Goal: Task Accomplishment & Management: Complete application form

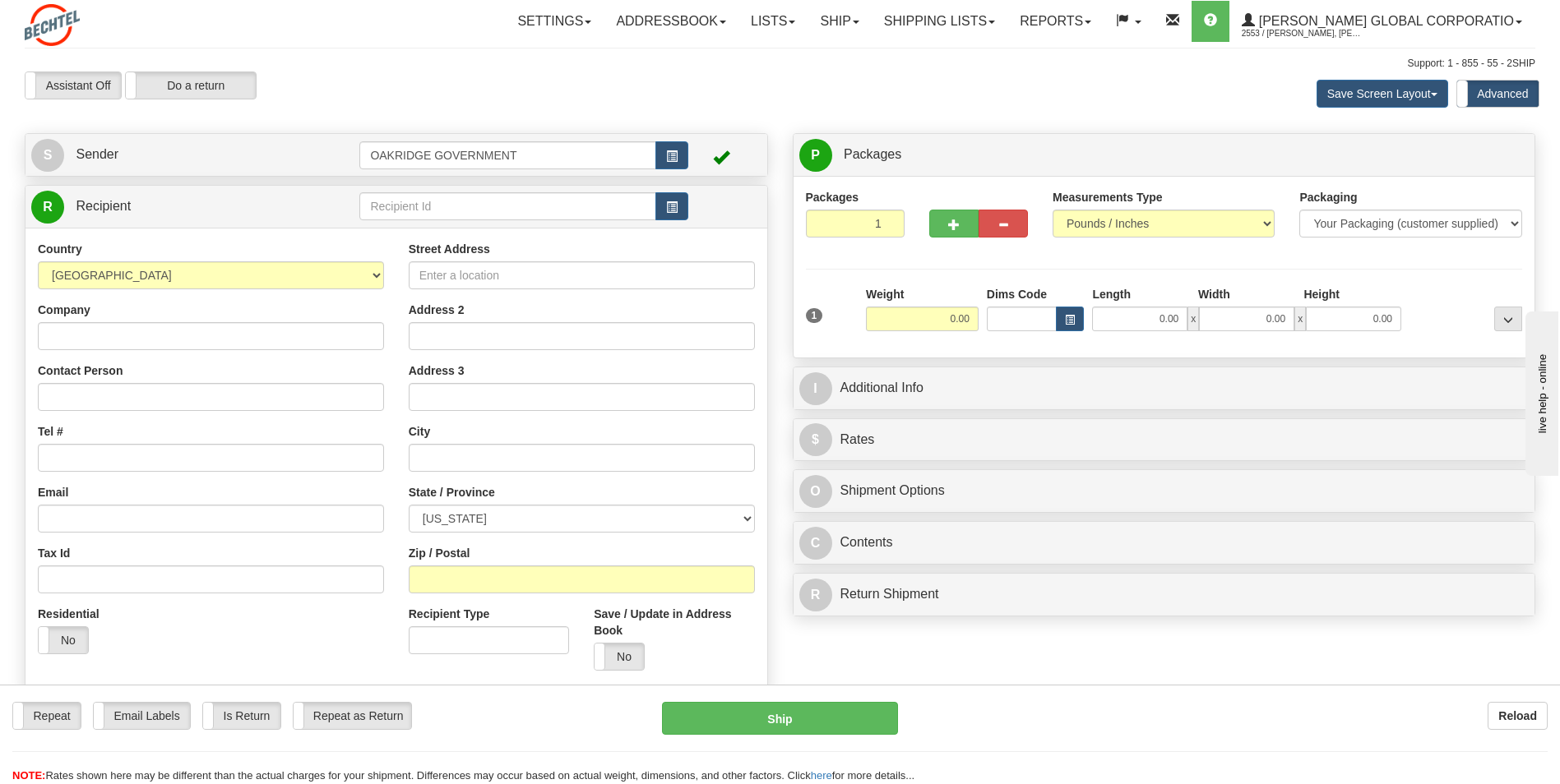
click at [995, 104] on div "Save Screen Layout Save Layout Reset to Default Standard Advanced" at bounding box center [1227, 94] width 640 height 44
click at [1002, 22] on link "Shipping lists" at bounding box center [939, 21] width 136 height 41
click at [802, 85] on div "Assistant On Assistant Off Do a return Do a return Previous Next Save Screen La…" at bounding box center [780, 94] width 1535 height 44
click at [960, 217] on button "button" at bounding box center [954, 223] width 50 height 28
click at [0, 0] on div at bounding box center [0, 0] width 0 height 0
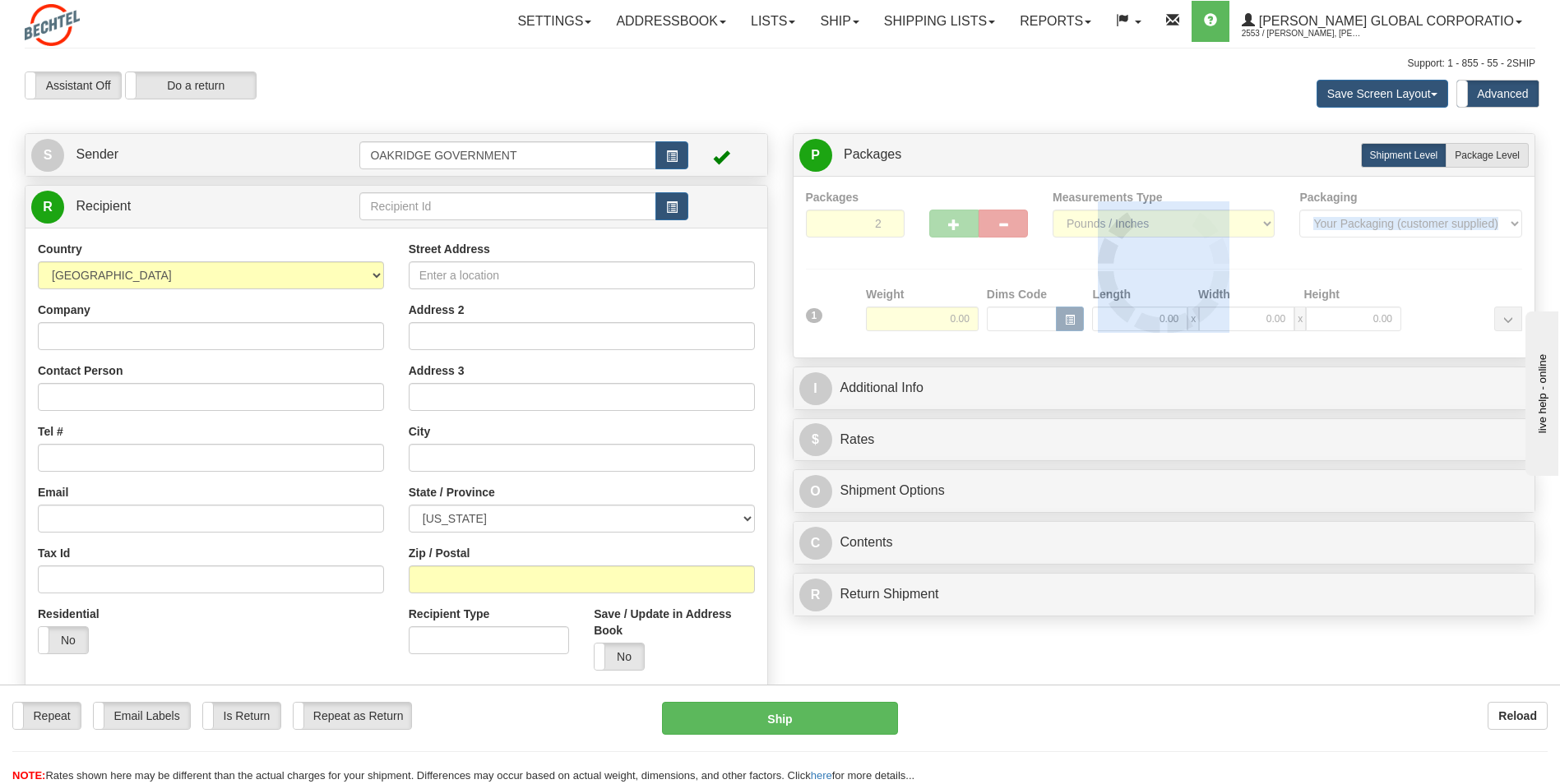
click at [993, 253] on div at bounding box center [1164, 267] width 717 height 156
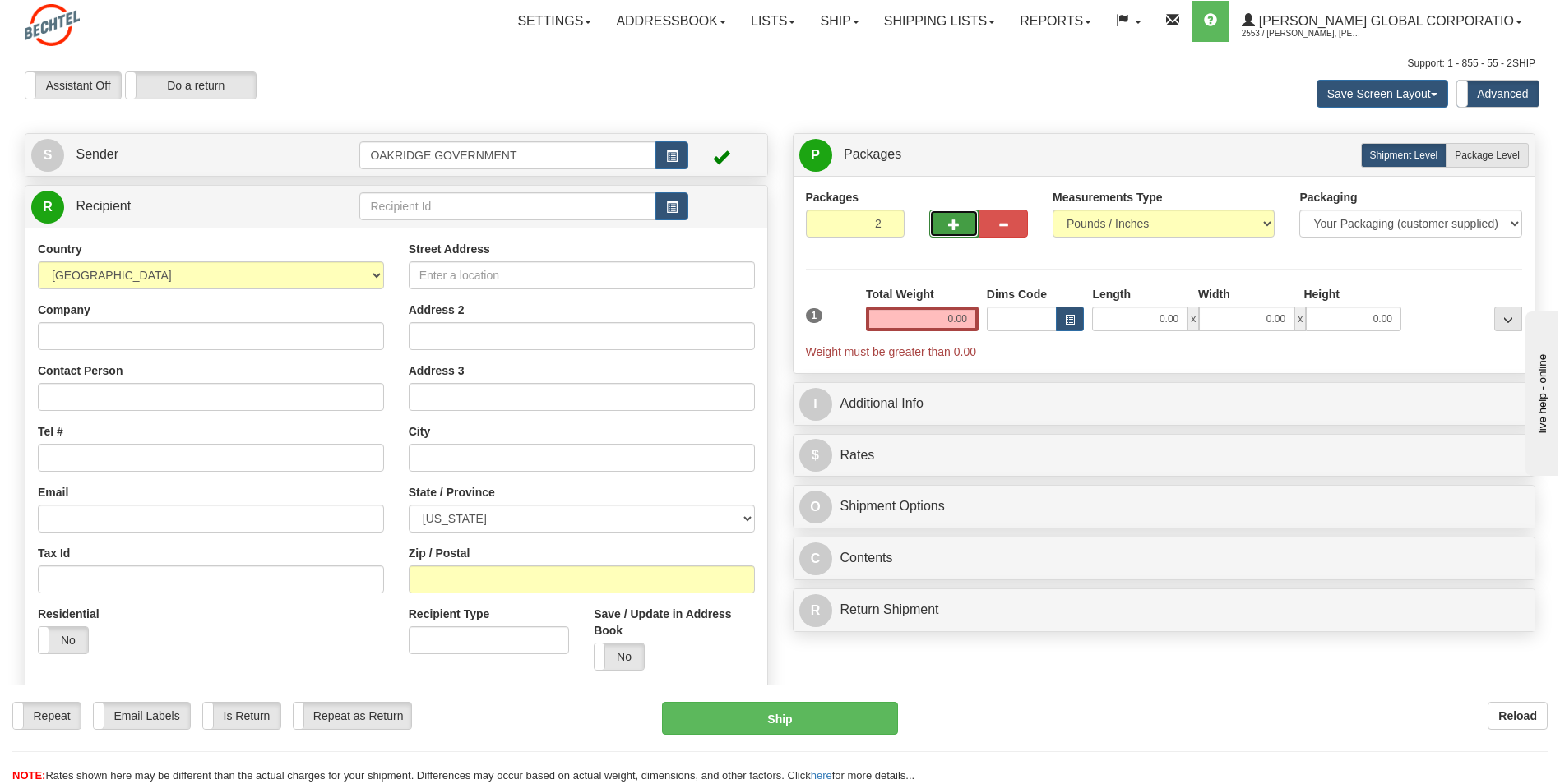
click at [955, 229] on span "button" at bounding box center [954, 224] width 11 height 11
type input "3"
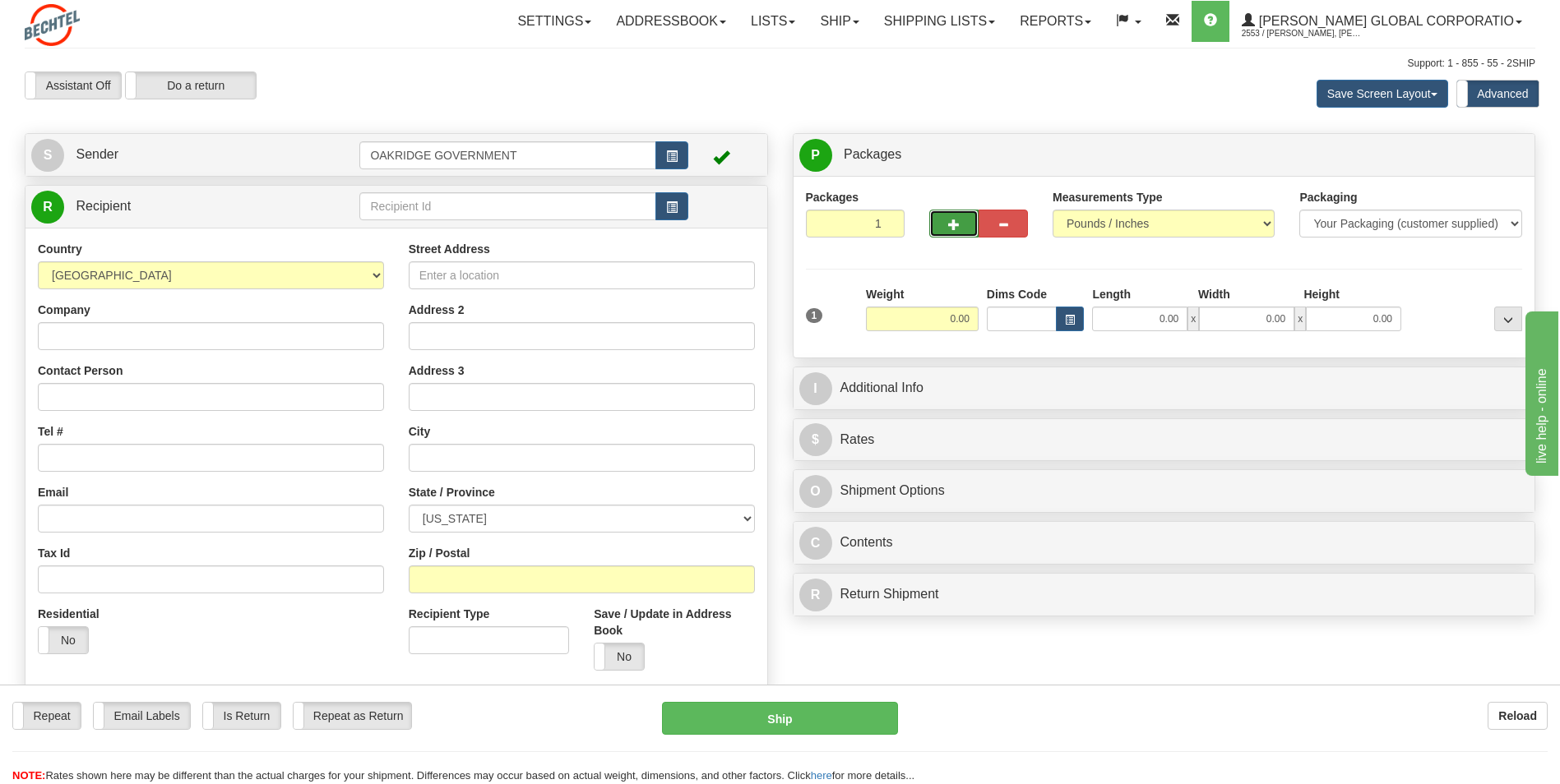
click at [954, 225] on span "button" at bounding box center [954, 224] width 11 height 11
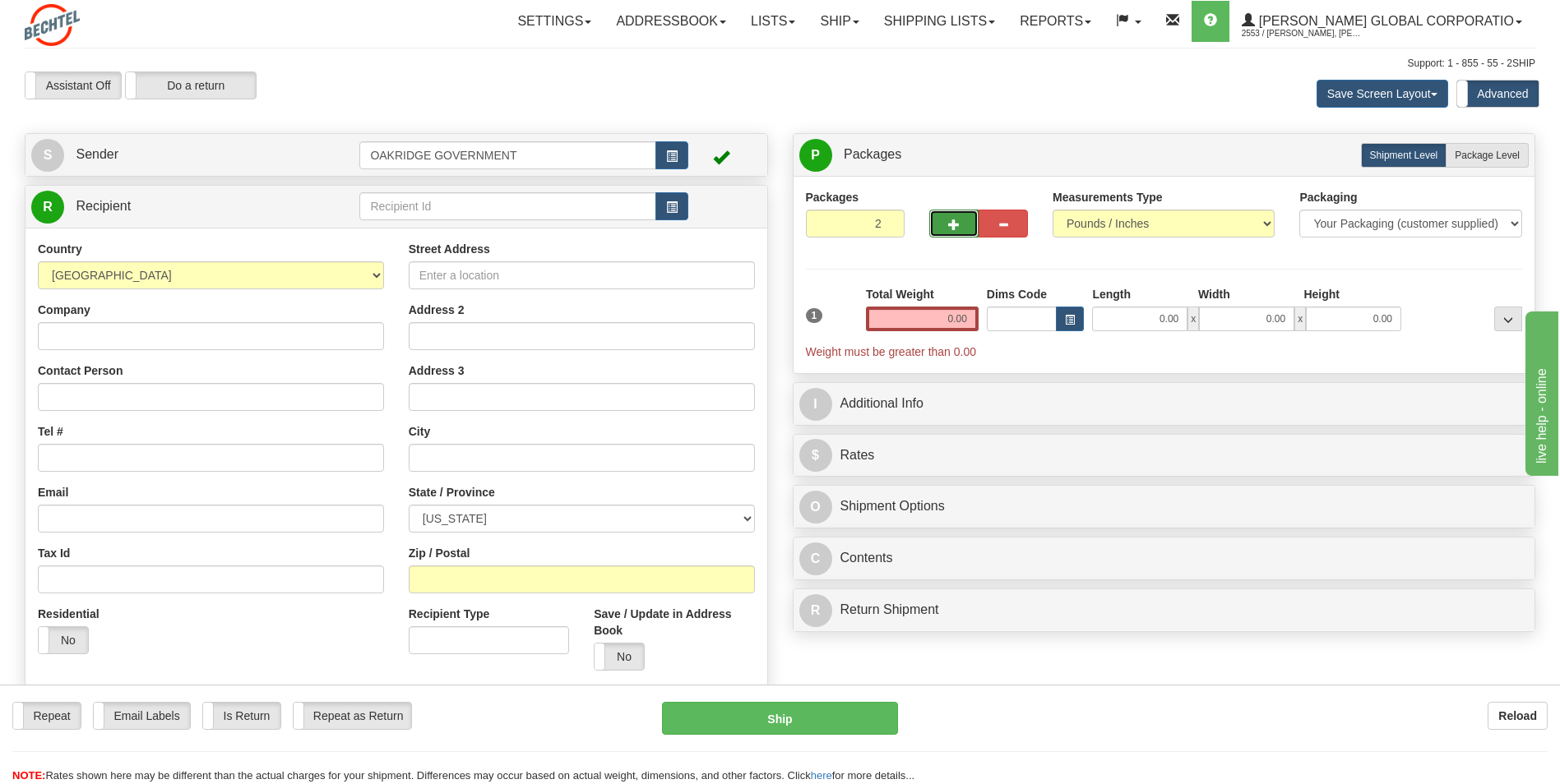
click at [954, 225] on span "button" at bounding box center [954, 224] width 11 height 11
type input "3"
click at [1474, 146] on label "Package Level Pack.." at bounding box center [1486, 156] width 83 height 25
radio input "true"
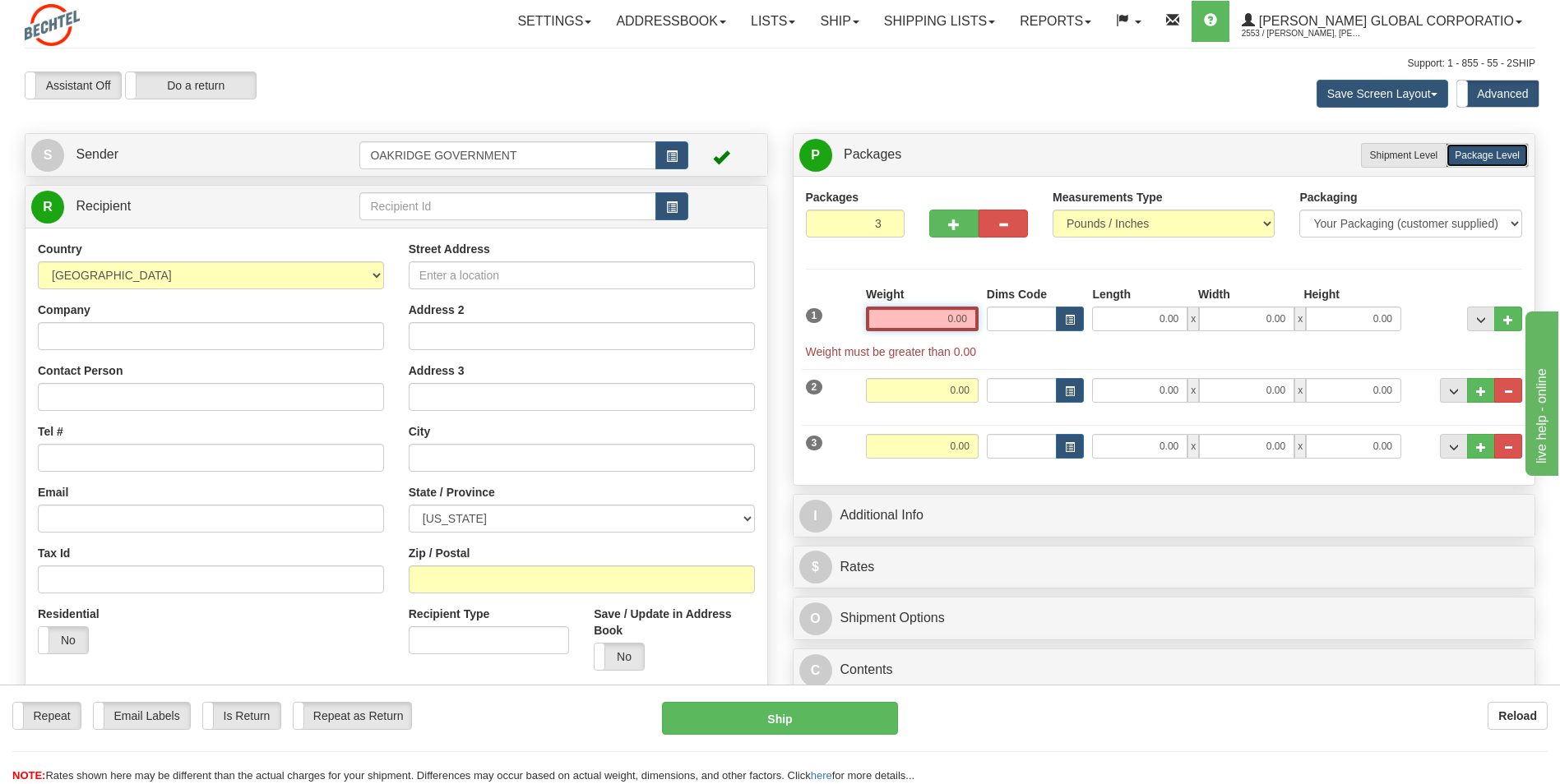
click at [949, 321] on input "0.00" at bounding box center [922, 319] width 113 height 25
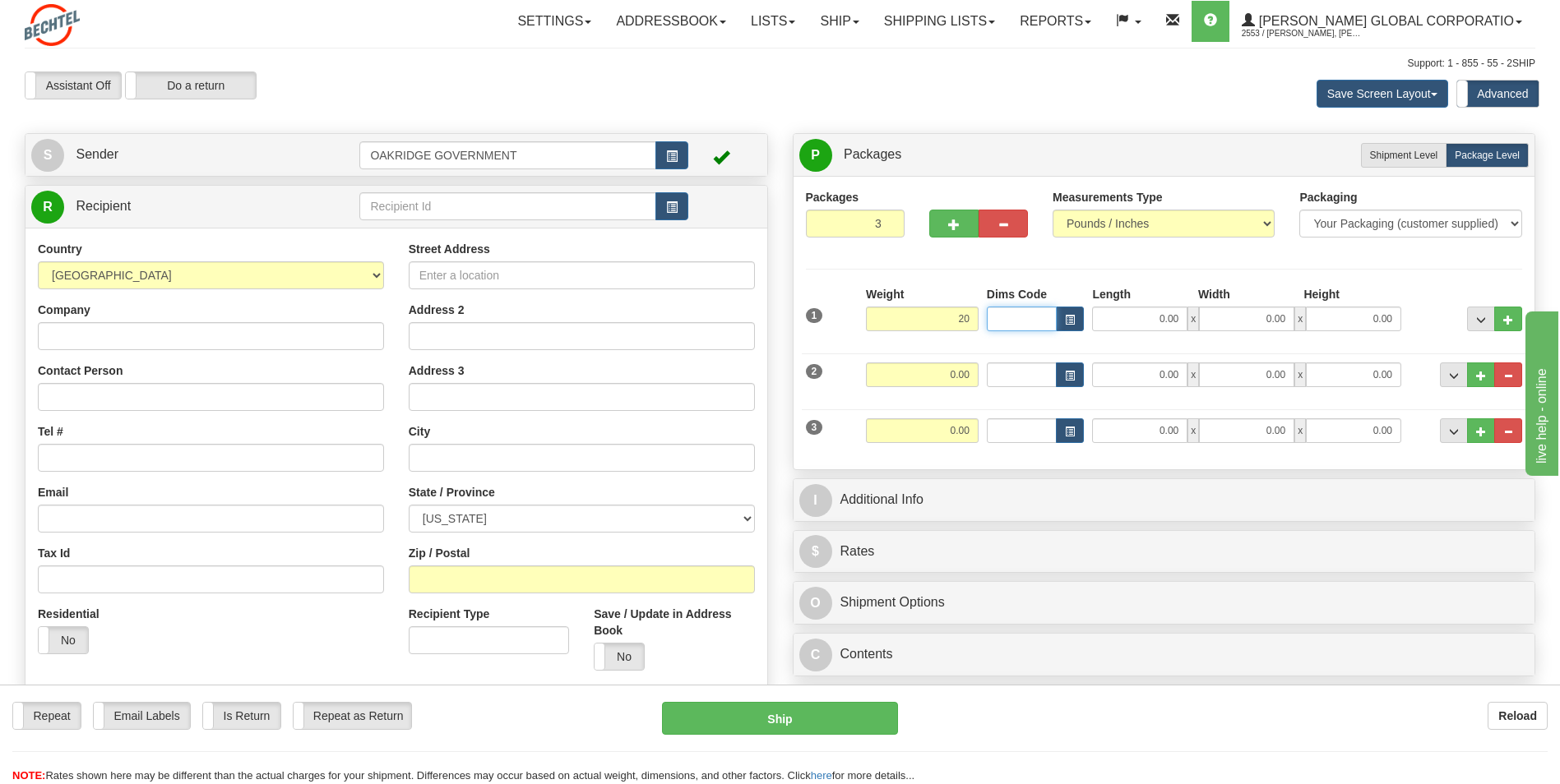
type input "20.00"
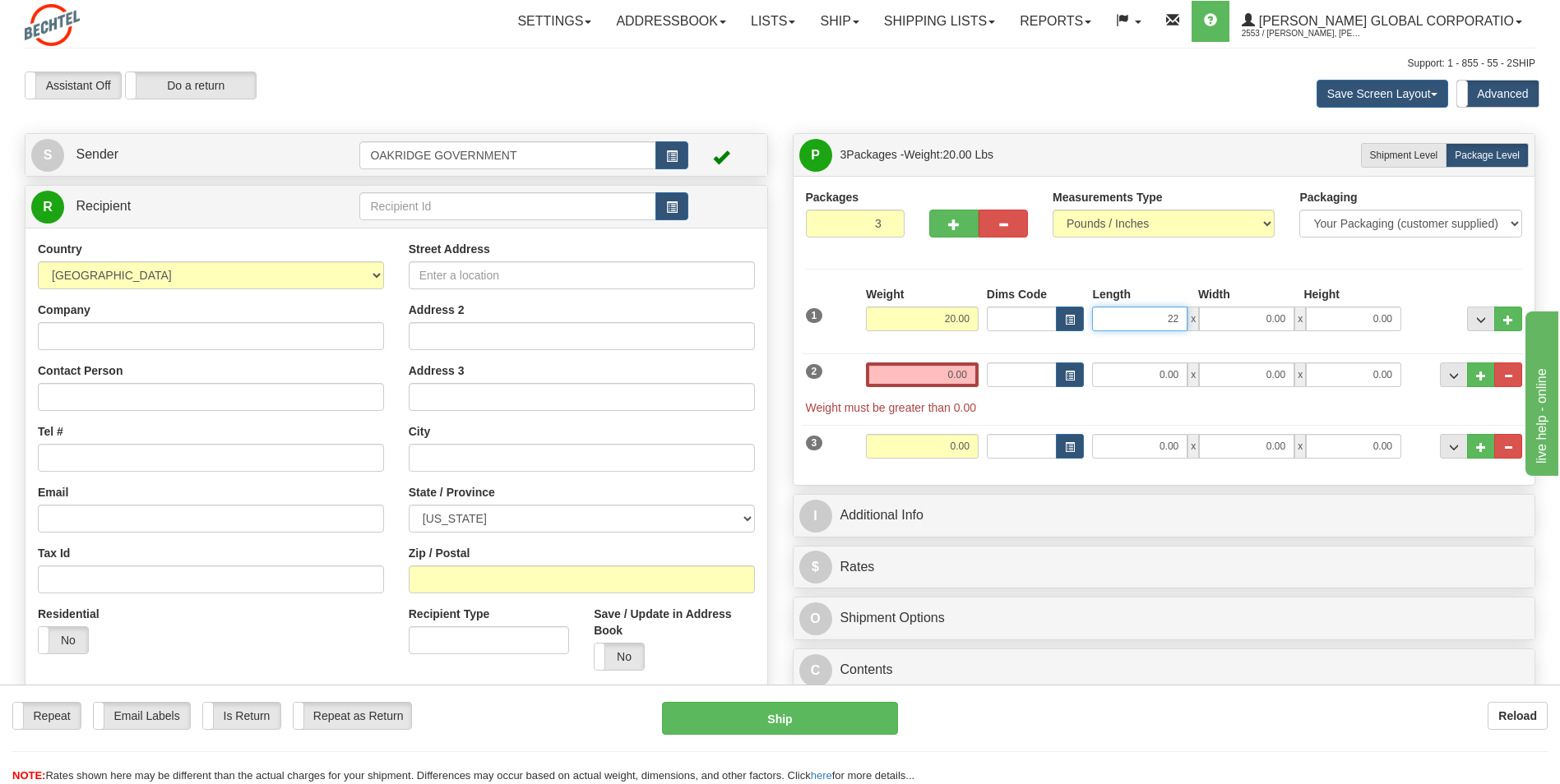
type input "22.00"
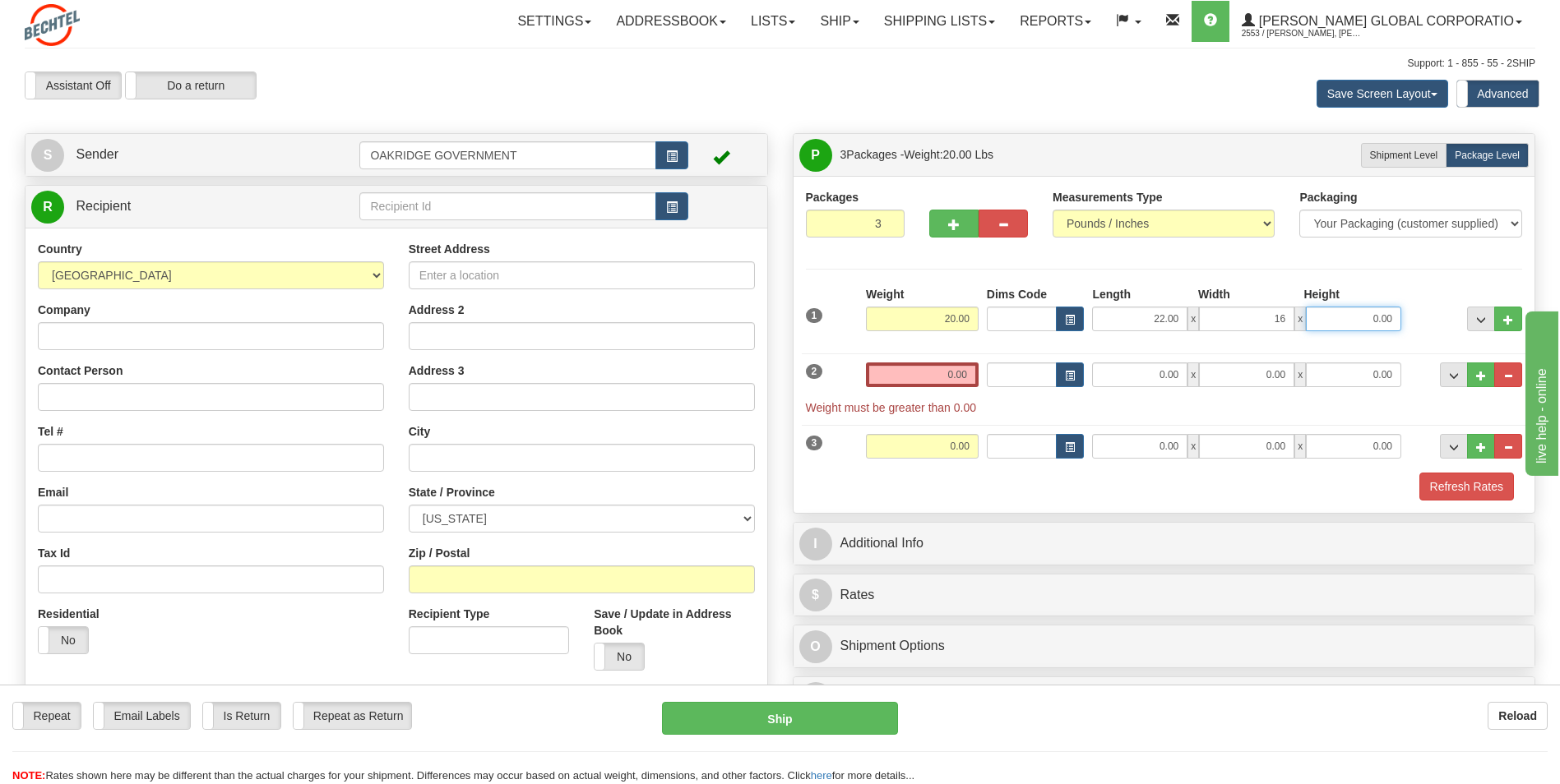
type input "16.00"
type input "9.00"
click at [953, 371] on input "0.00" at bounding box center [922, 375] width 113 height 25
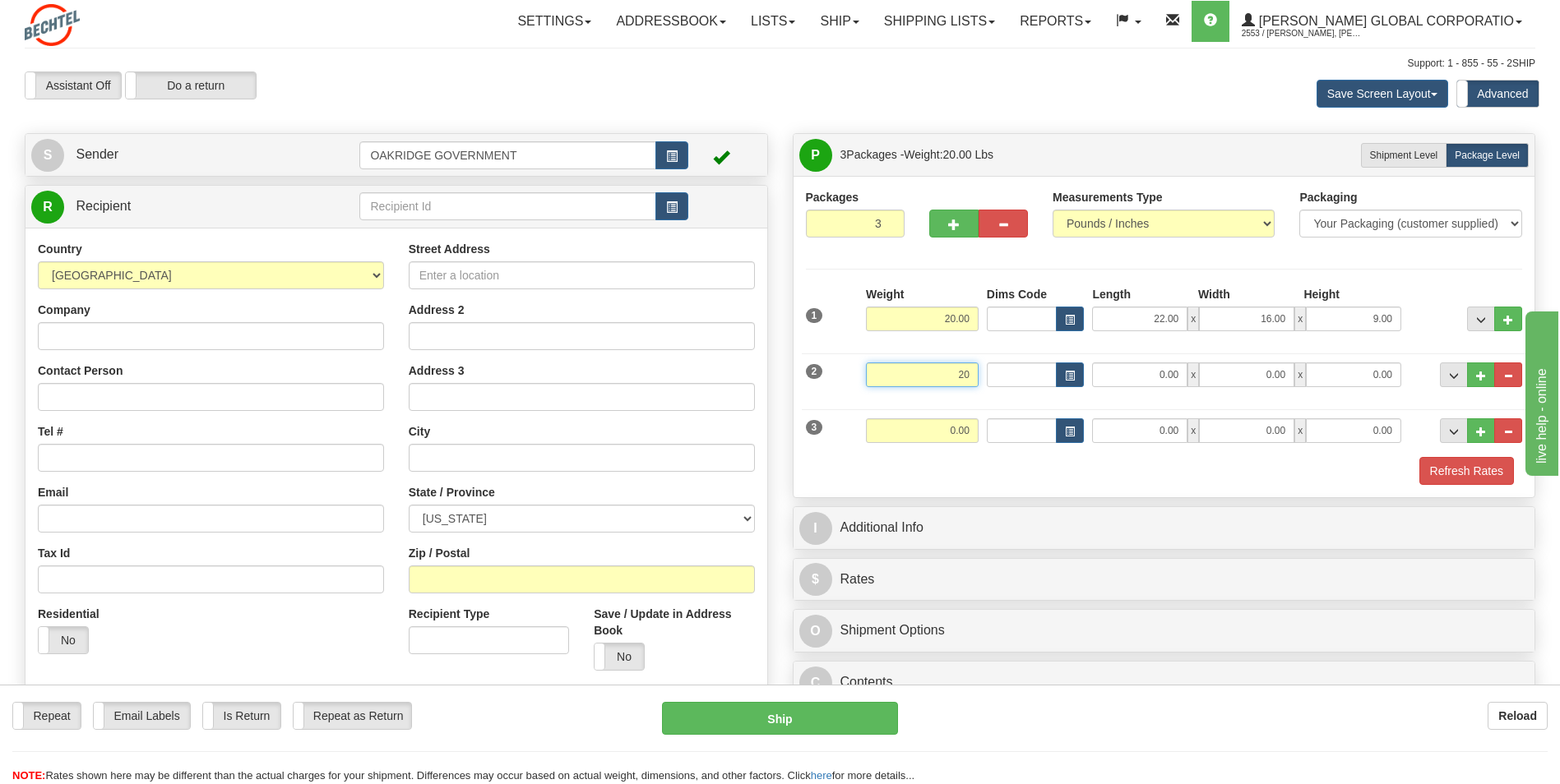
type input "20.00"
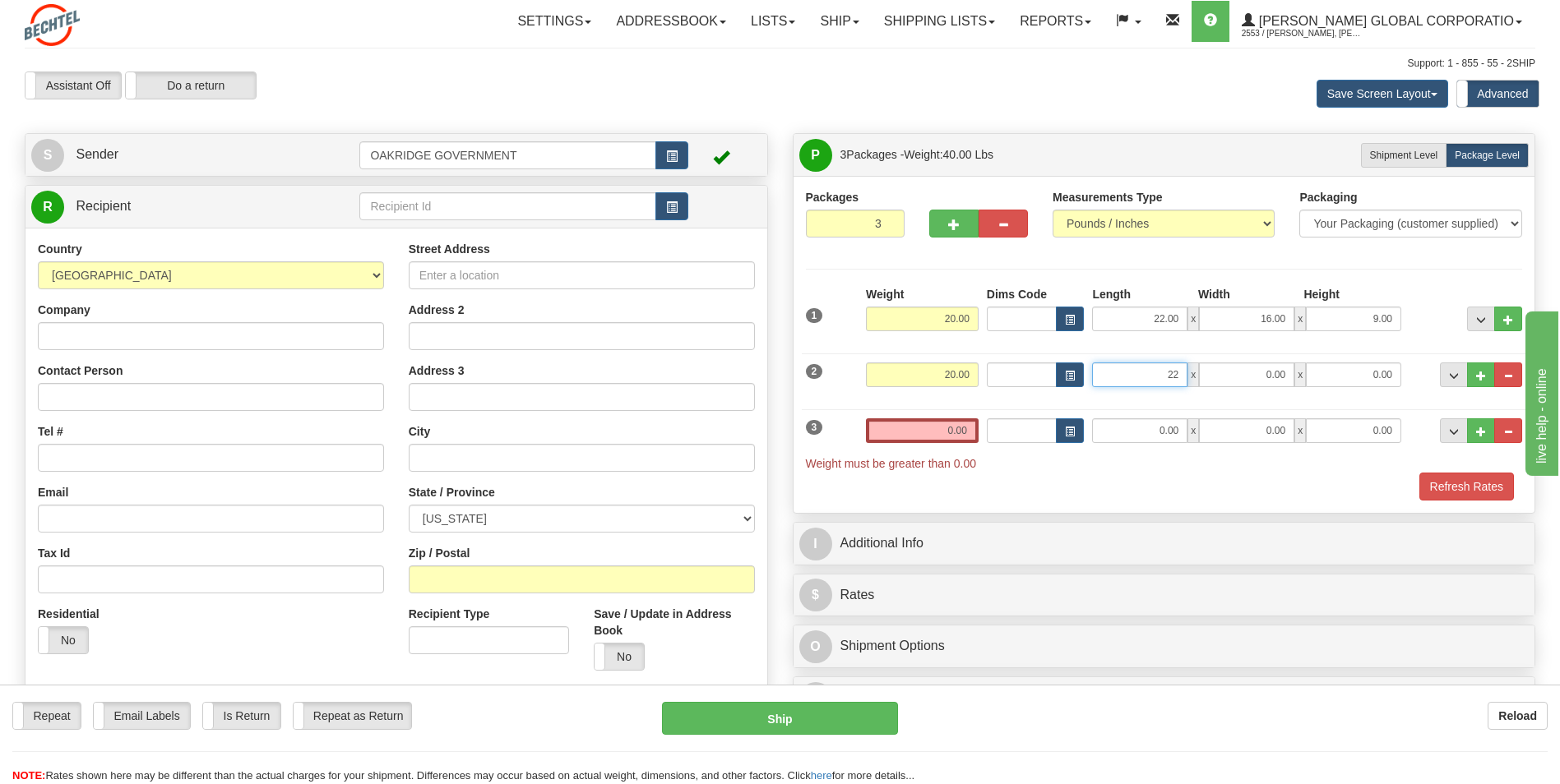
type input "22.00"
type input "16.00"
type input "9.00"
click at [1025, 392] on div "2 Weight 20.00 Dims Code Length Width Height" at bounding box center [1164, 373] width 725 height 55
click at [956, 431] on input "0.00" at bounding box center [922, 431] width 113 height 25
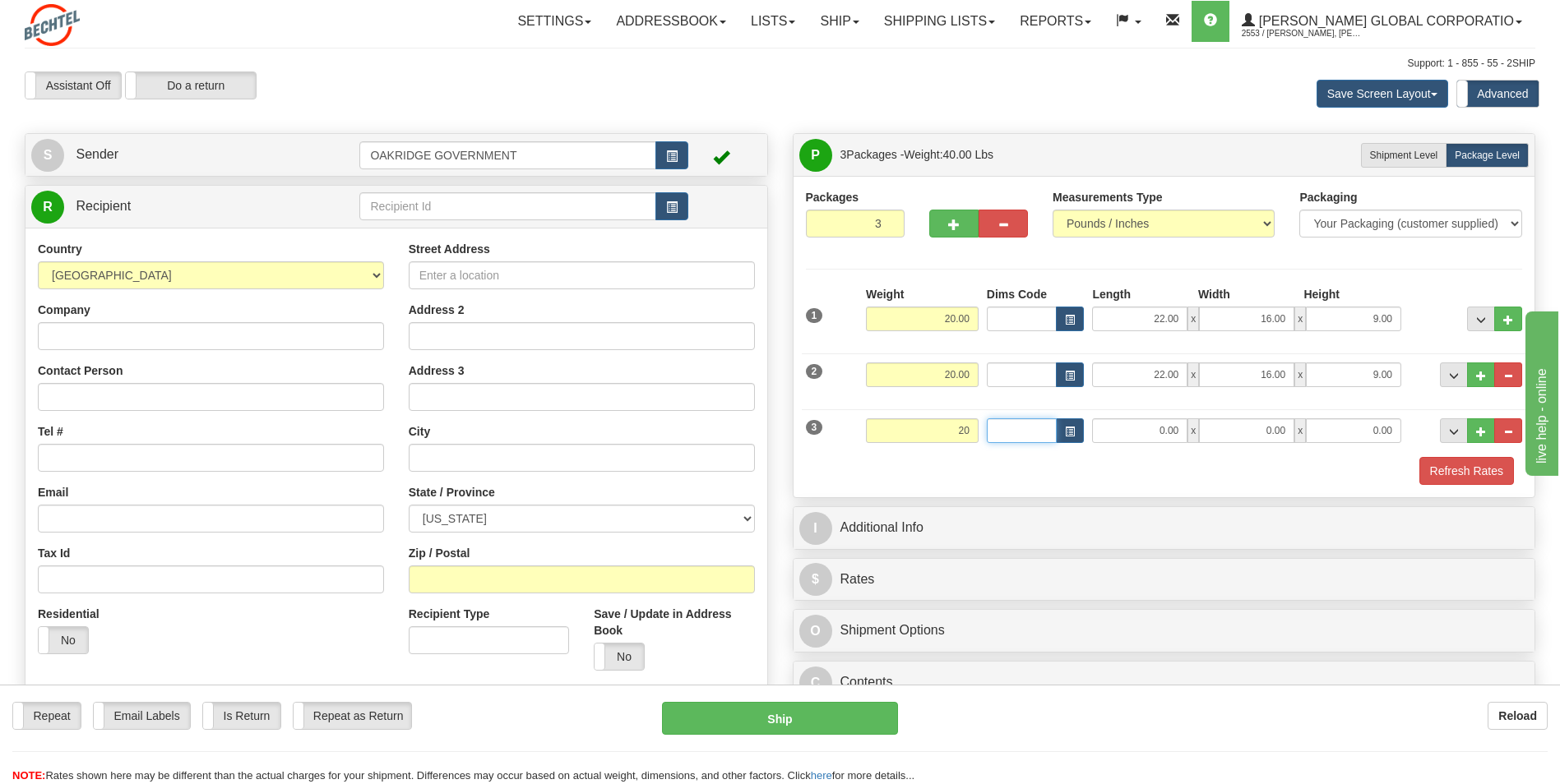
type input "20.00"
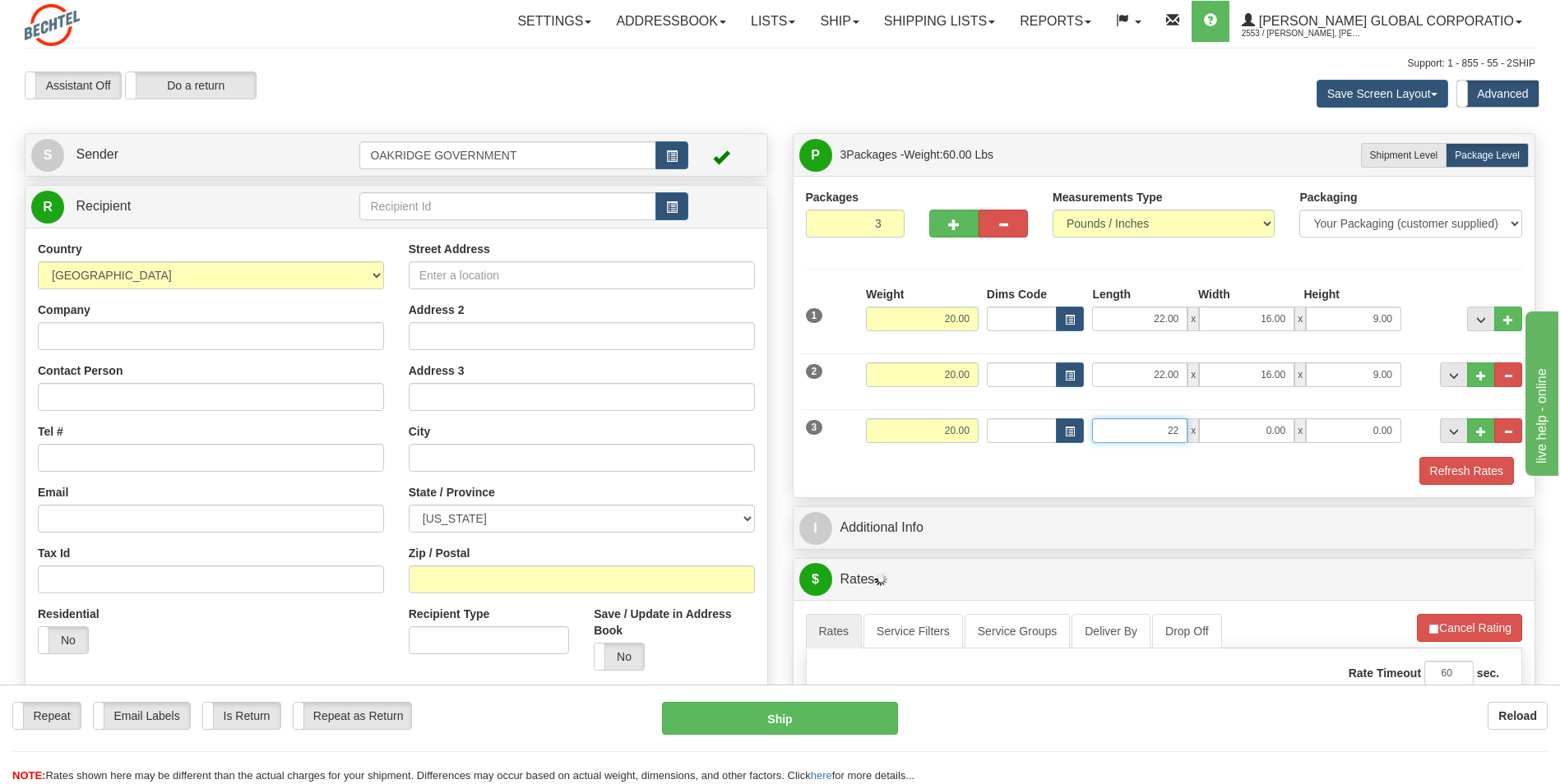
type input "22.00"
type input "16.00"
type input "9.00"
click at [1027, 487] on div "Packages 3 3 Measurements Type" at bounding box center [1163, 337] width 741 height 321
click at [1478, 312] on button "..." at bounding box center [1480, 319] width 28 height 25
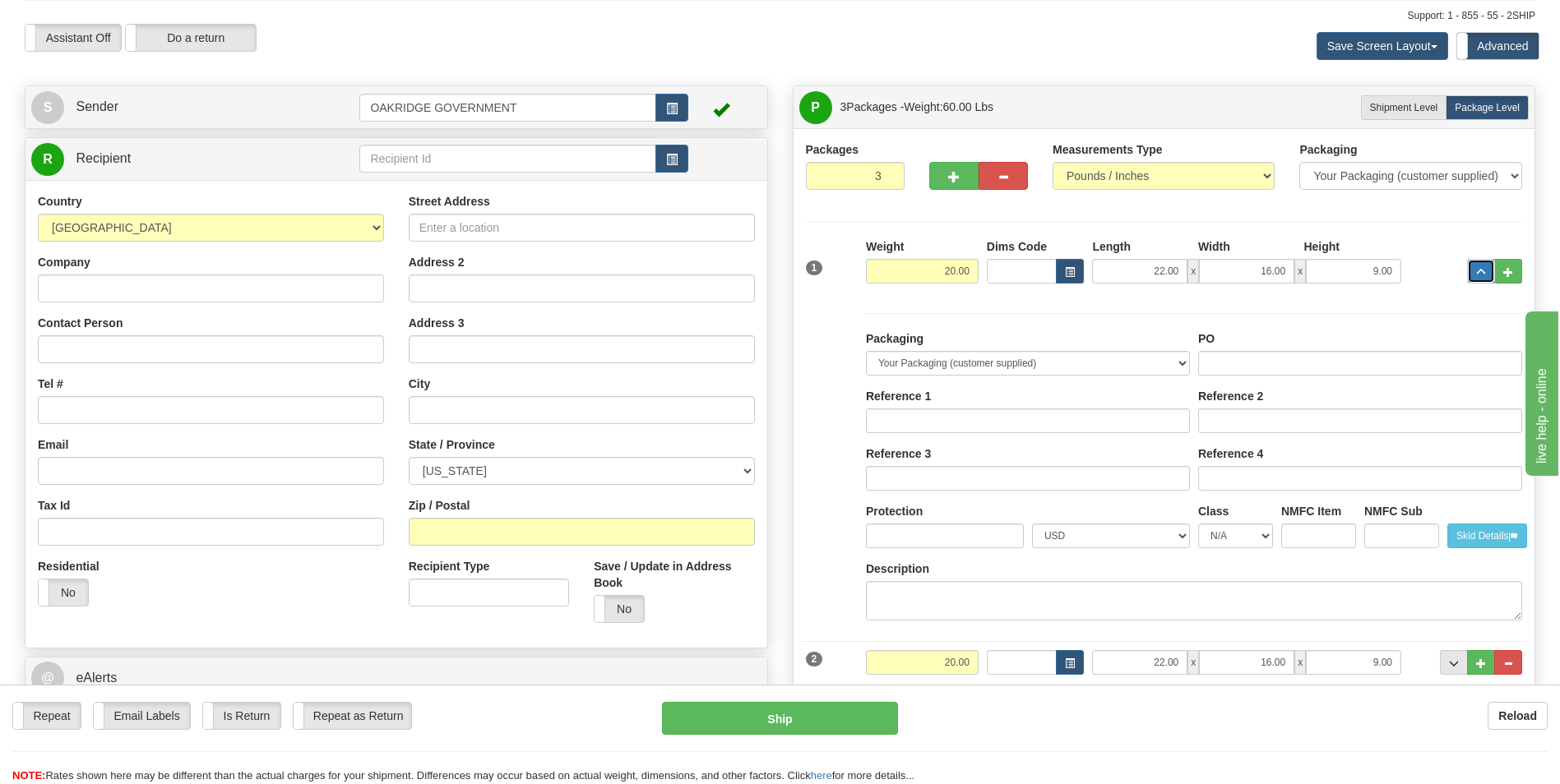
scroll to position [82, 0]
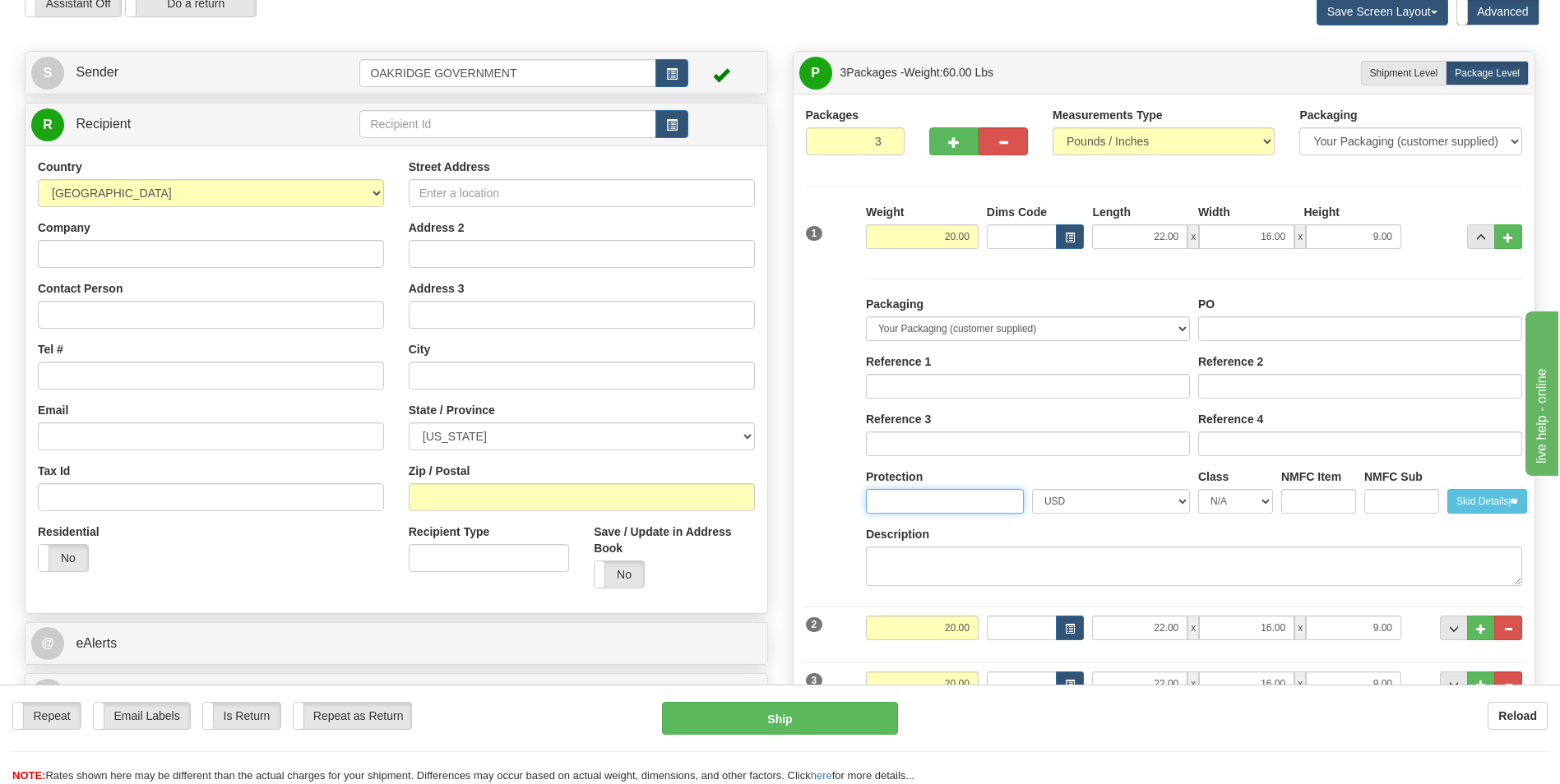
click at [938, 497] on input "Protection" at bounding box center [944, 501] width 158 height 25
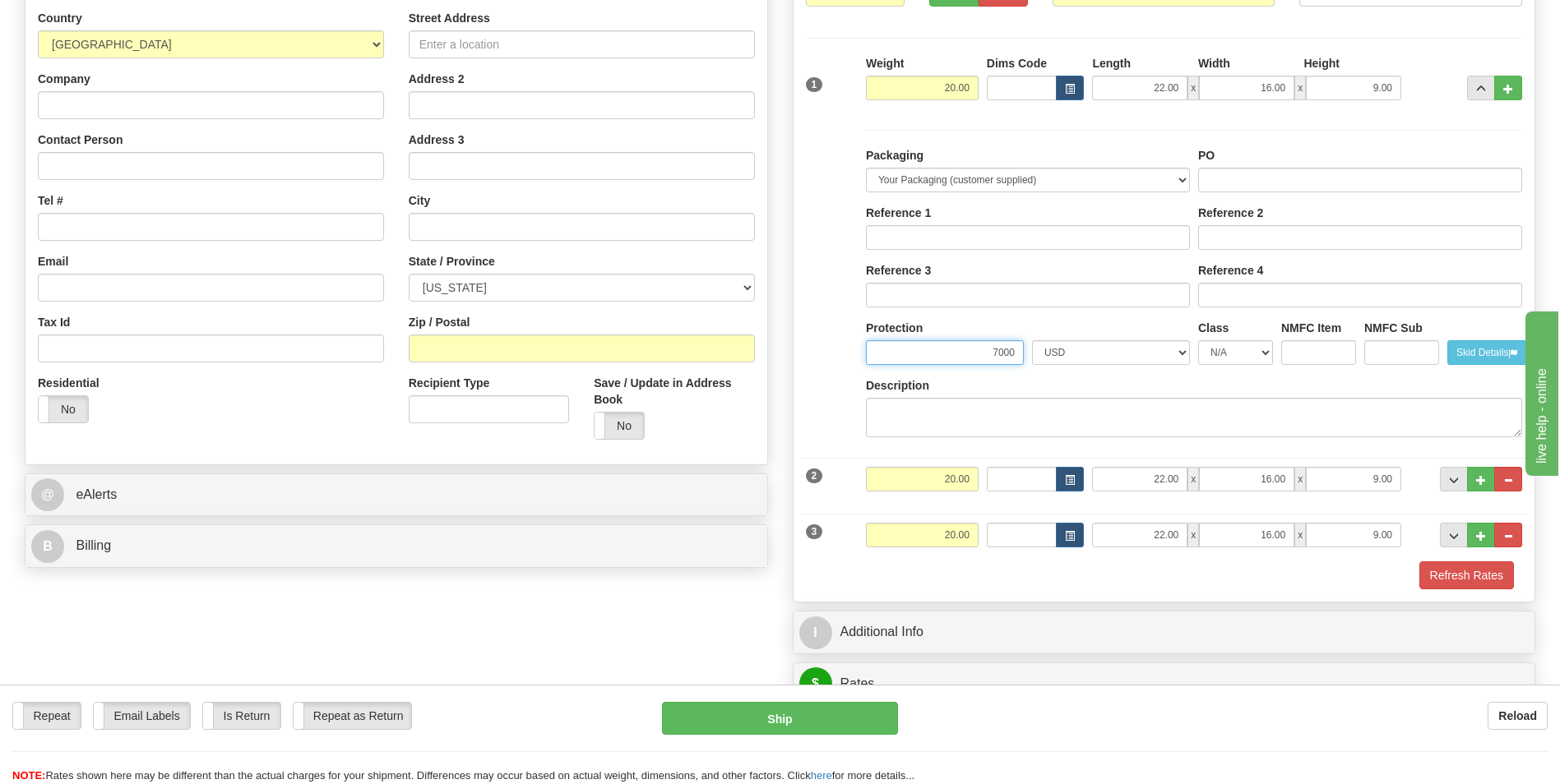
scroll to position [247, 0]
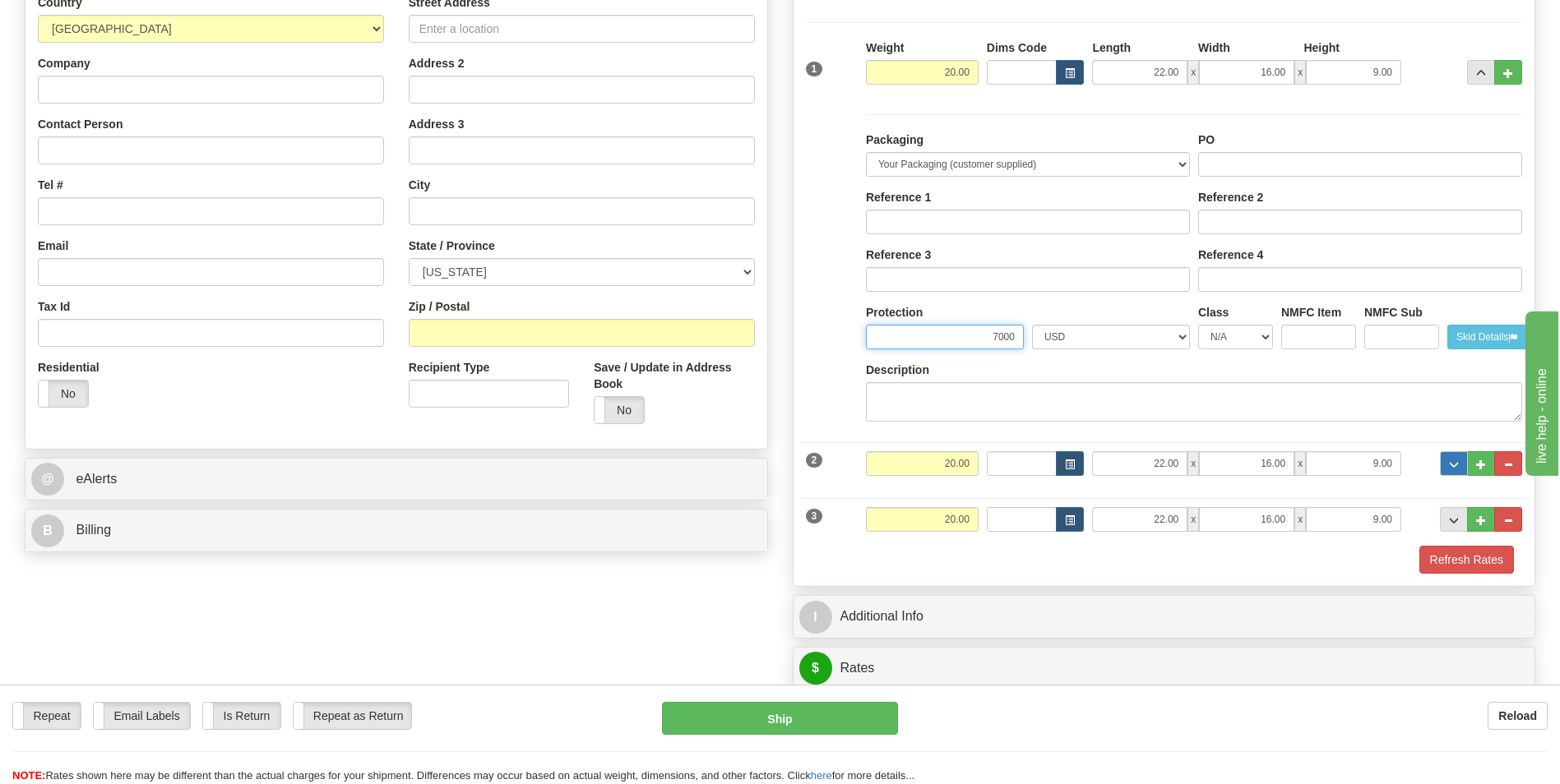
type input "7000"
click at [1458, 461] on span "..." at bounding box center [1454, 464] width 10 height 9
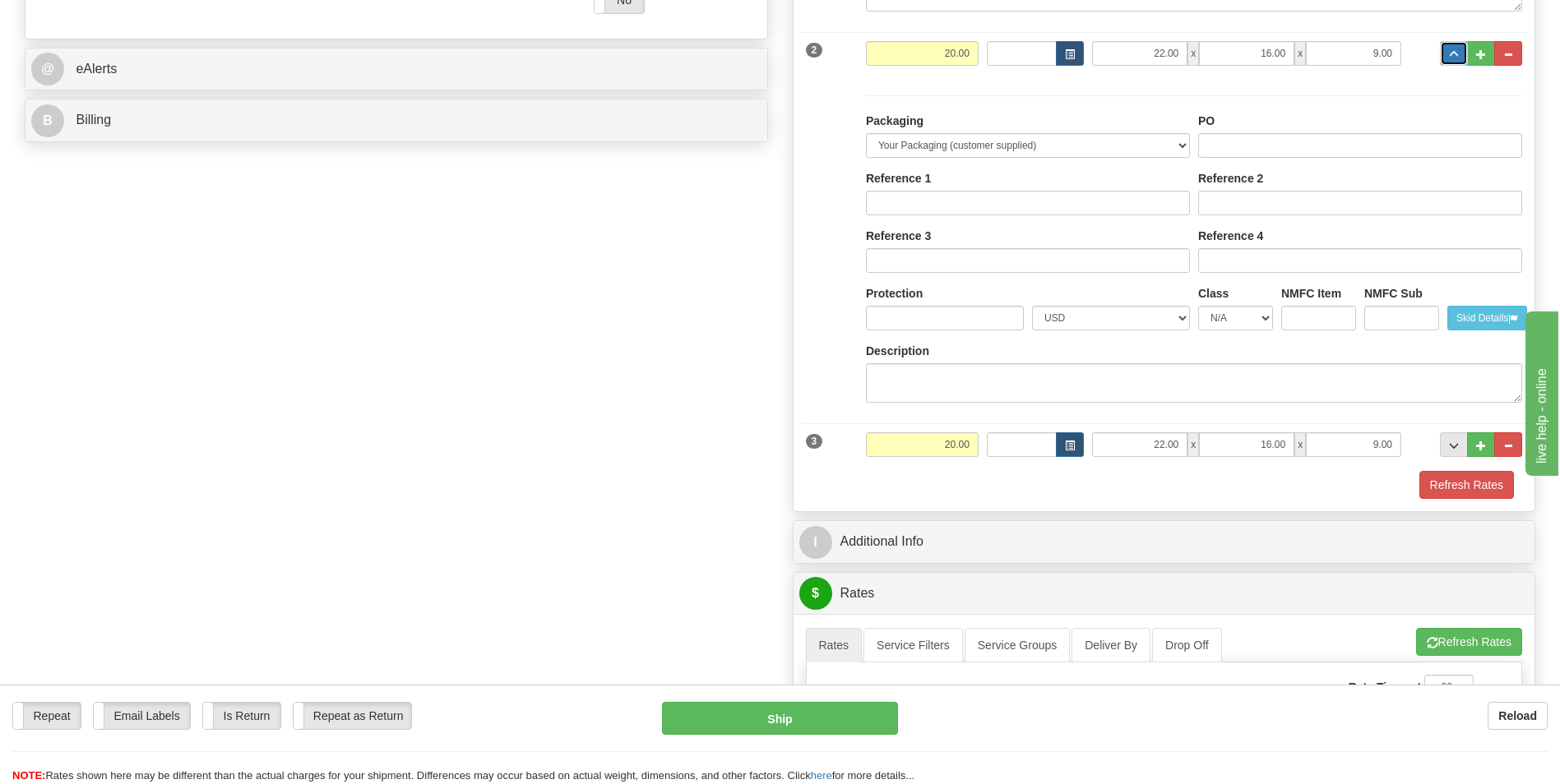
scroll to position [658, 0]
click at [978, 318] on input "Protection" at bounding box center [944, 317] width 158 height 25
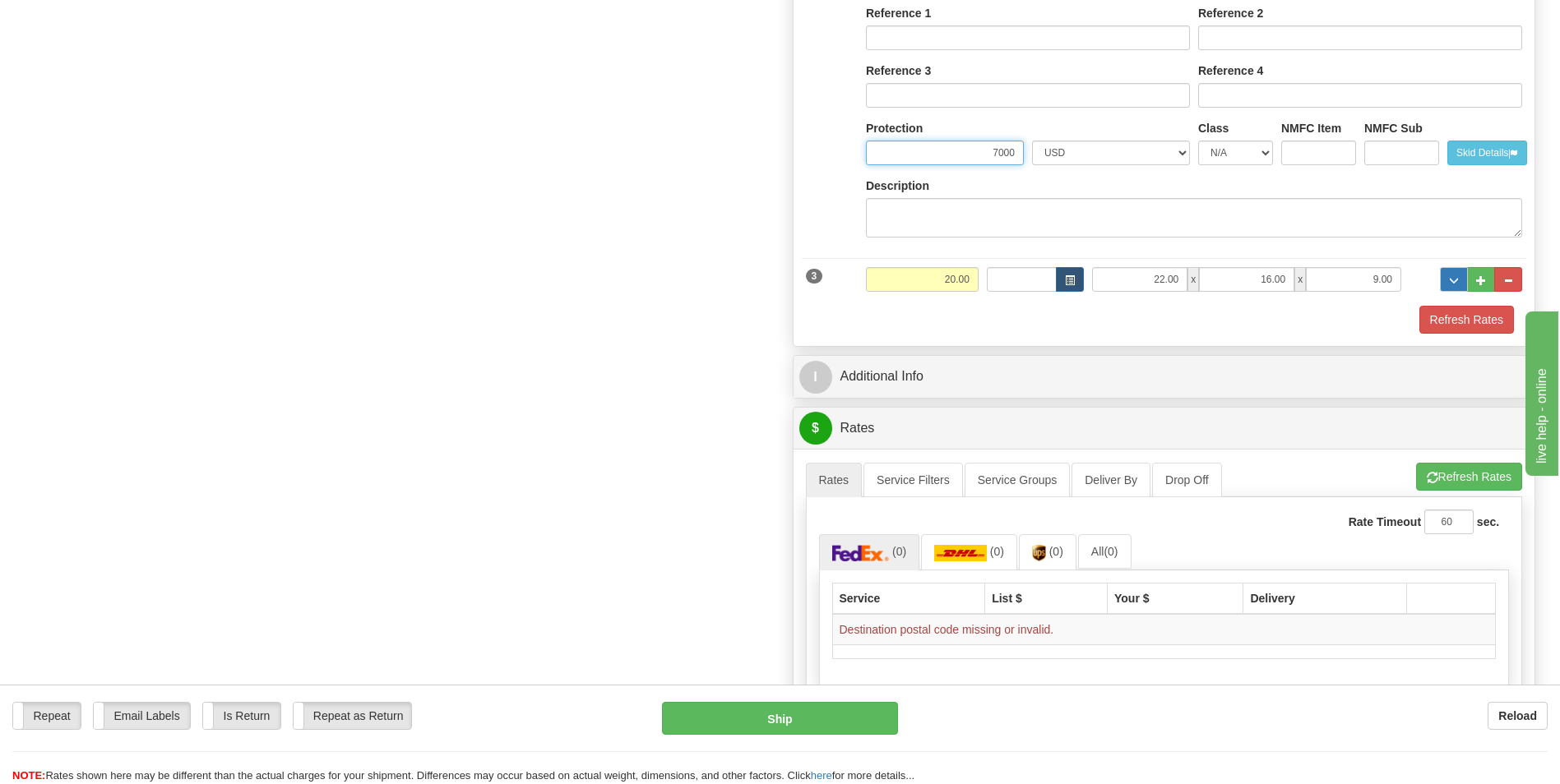
type input "7000"
click at [1450, 278] on span "..." at bounding box center [1454, 280] width 10 height 9
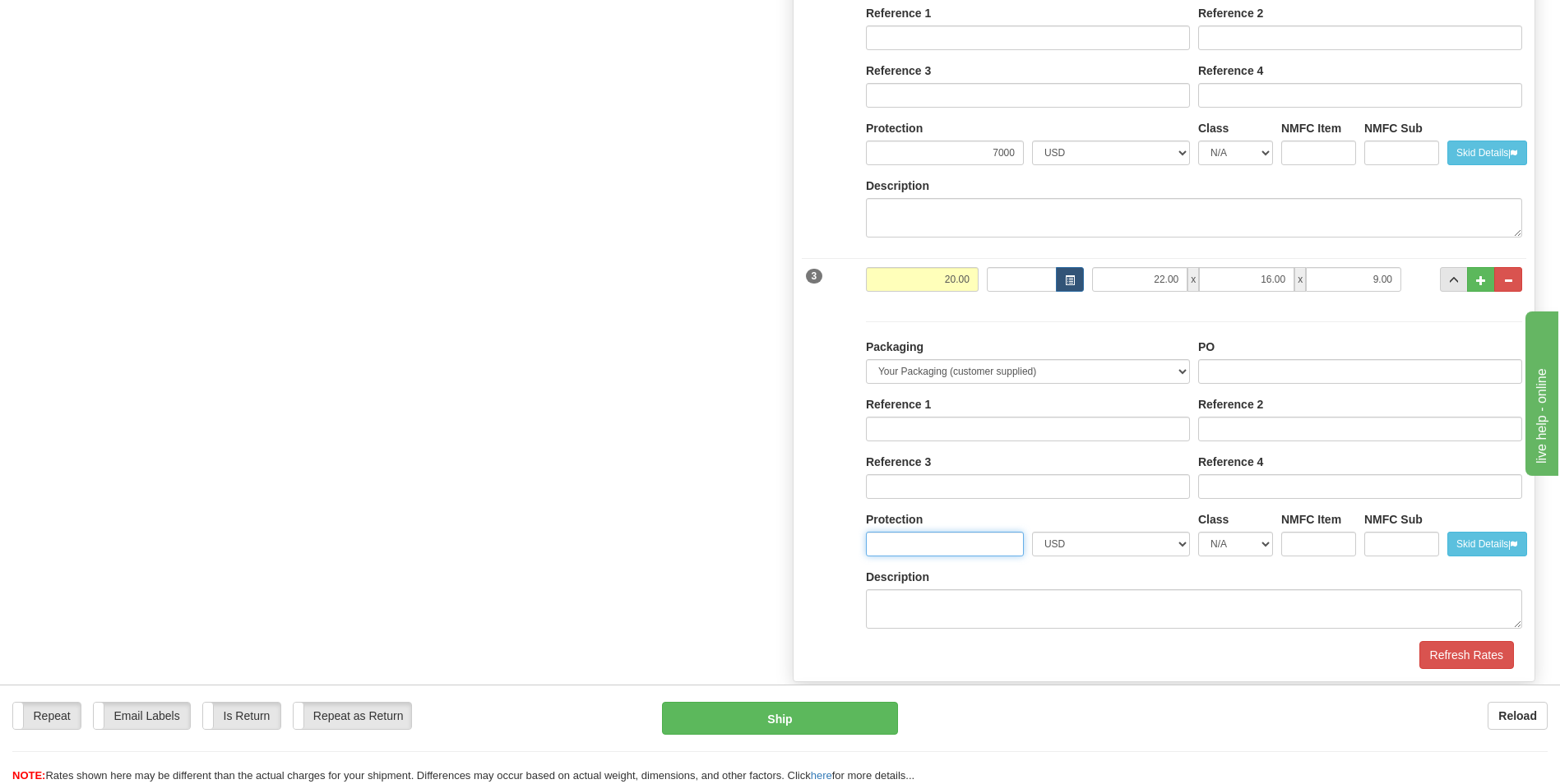
click at [928, 533] on input "Protection" at bounding box center [944, 544] width 158 height 25
type input "7000"
drag, startPoint x: 866, startPoint y: 530, endPoint x: 857, endPoint y: 530, distance: 9.0
click at [858, 530] on div "Packaging Your Packaging (customer supplied) Envelope (carrier supplied) Pack (…" at bounding box center [1164, 473] width 725 height 337
drag, startPoint x: 857, startPoint y: 530, endPoint x: 801, endPoint y: 528, distance: 56.0
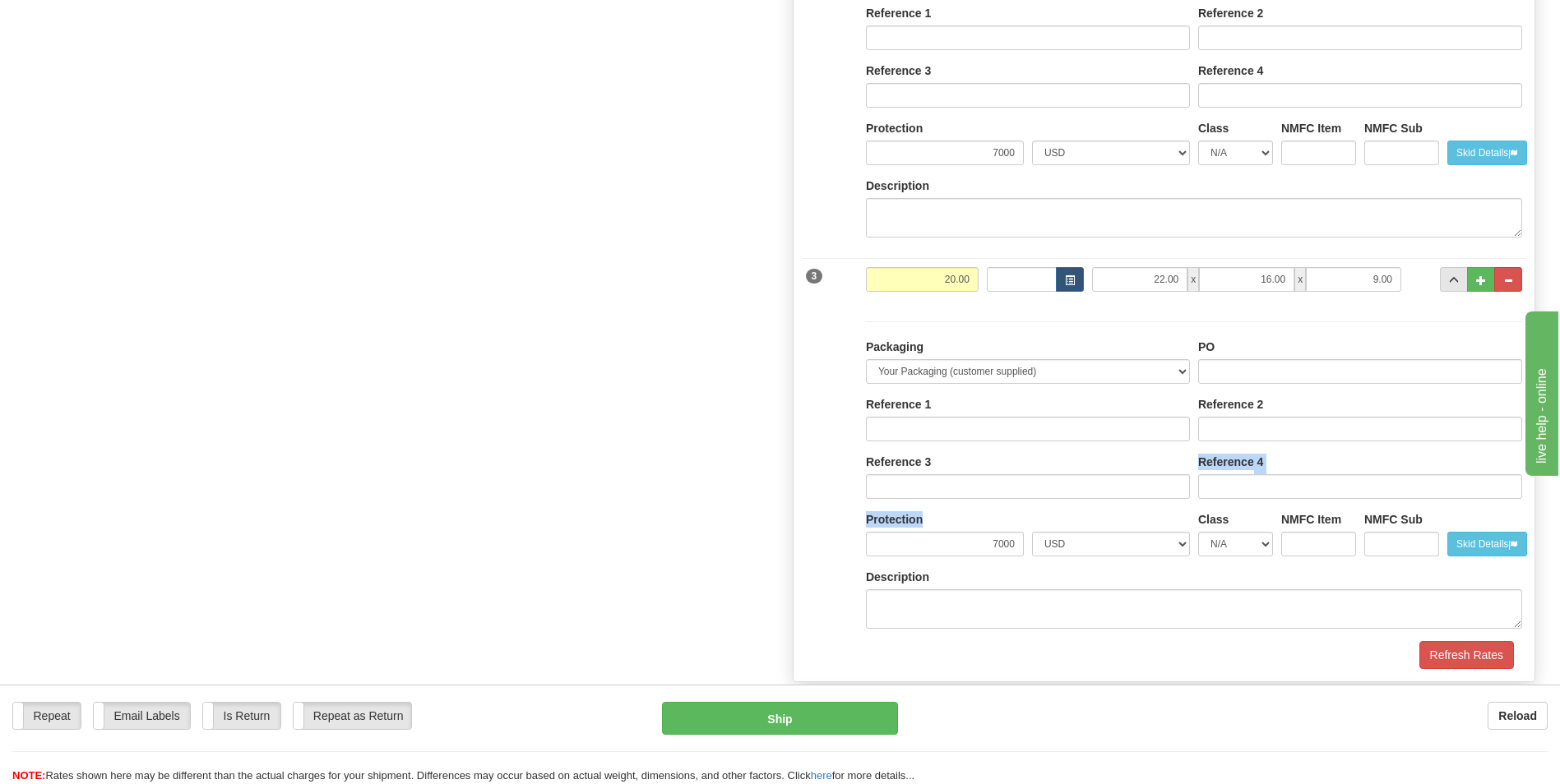
click at [802, 528] on div "Packaging Your Packaging (customer supplied) Envelope (carrier supplied) Pack (…" at bounding box center [1164, 473] width 725 height 337
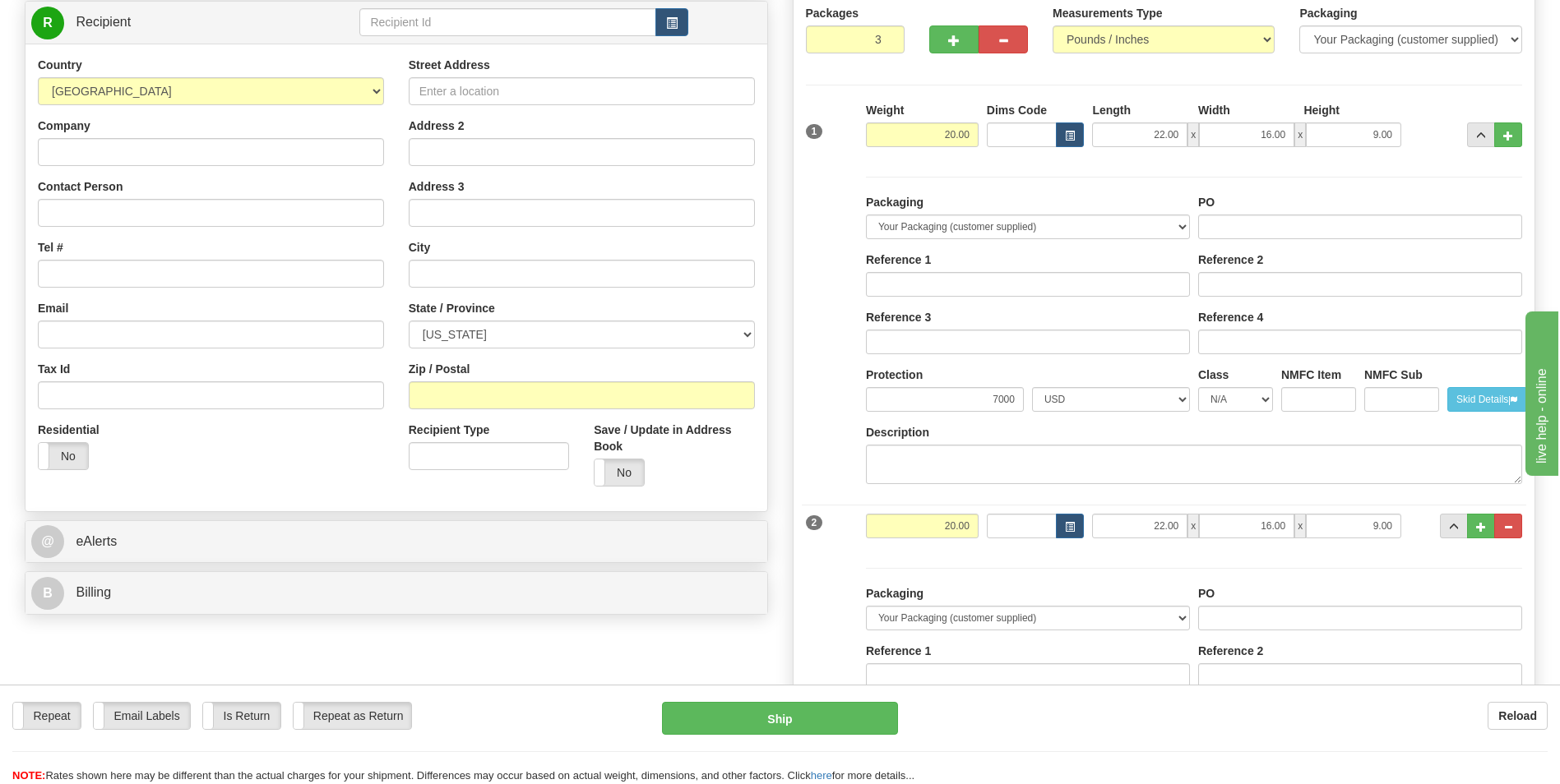
scroll to position [0, 0]
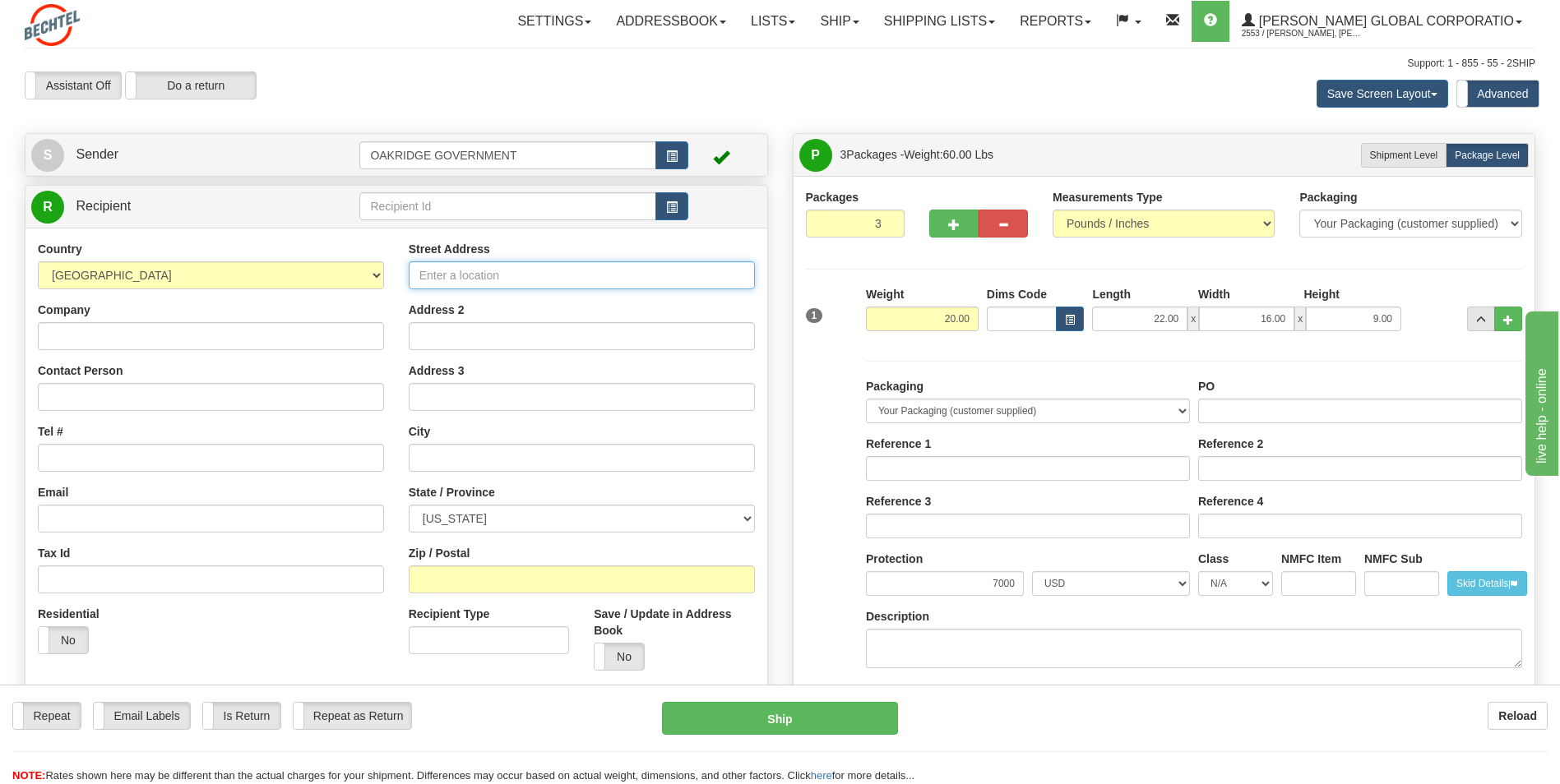
click at [448, 263] on input "Street Address" at bounding box center [582, 274] width 346 height 28
type input "255 Mittel Drive"
click at [130, 336] on input "Company" at bounding box center [211, 336] width 346 height 28
type input "Data Weighing Systems"
click at [102, 401] on input "Contact Person" at bounding box center [211, 397] width 346 height 28
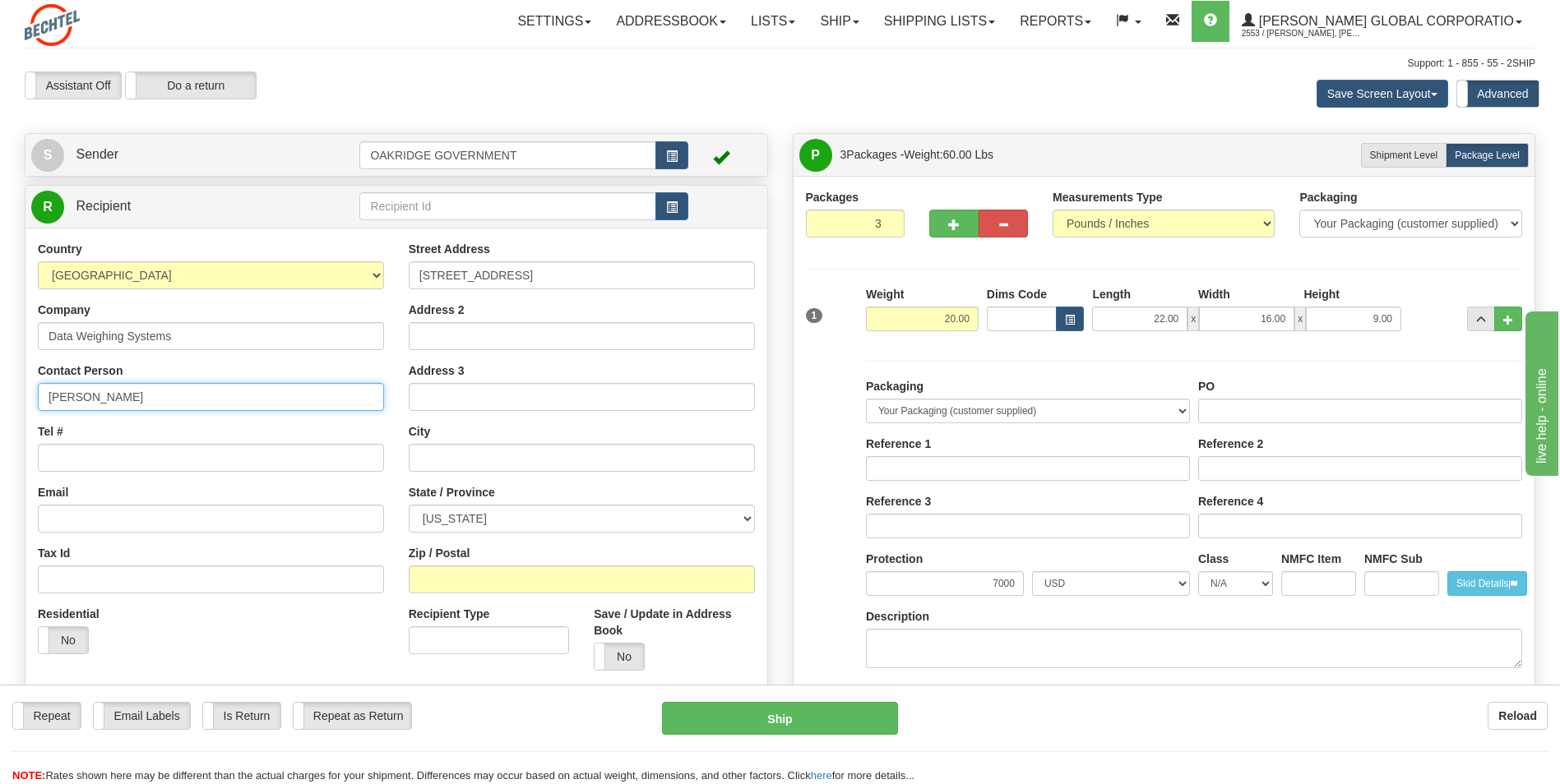
type input "Julie Ake"
type input "8474374114"
click at [446, 454] on input "text" at bounding box center [582, 457] width 346 height 28
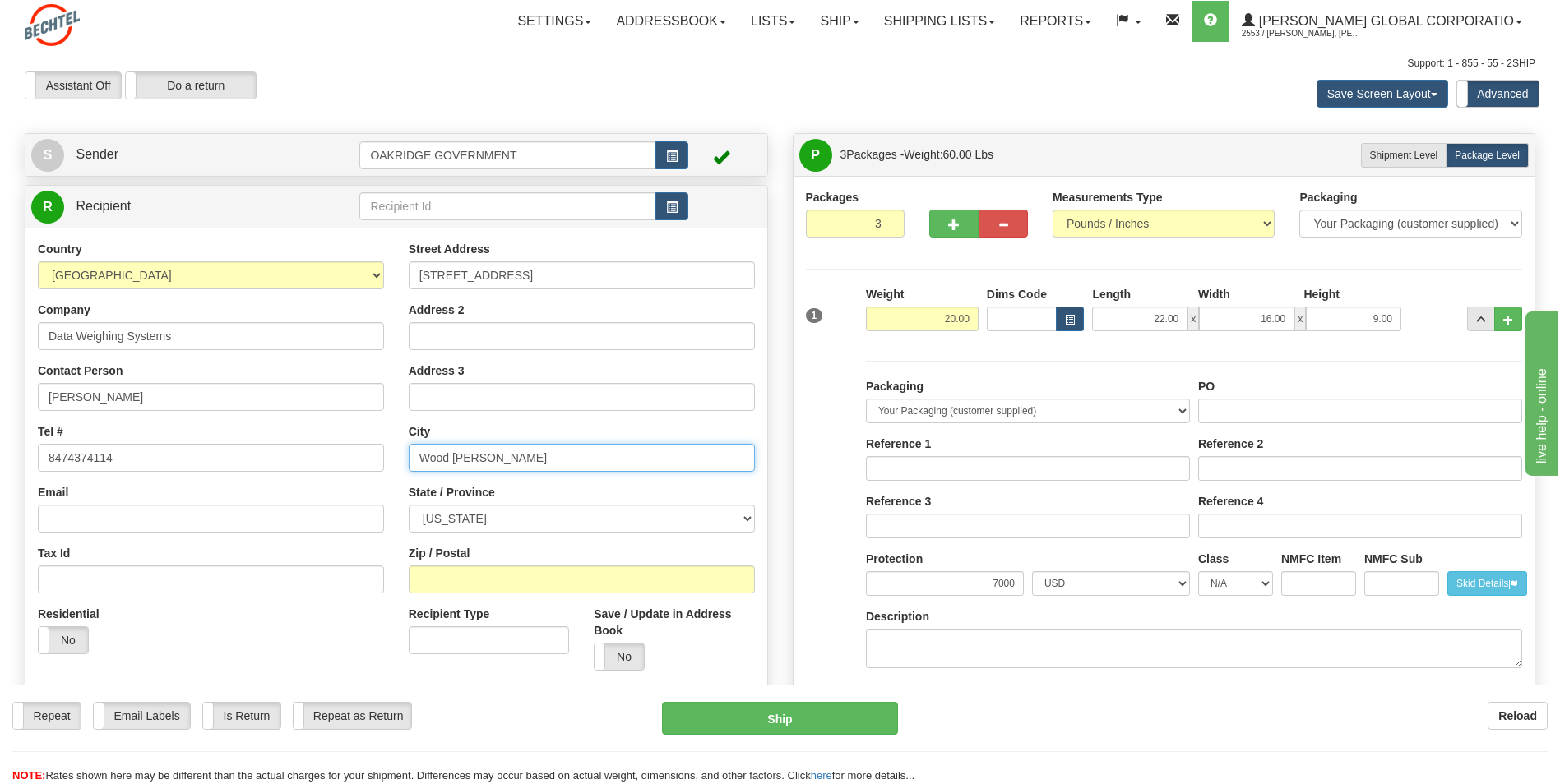
type input "Wood Dale"
select select "IL"
type input "60191"
click at [381, 542] on div "Country AFGHANISTAN ALAND ISLANDS ALBANIA ALGERIA AMERICAN SAMOA ANDORRA ANGOLA…" at bounding box center [211, 453] width 371 height 425
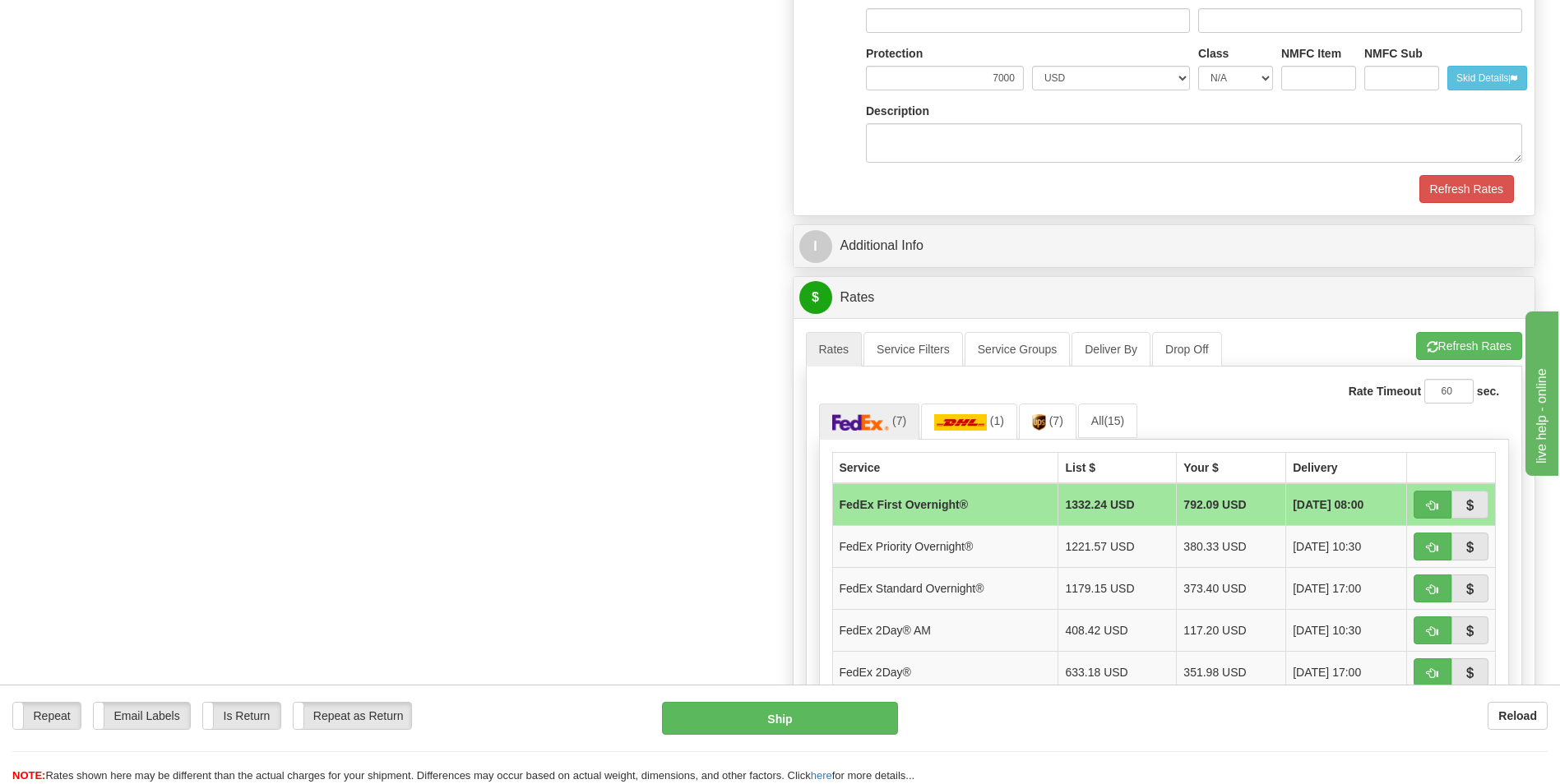
scroll to position [1315, 0]
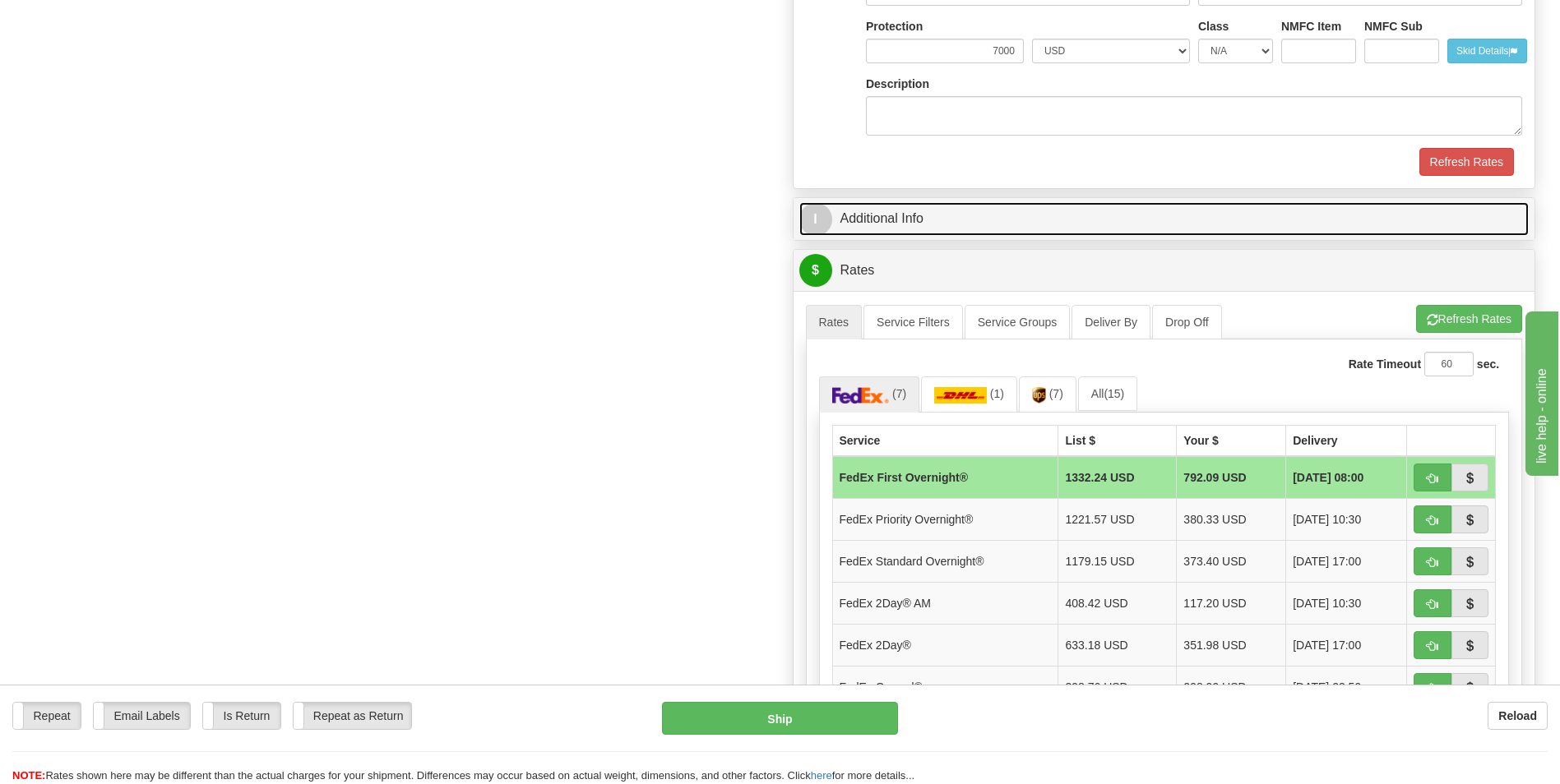
click at [956, 229] on link "I Additional Info" at bounding box center [1163, 218] width 730 height 33
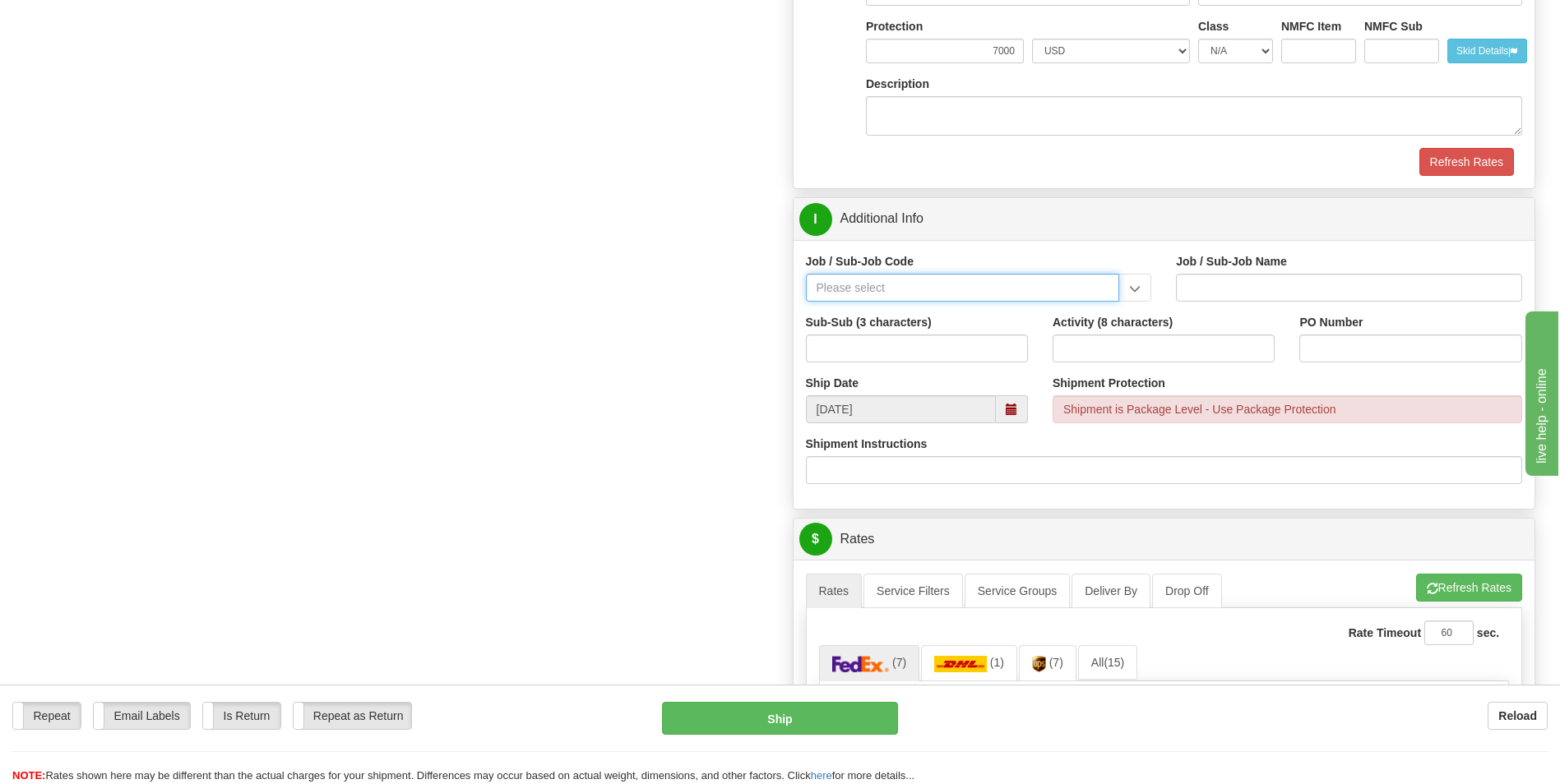
click at [905, 285] on input "Job / Sub-Job Code" at bounding box center [962, 287] width 314 height 28
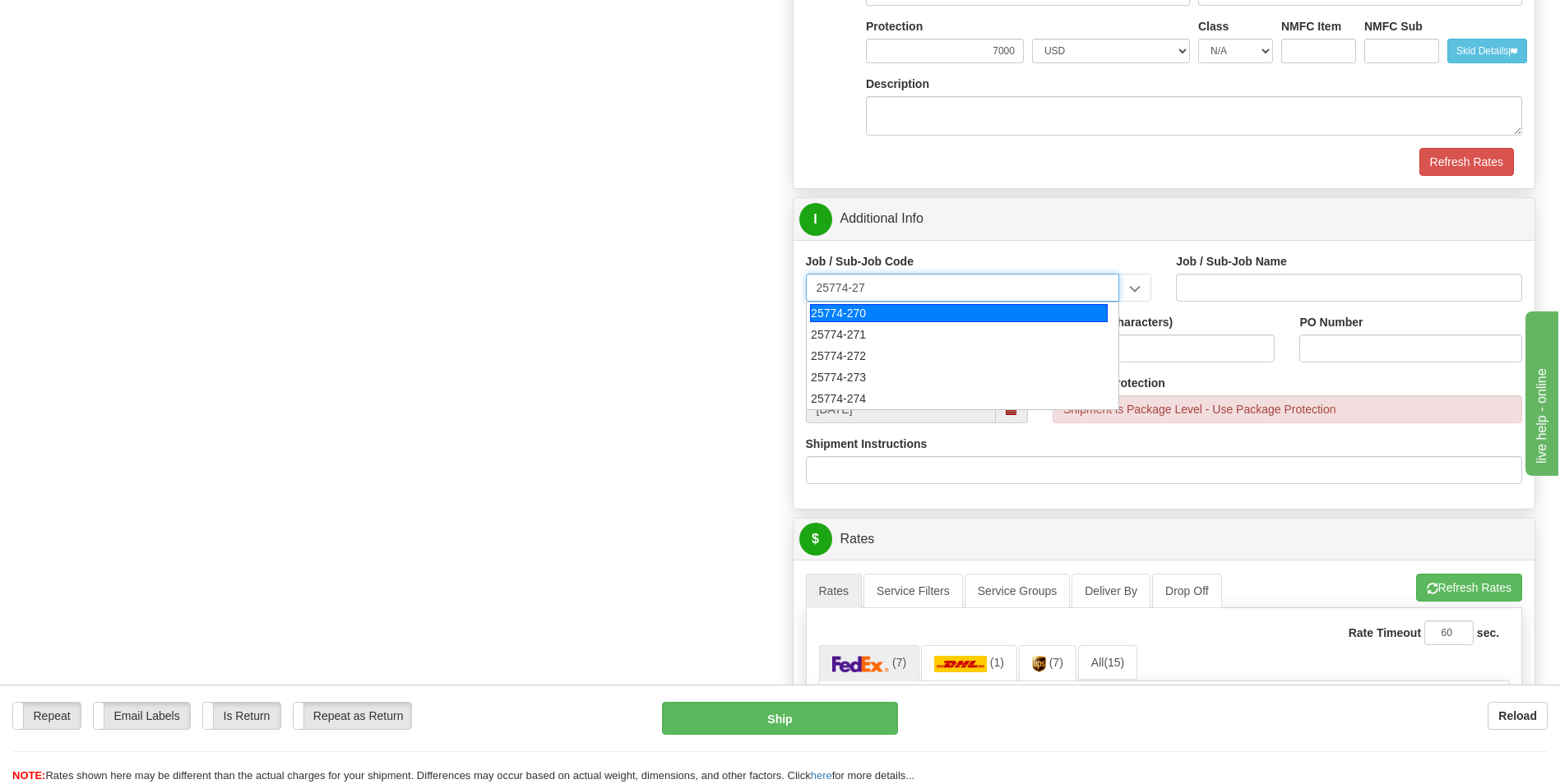
type input "25774-272"
click at [903, 311] on div "25774-272" at bounding box center [958, 313] width 297 height 18
type input "UPF - BNI ODCS NON-TAXABLE TO BNI- TAXABLE TO CNS"
type input "25774-272"
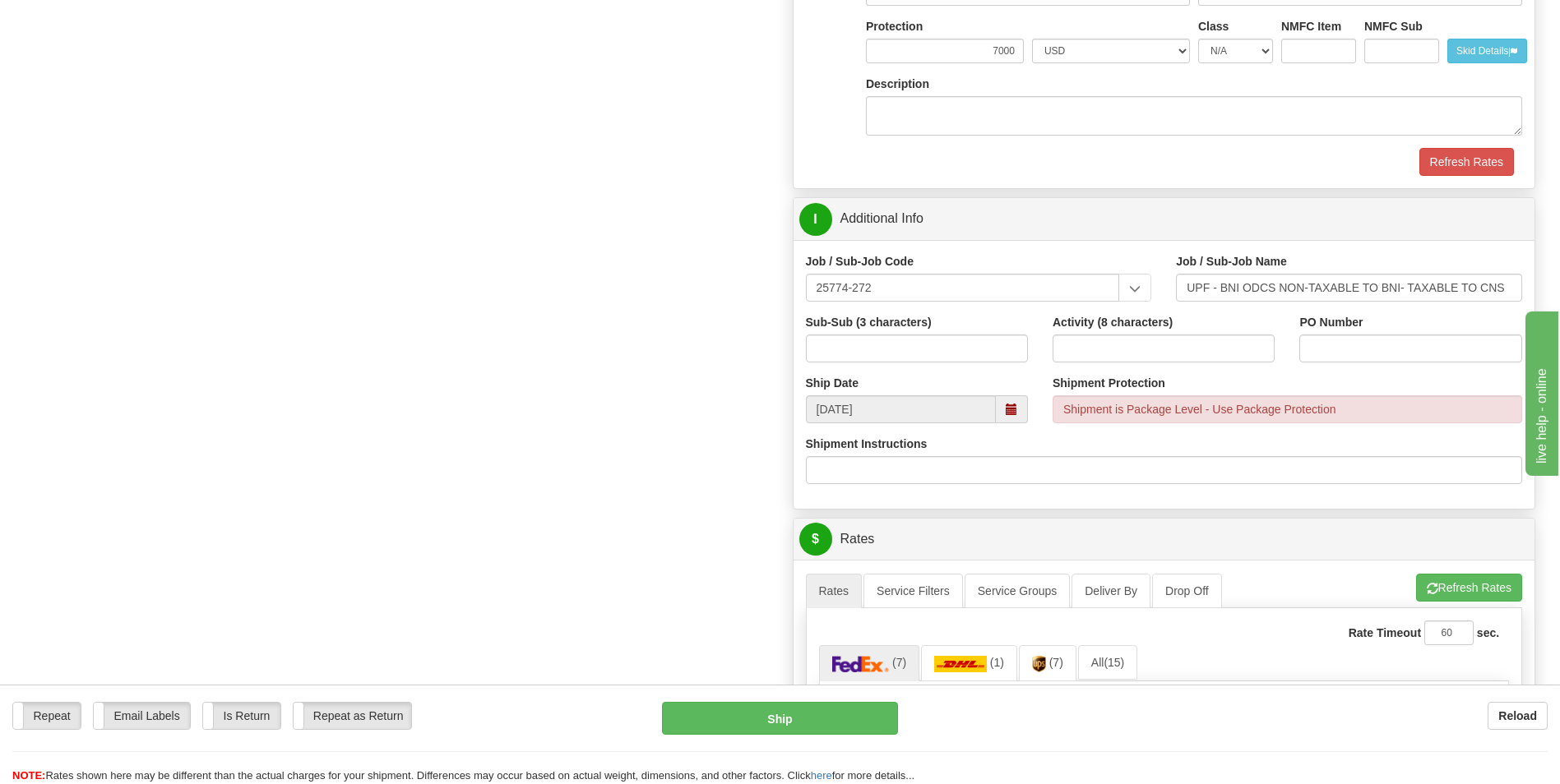
click at [754, 387] on div "Create a label for the return Create Pickup Without Label S" at bounding box center [780, 75] width 1535 height 2513
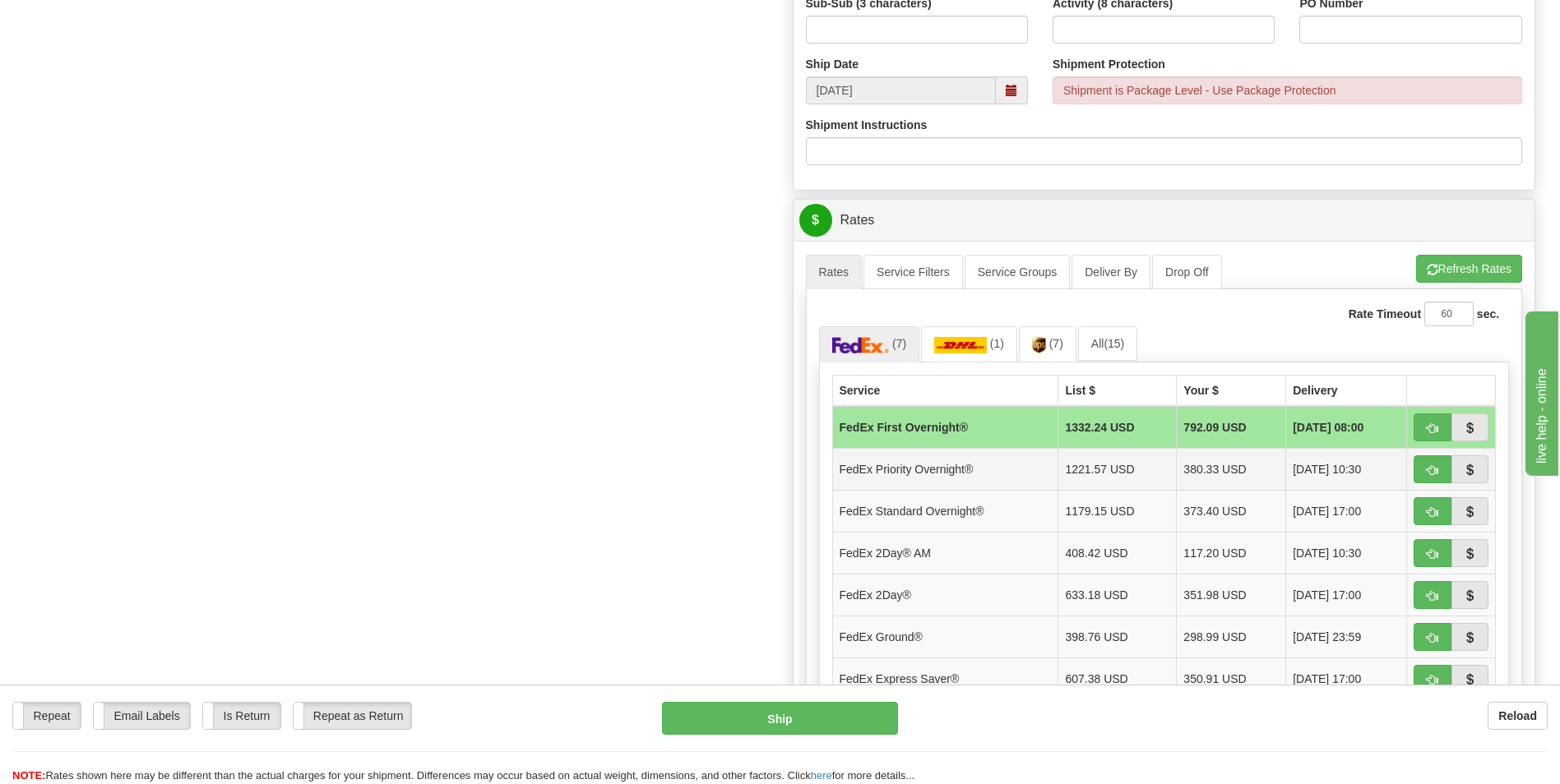
scroll to position [1644, 0]
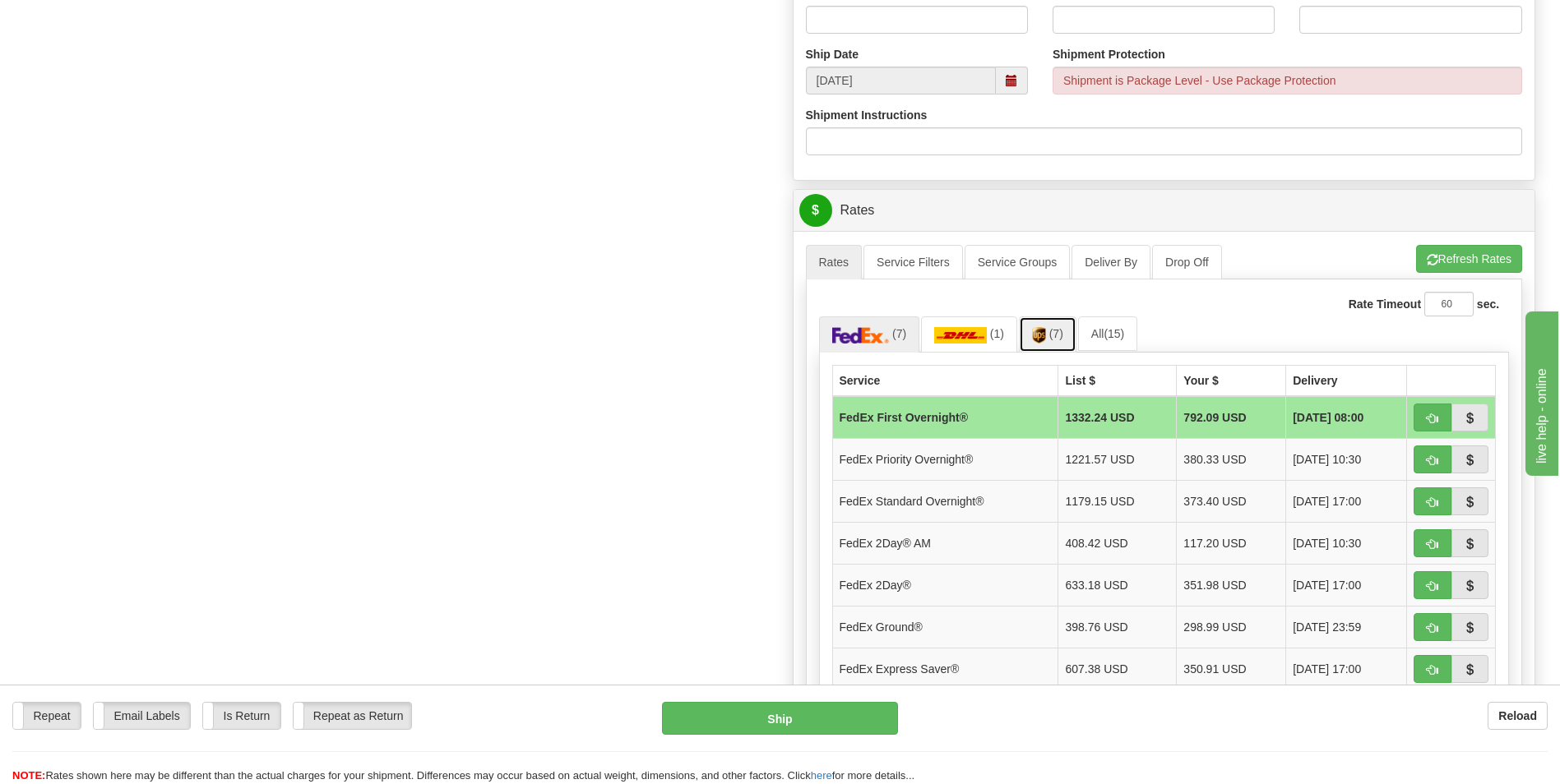
click at [1048, 325] on link "(7)" at bounding box center [1047, 334] width 57 height 35
click at [942, 457] on td "UPS Next Day Air®" at bounding box center [940, 459] width 217 height 42
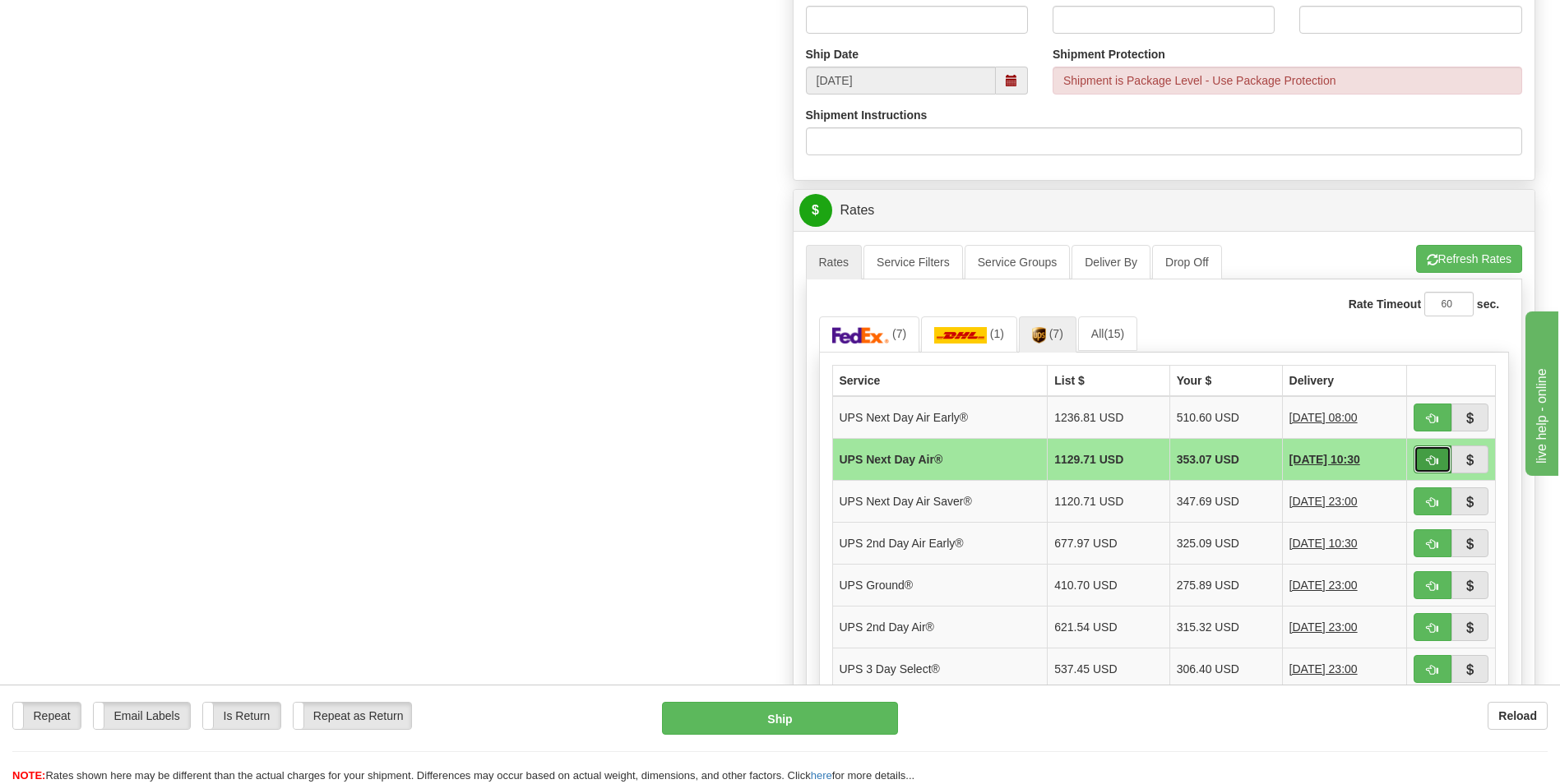
click at [1429, 459] on span "button" at bounding box center [1432, 460] width 11 height 11
type input "01"
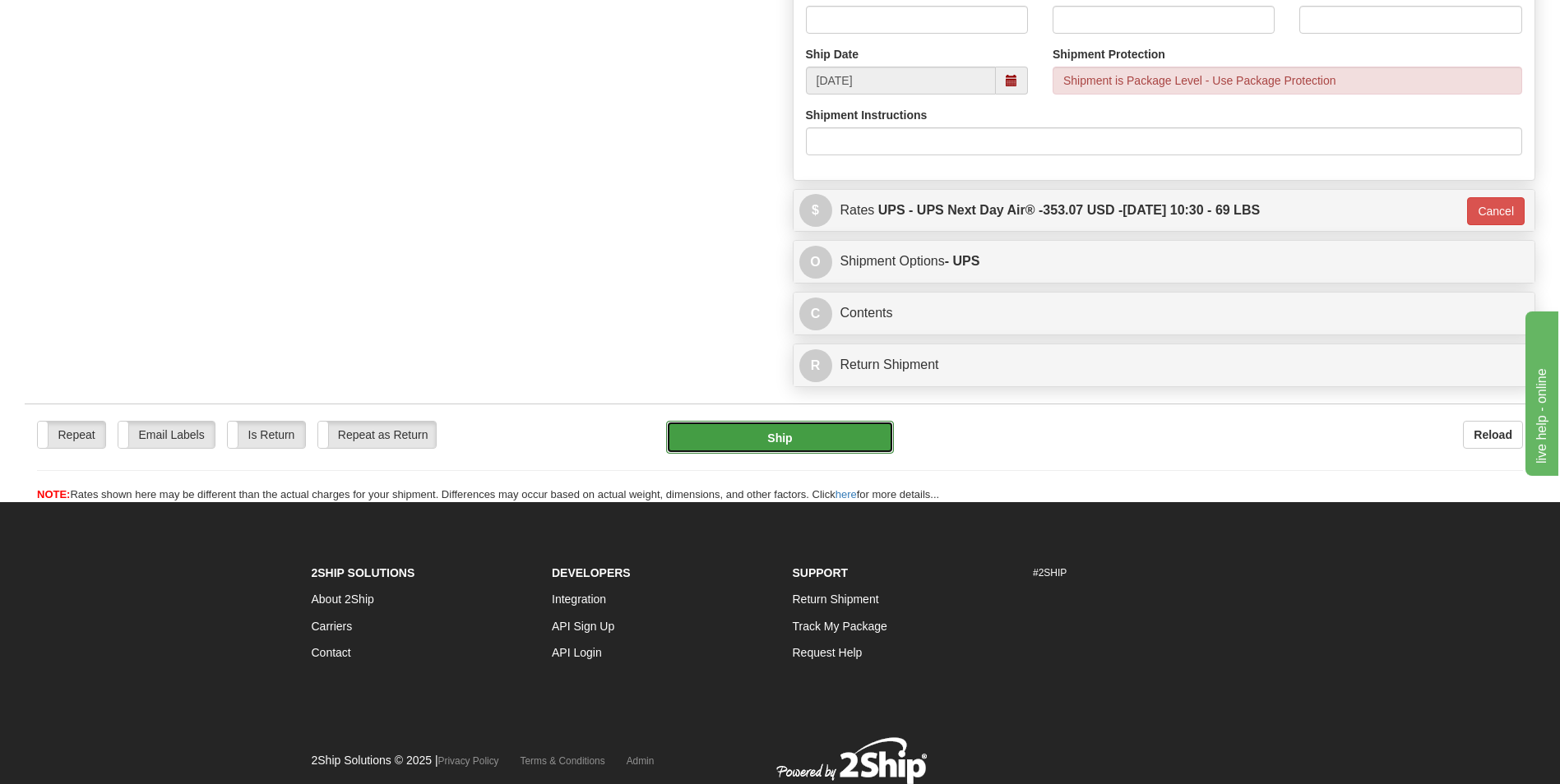
click at [760, 437] on button "Ship" at bounding box center [779, 437] width 227 height 33
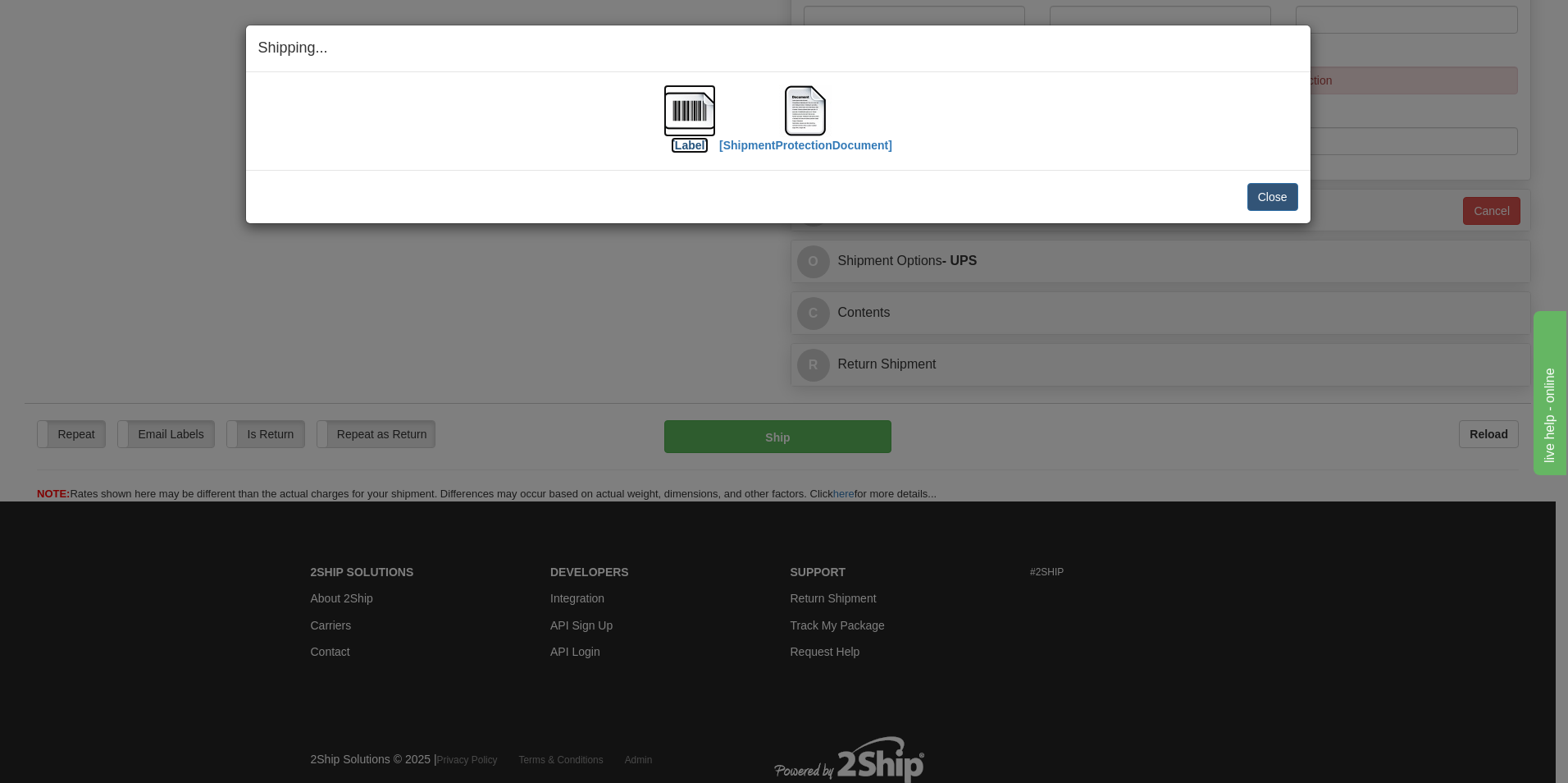
click at [685, 124] on img at bounding box center [689, 111] width 52 height 53
click at [794, 122] on img at bounding box center [805, 111] width 52 height 53
click at [1255, 201] on button "Close" at bounding box center [1272, 197] width 51 height 28
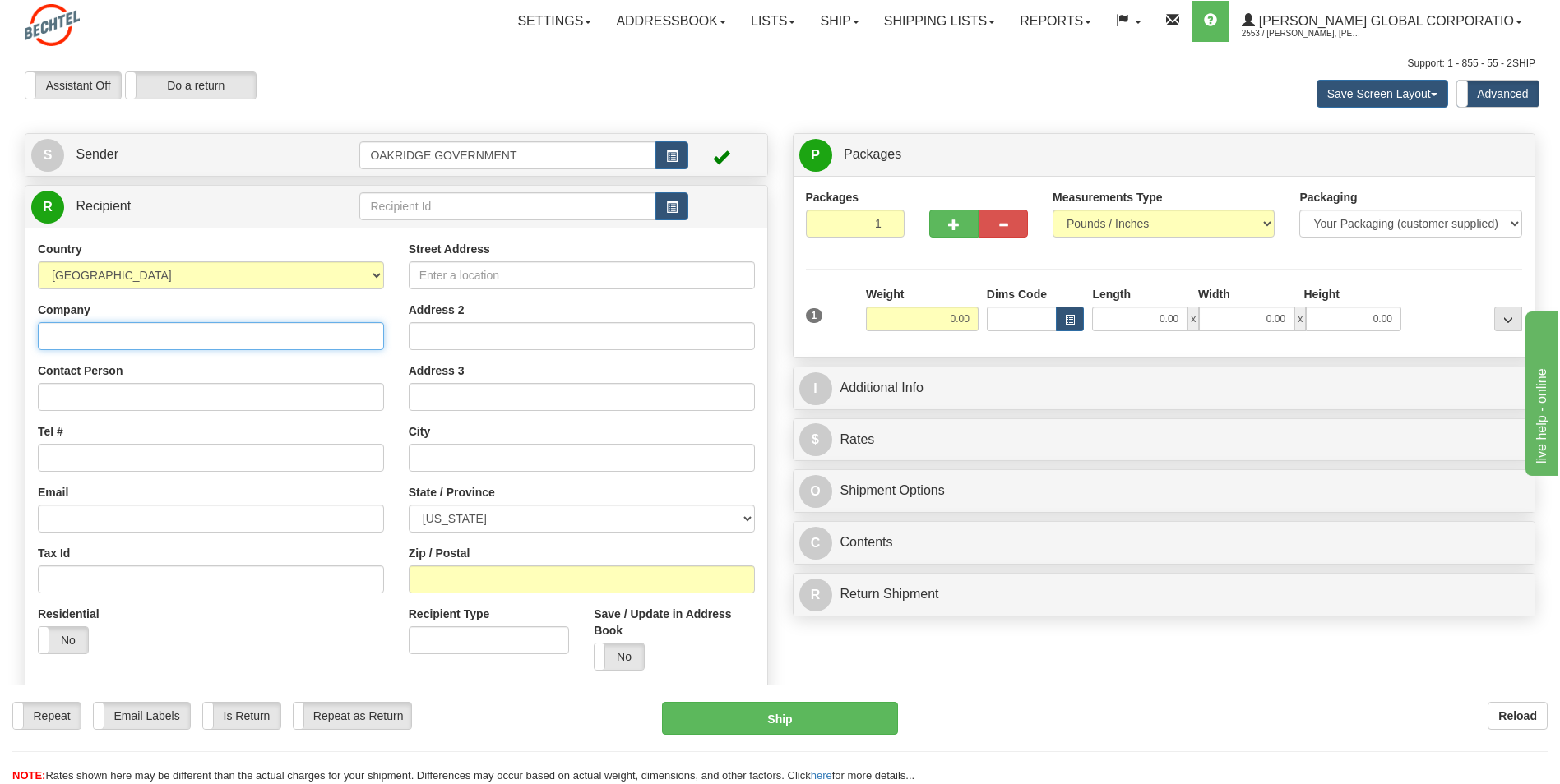
click at [143, 334] on input "Company" at bounding box center [211, 336] width 346 height 28
type input "In Place Machining CO"
type input "428A Boston Street"
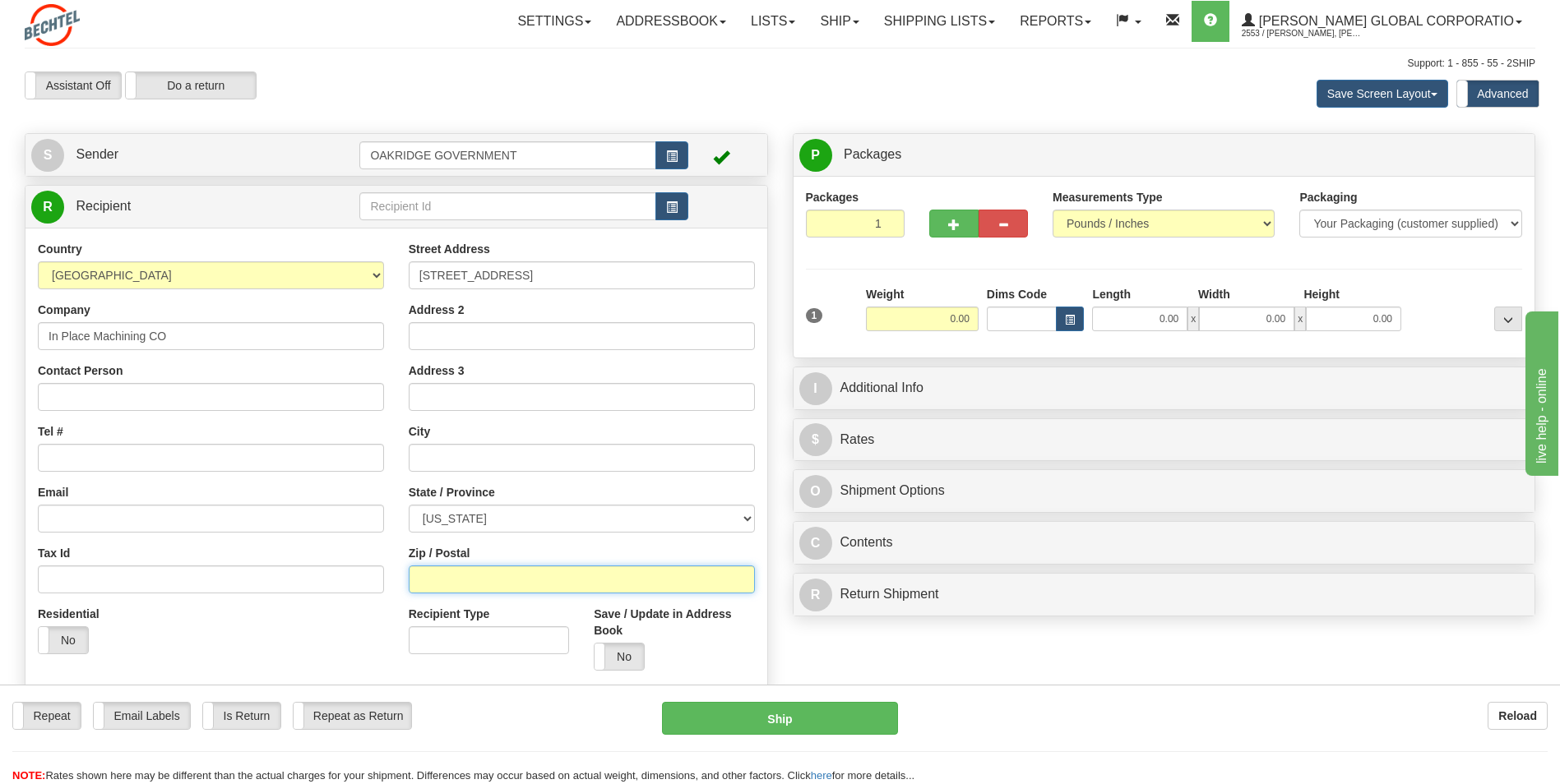
type input "01983"
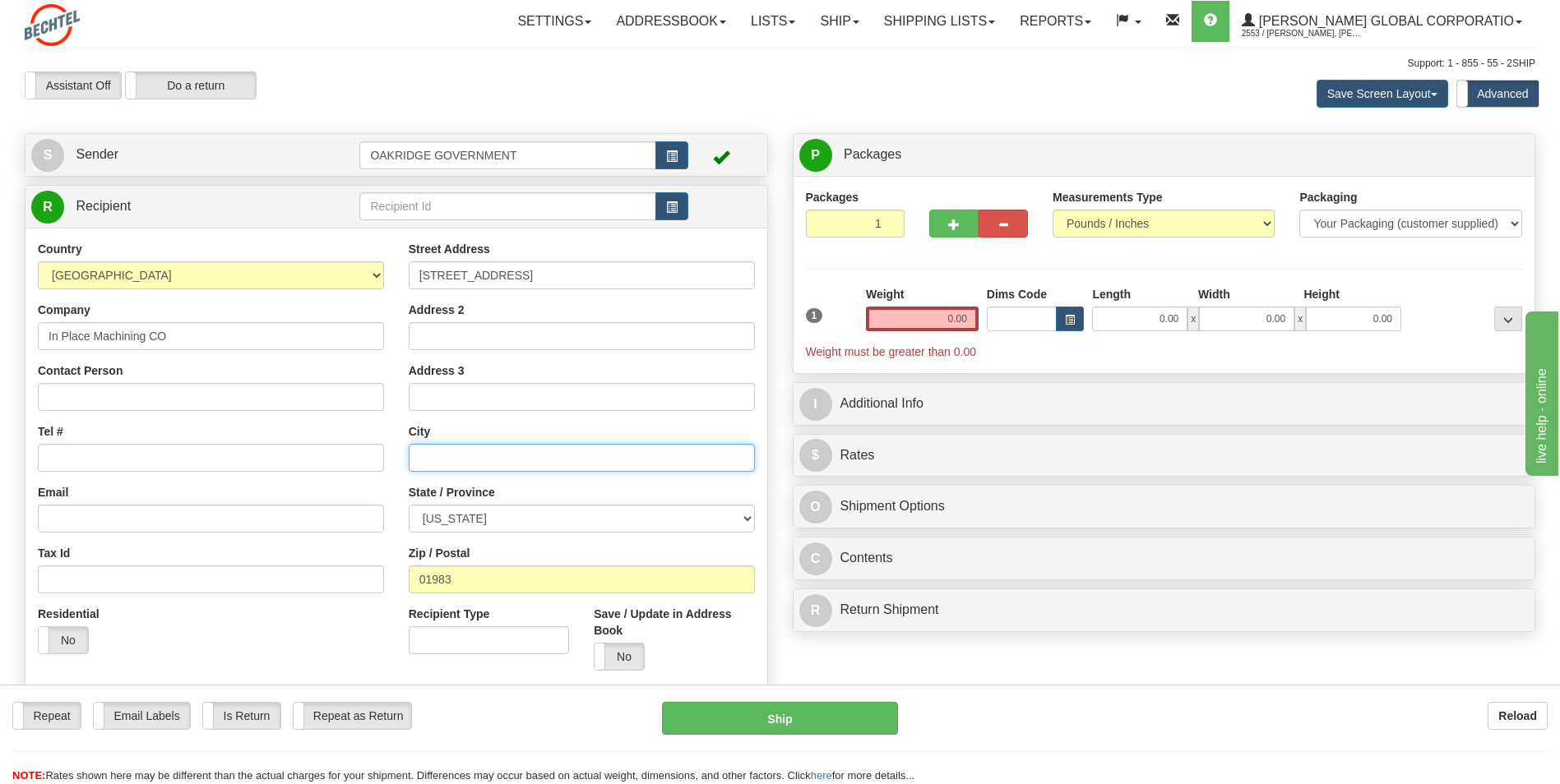
click at [469, 461] on input "text" at bounding box center [582, 457] width 346 height 28
type input "Topsfield"
select select "MA"
click at [349, 540] on div "Country AFGHANISTAN ALAND ISLANDS ALBANIA ALGERIA AMERICAN SAMOA ANDORRA ANGOLA…" at bounding box center [211, 453] width 371 height 425
click at [53, 400] on input "Contact Person" at bounding box center [211, 397] width 346 height 28
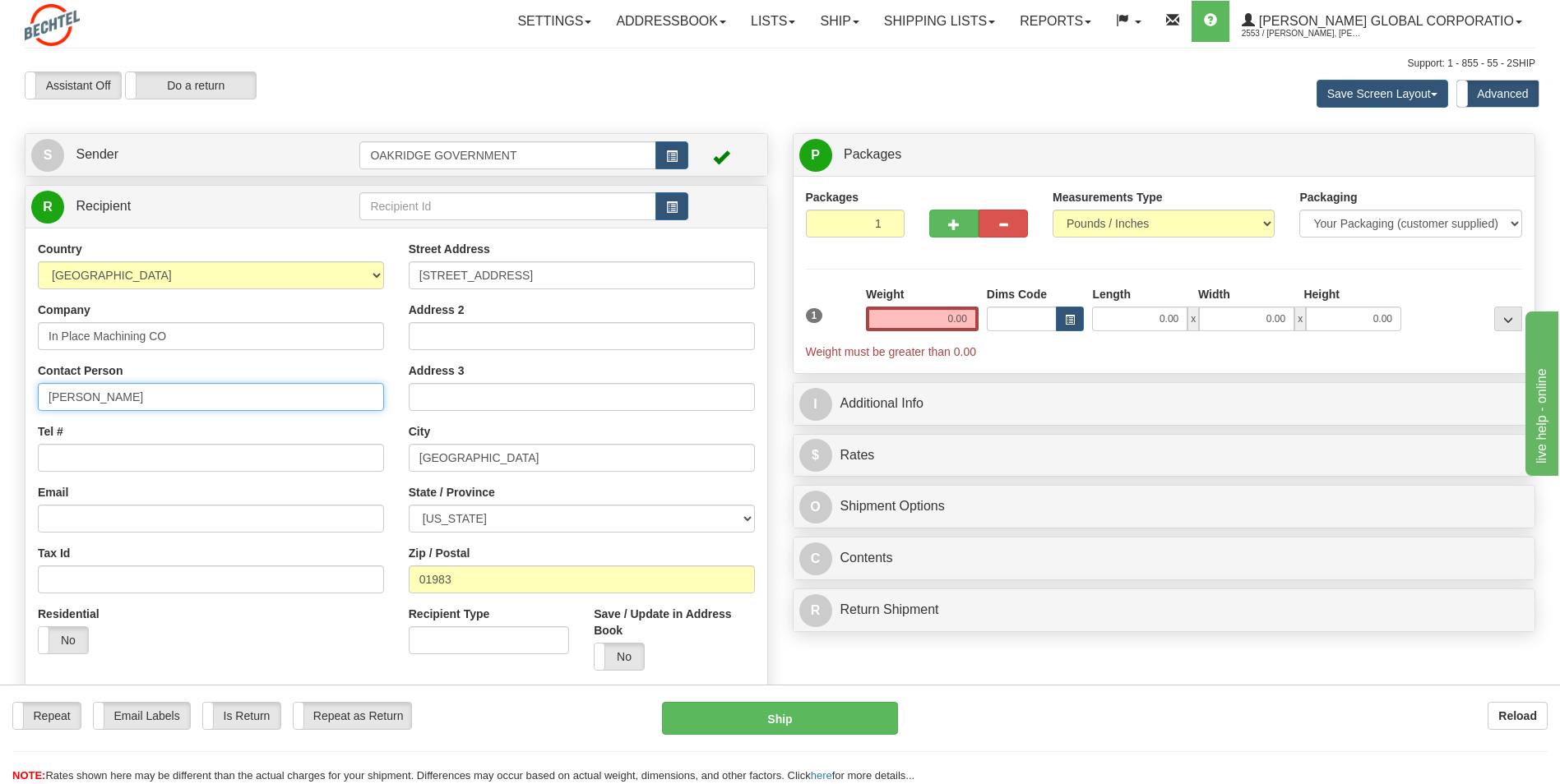
type input "Jeremy Schmidt"
click at [87, 447] on input "Tel #" at bounding box center [211, 457] width 346 height 28
type input "5138134219"
click at [943, 213] on button "button" at bounding box center [954, 223] width 50 height 28
type input "2"
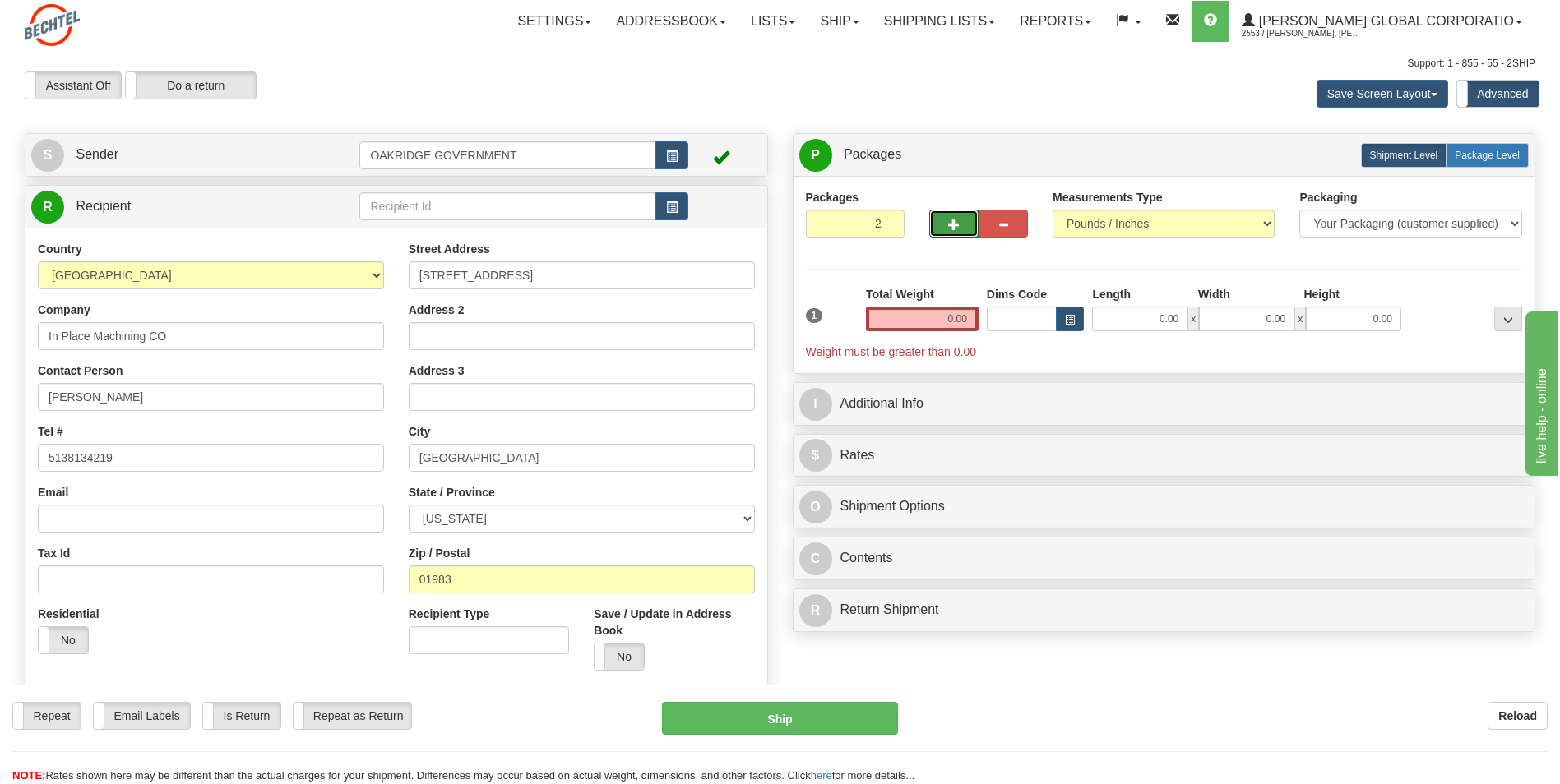
click at [1491, 166] on label "Package Level Pack.." at bounding box center [1486, 156] width 83 height 25
radio input "true"
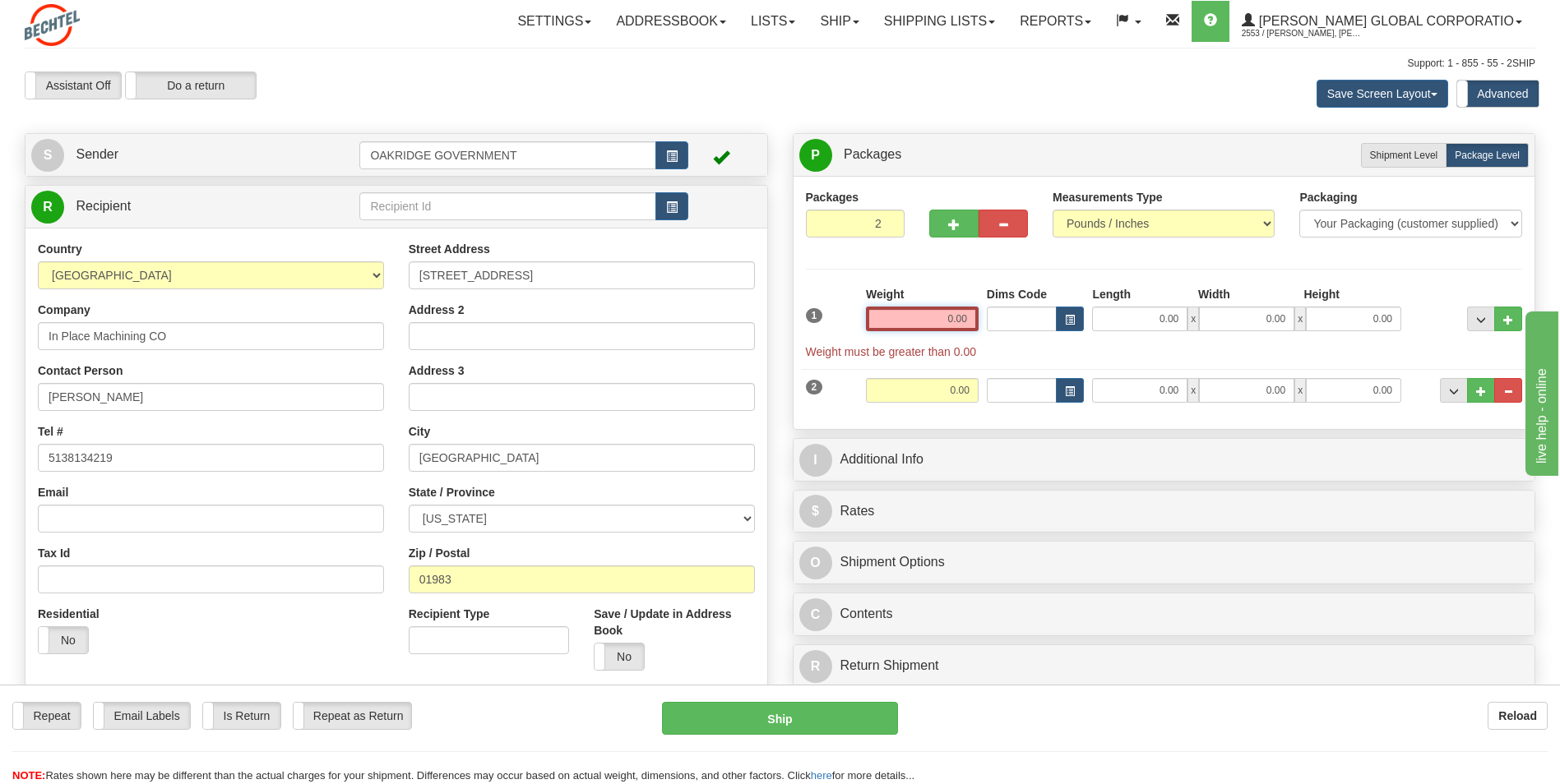
click at [955, 319] on input "0.00" at bounding box center [922, 319] width 113 height 25
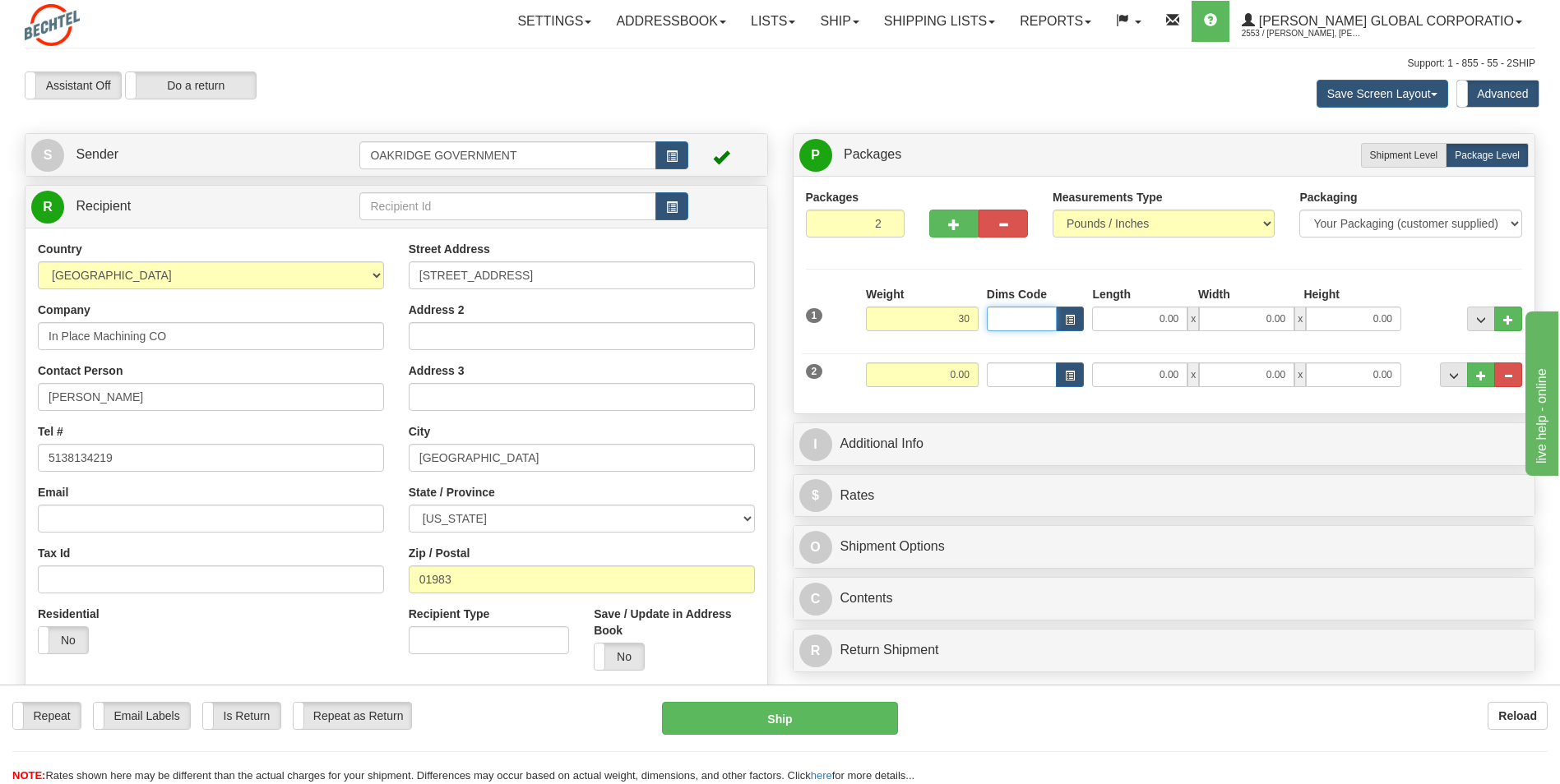
type input "30.00"
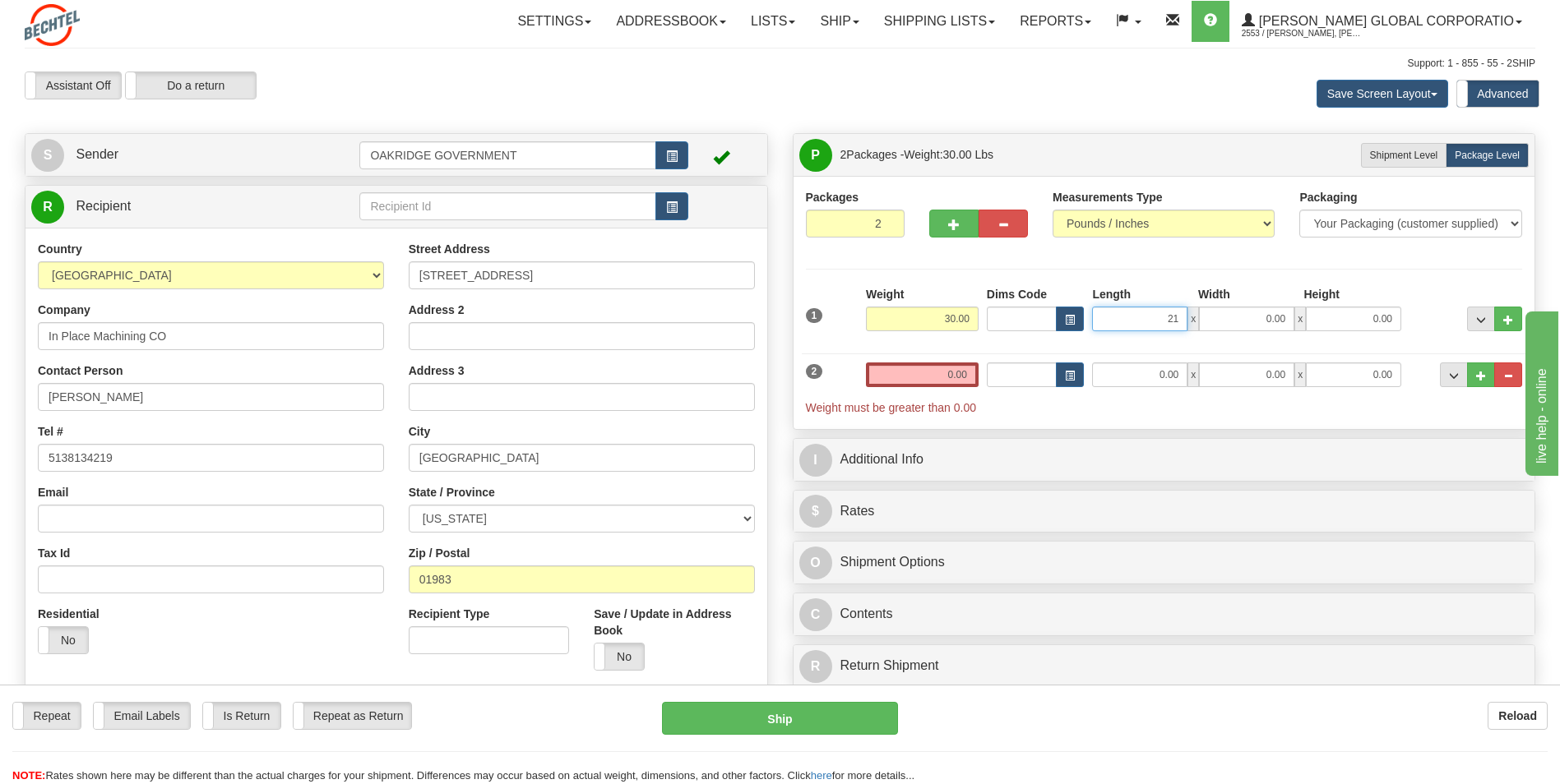
type input "21.00"
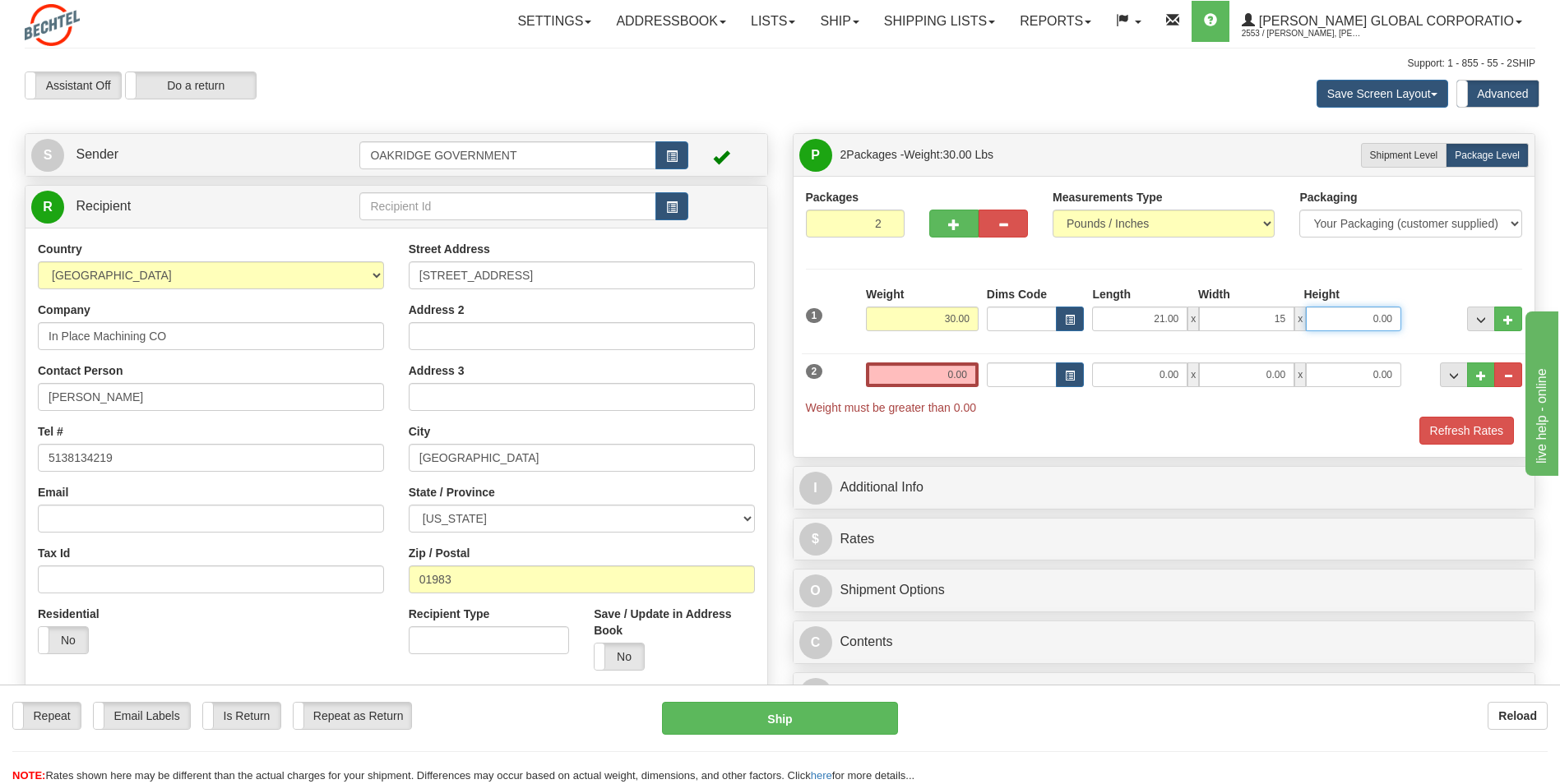
type input "15.00"
click at [921, 367] on input "0.00" at bounding box center [922, 375] width 113 height 25
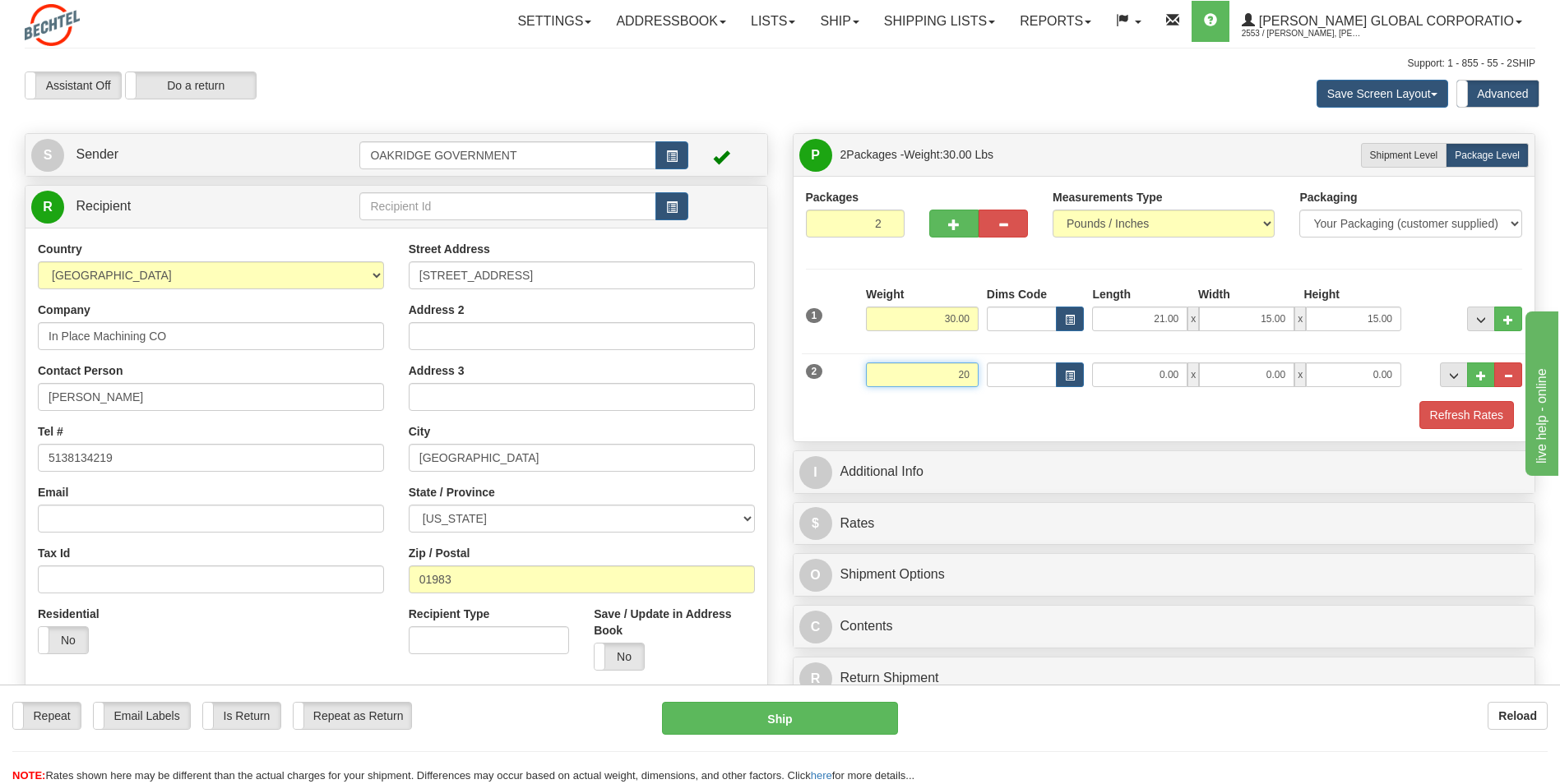
type input "20.00"
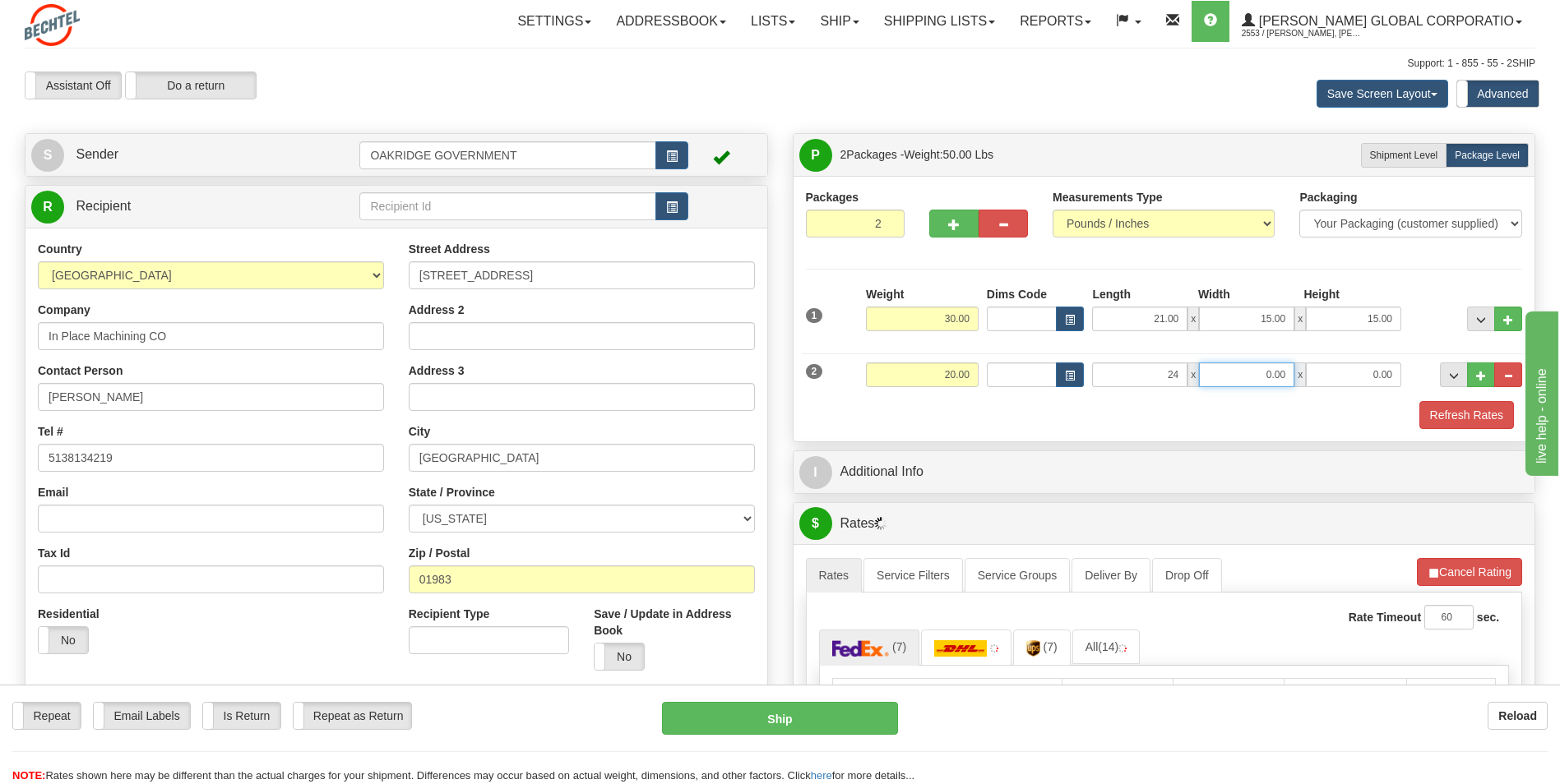
type input "24.00"
type input "18.00"
type input "8.00"
click at [868, 412] on div "Refresh Rates" at bounding box center [1164, 414] width 725 height 28
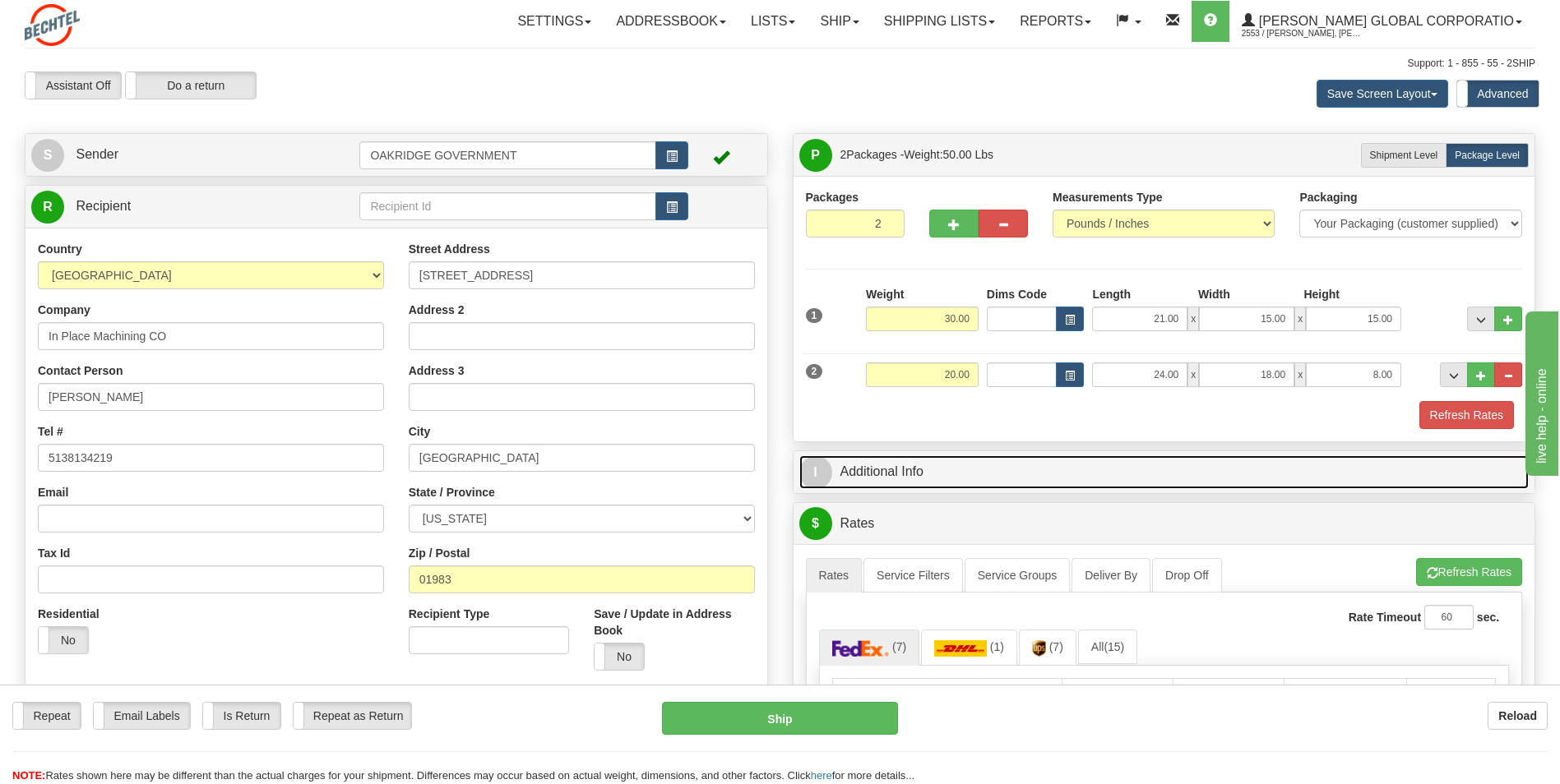
click at [894, 481] on link "I Additional Info" at bounding box center [1163, 471] width 730 height 33
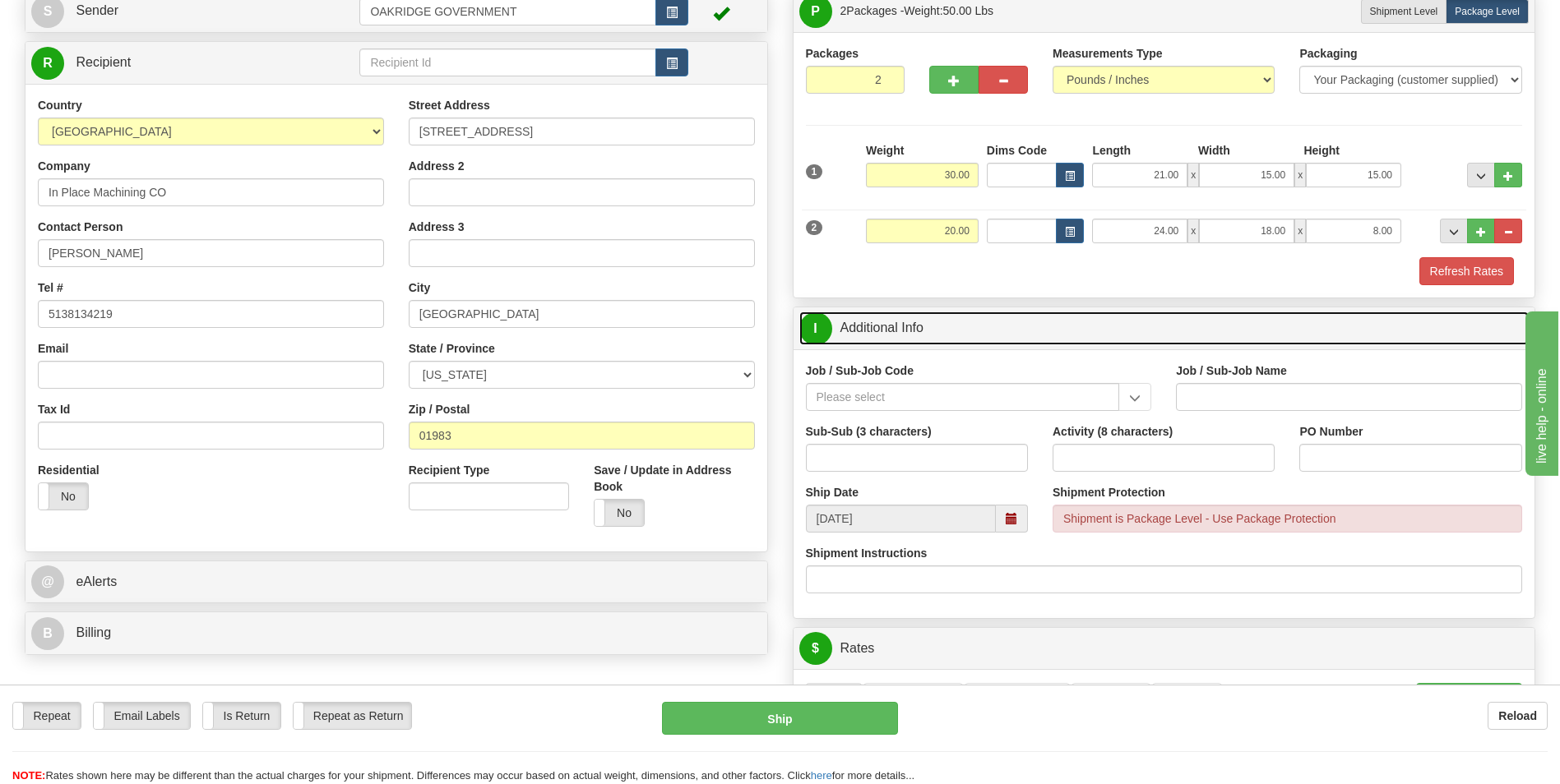
scroll to position [164, 0]
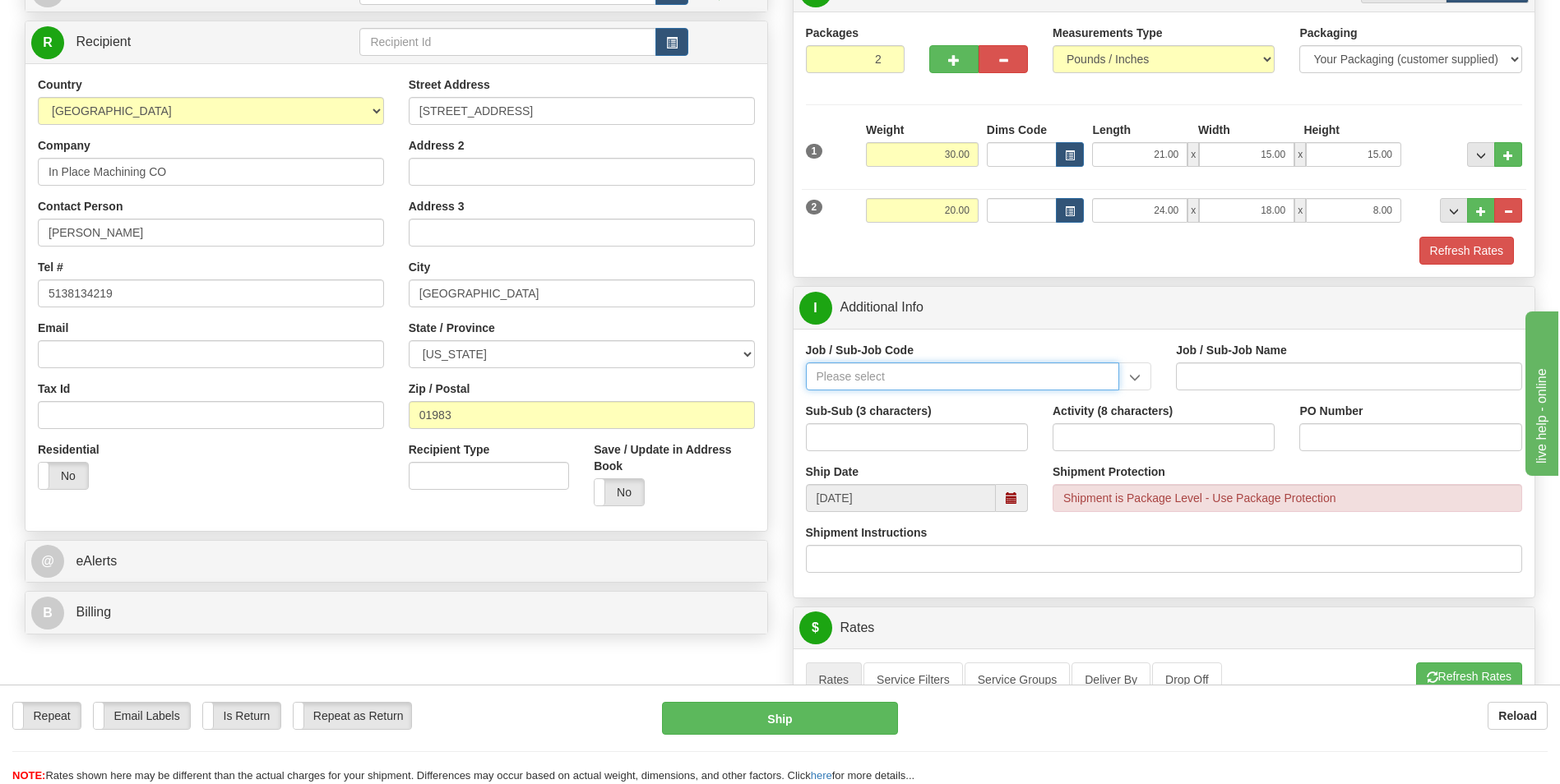
click at [896, 372] on input "Job / Sub-Job Code" at bounding box center [962, 376] width 314 height 28
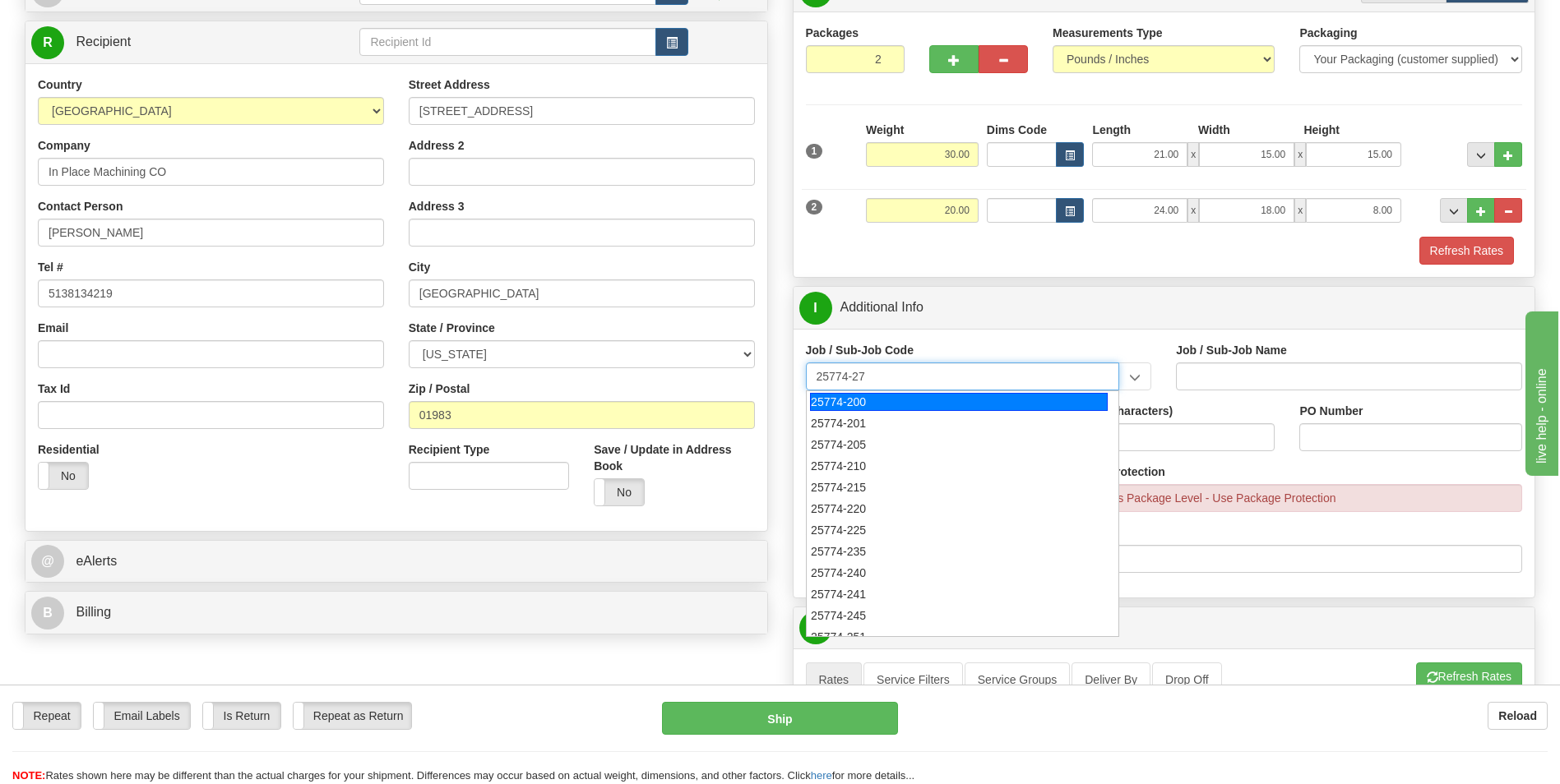
type input "25774-273"
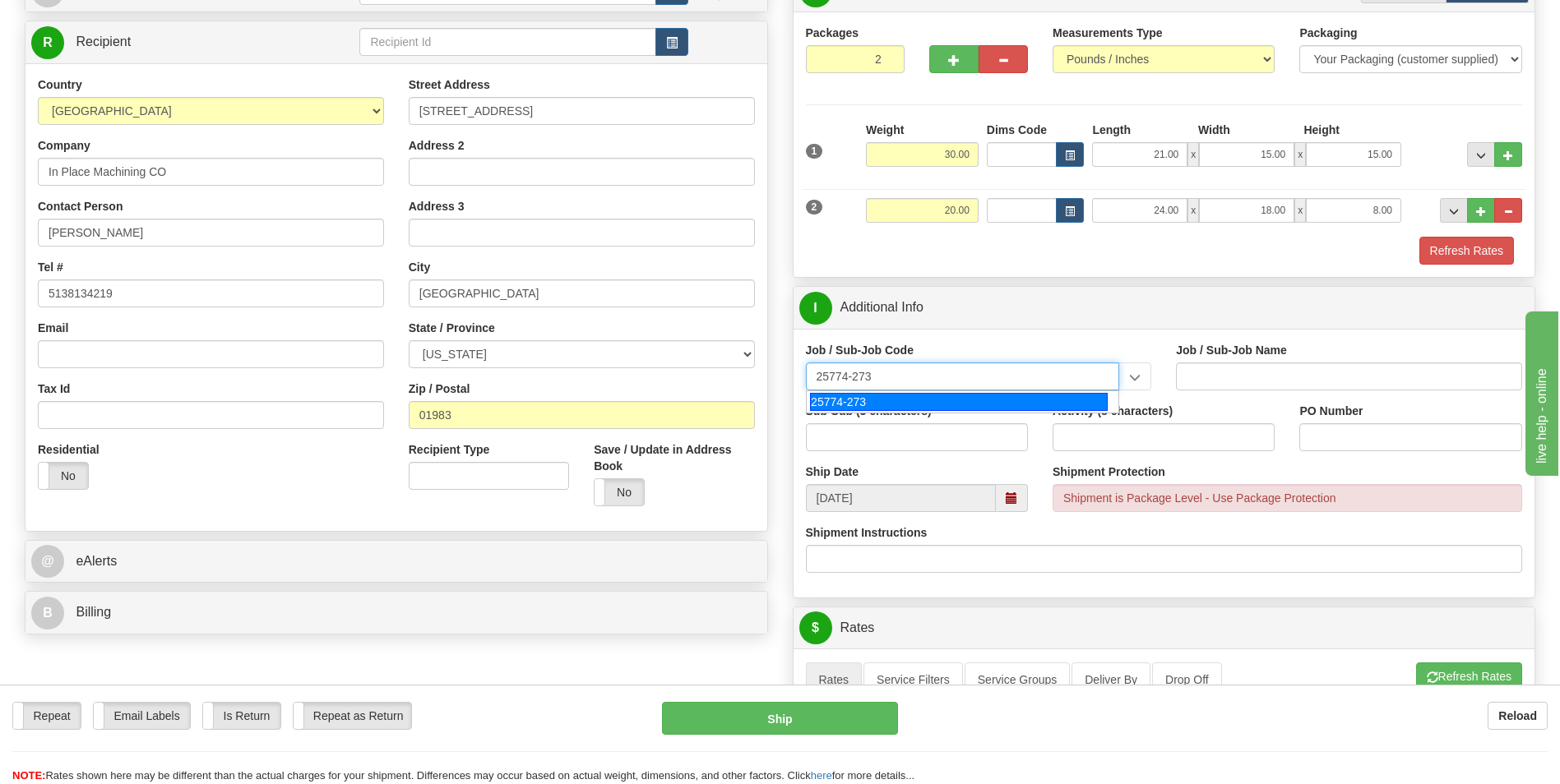
click at [880, 398] on div "25774-273" at bounding box center [958, 402] width 297 height 18
type input "UPF - BNI ODCS NON-TAXABLE PER TN TAX CODE"
type input "25774-273"
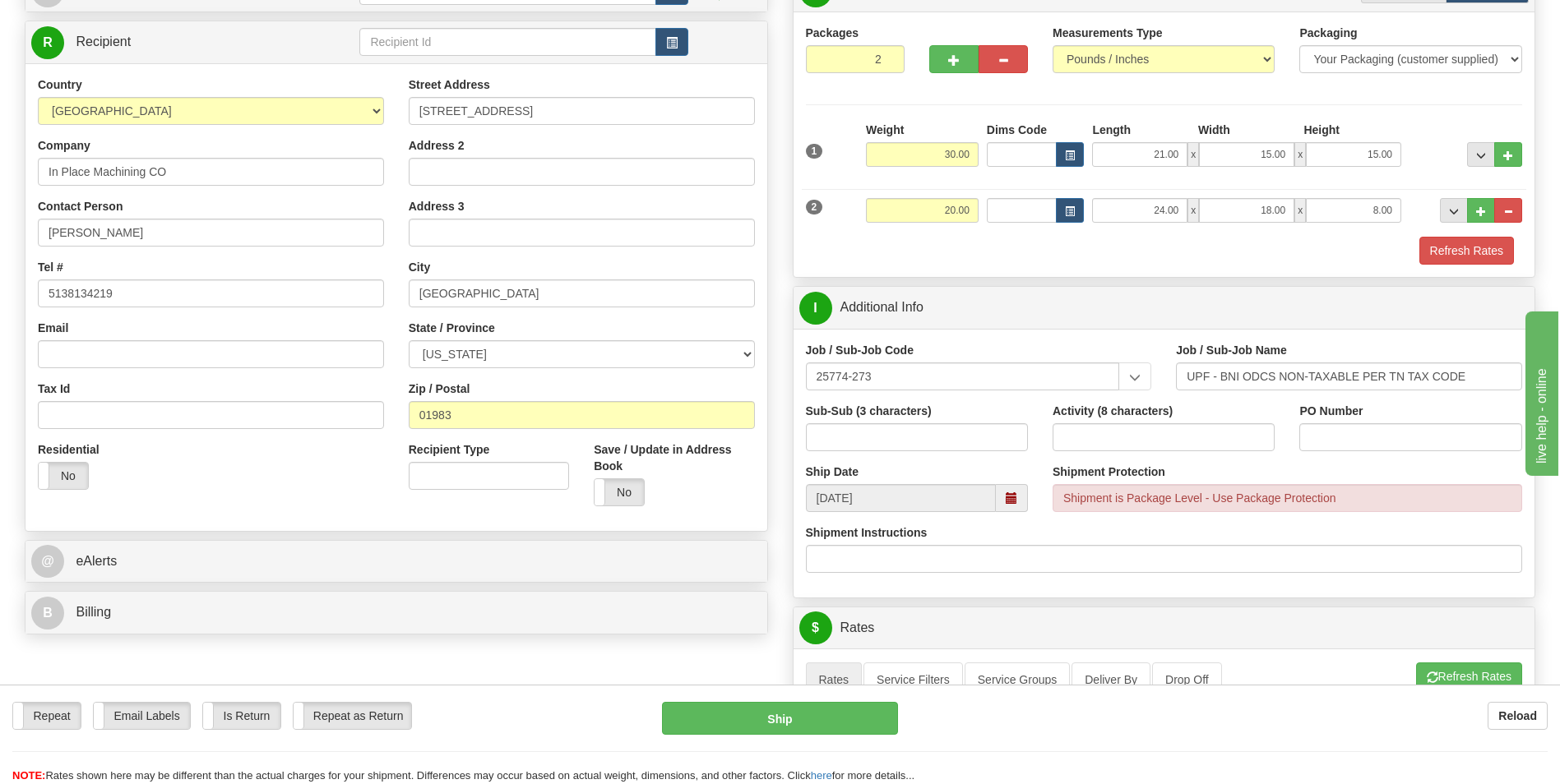
click at [1000, 354] on div "Job / Sub-Job Code 25774-273 25774-273" at bounding box center [978, 366] width 346 height 49
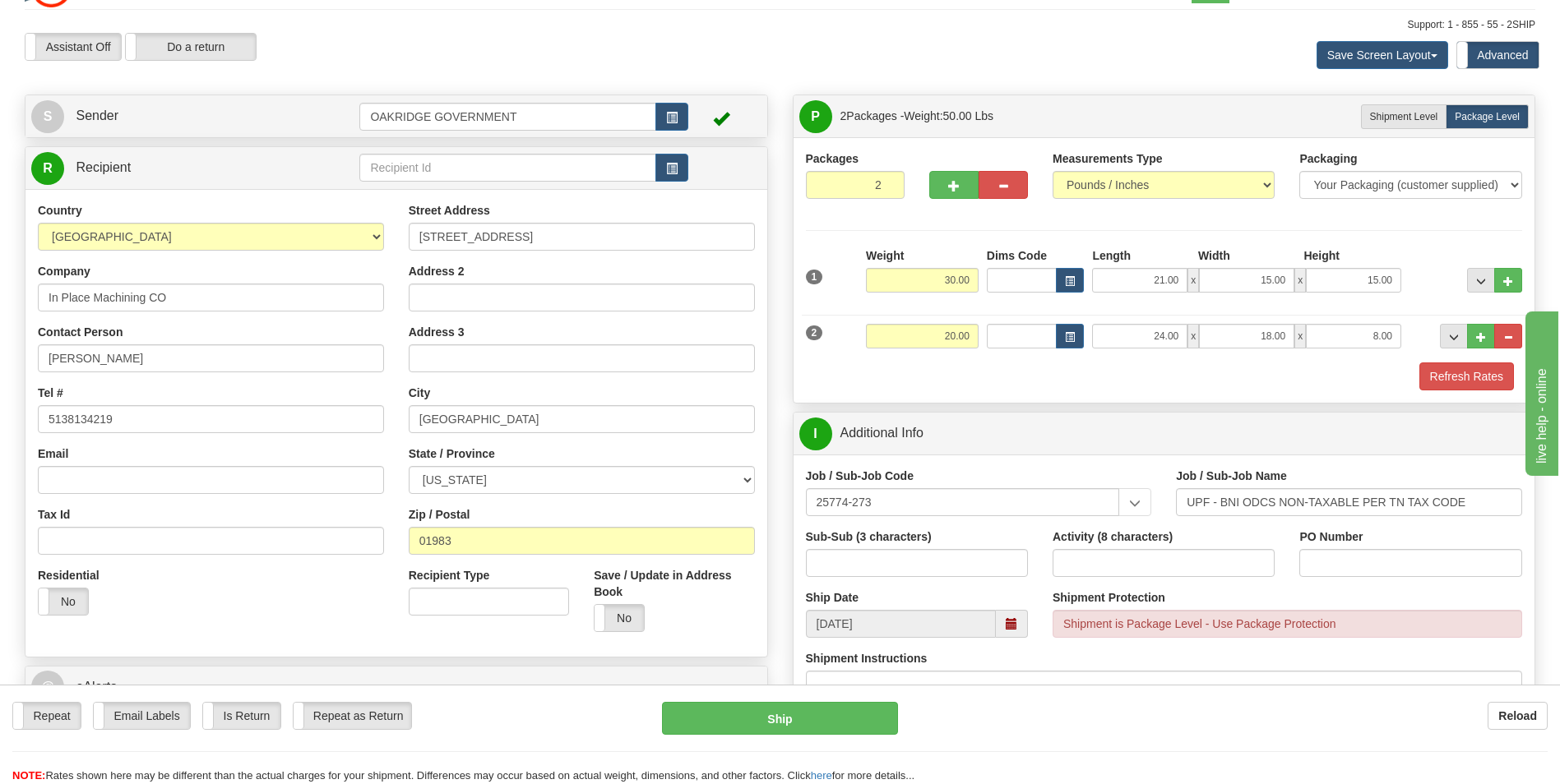
scroll to position [0, 0]
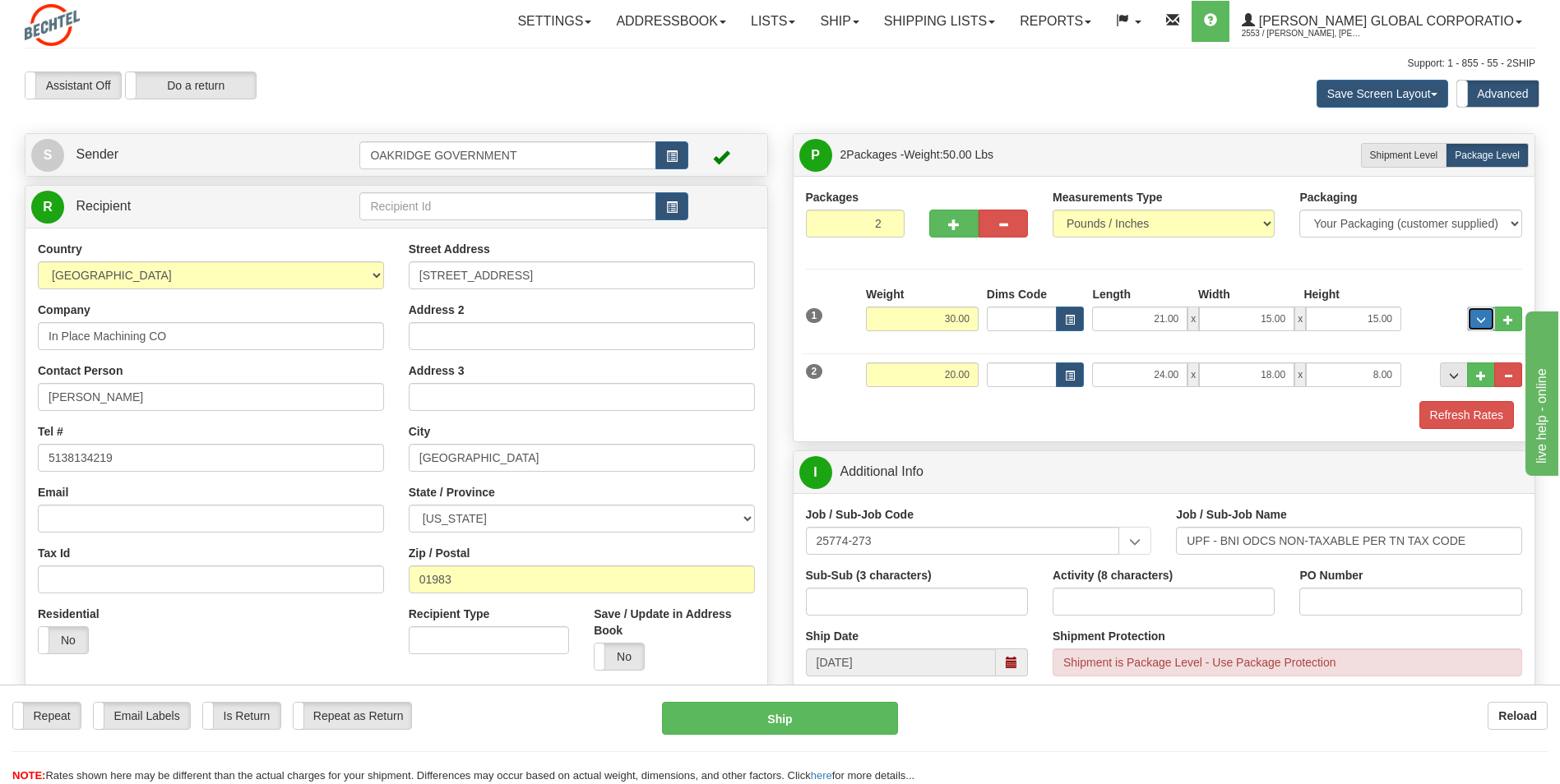
click at [1478, 318] on span "..." at bounding box center [1481, 319] width 10 height 9
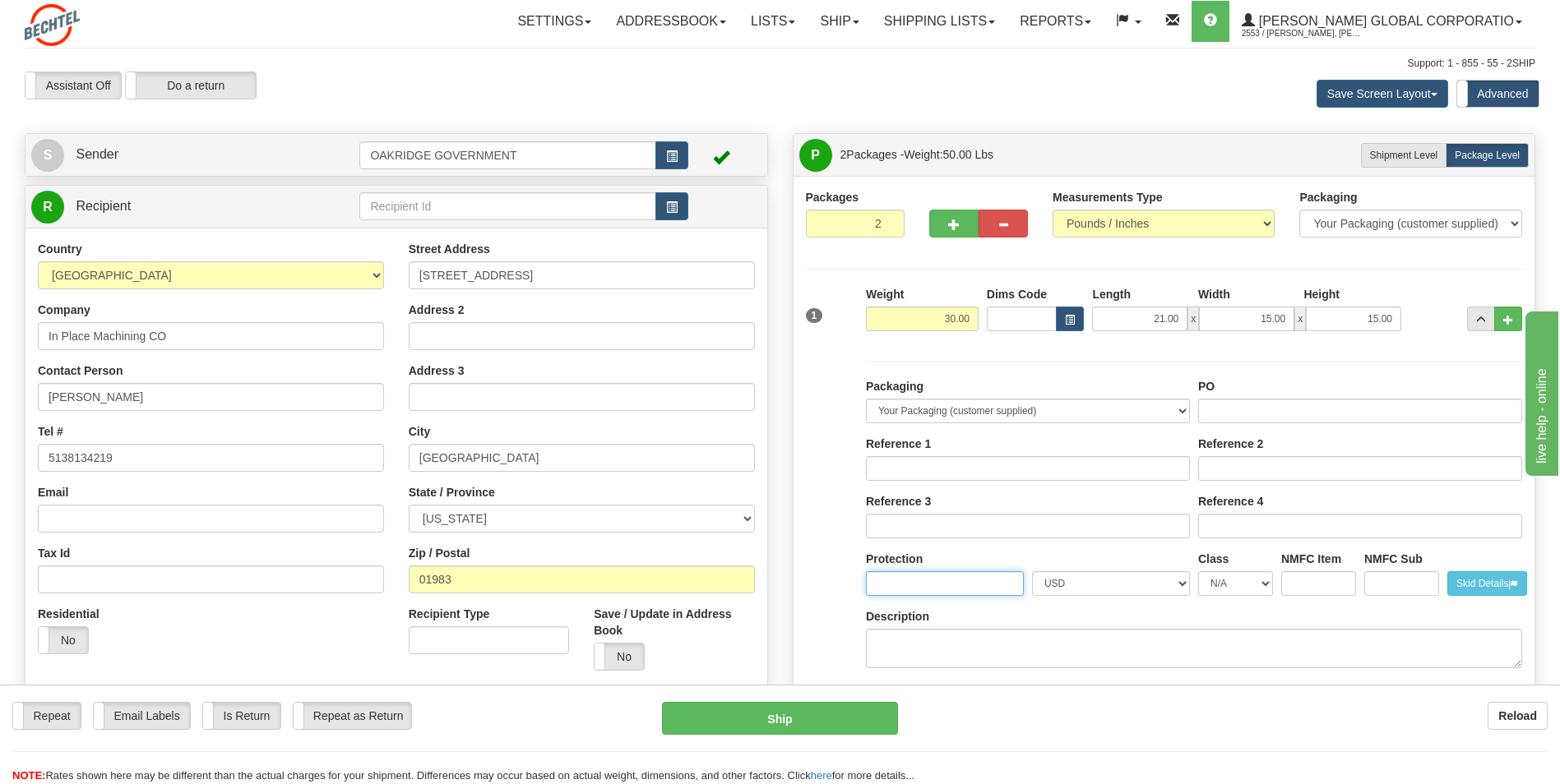
click at [895, 588] on input "Protection" at bounding box center [944, 583] width 158 height 25
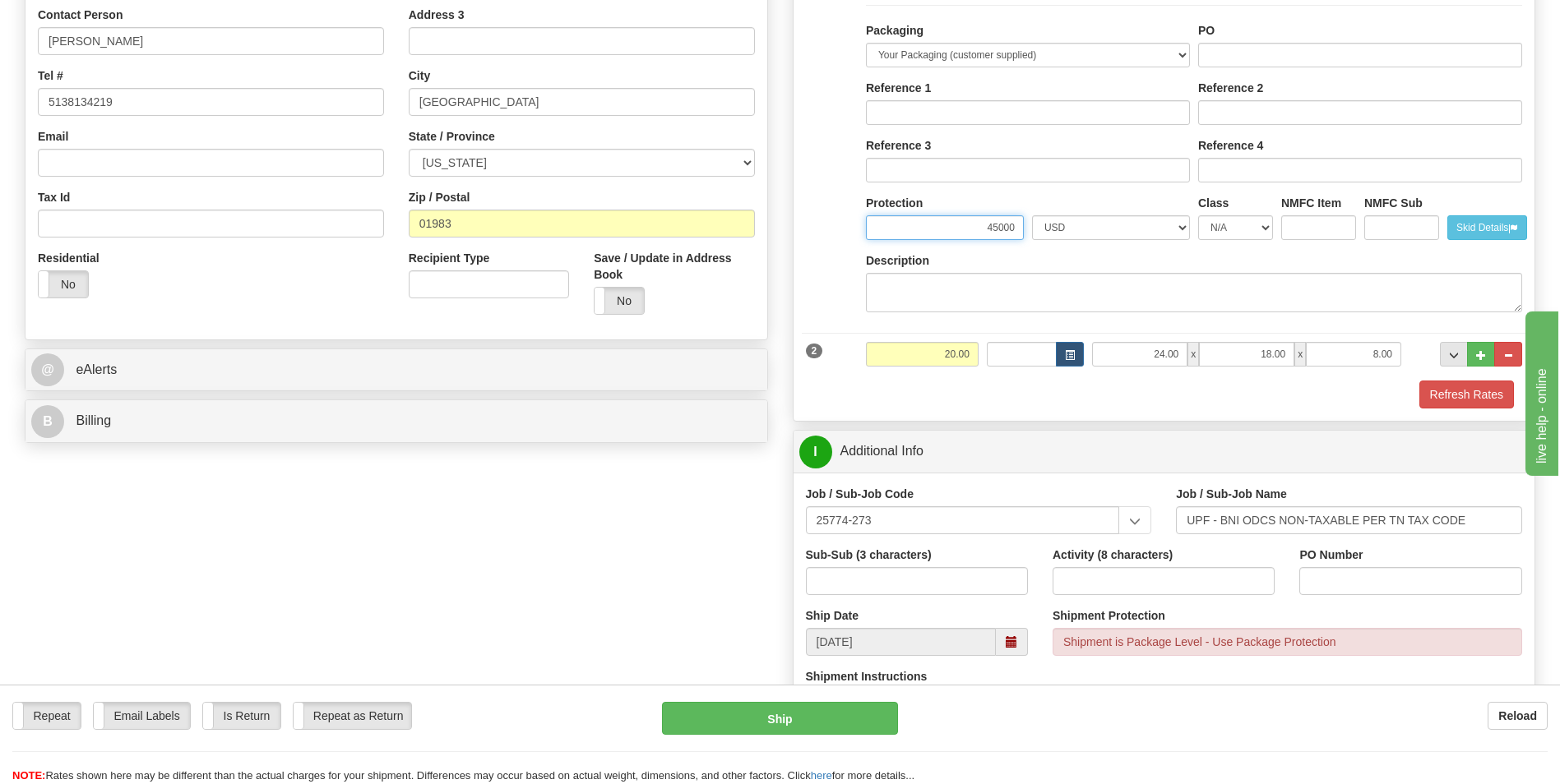
scroll to position [493, 0]
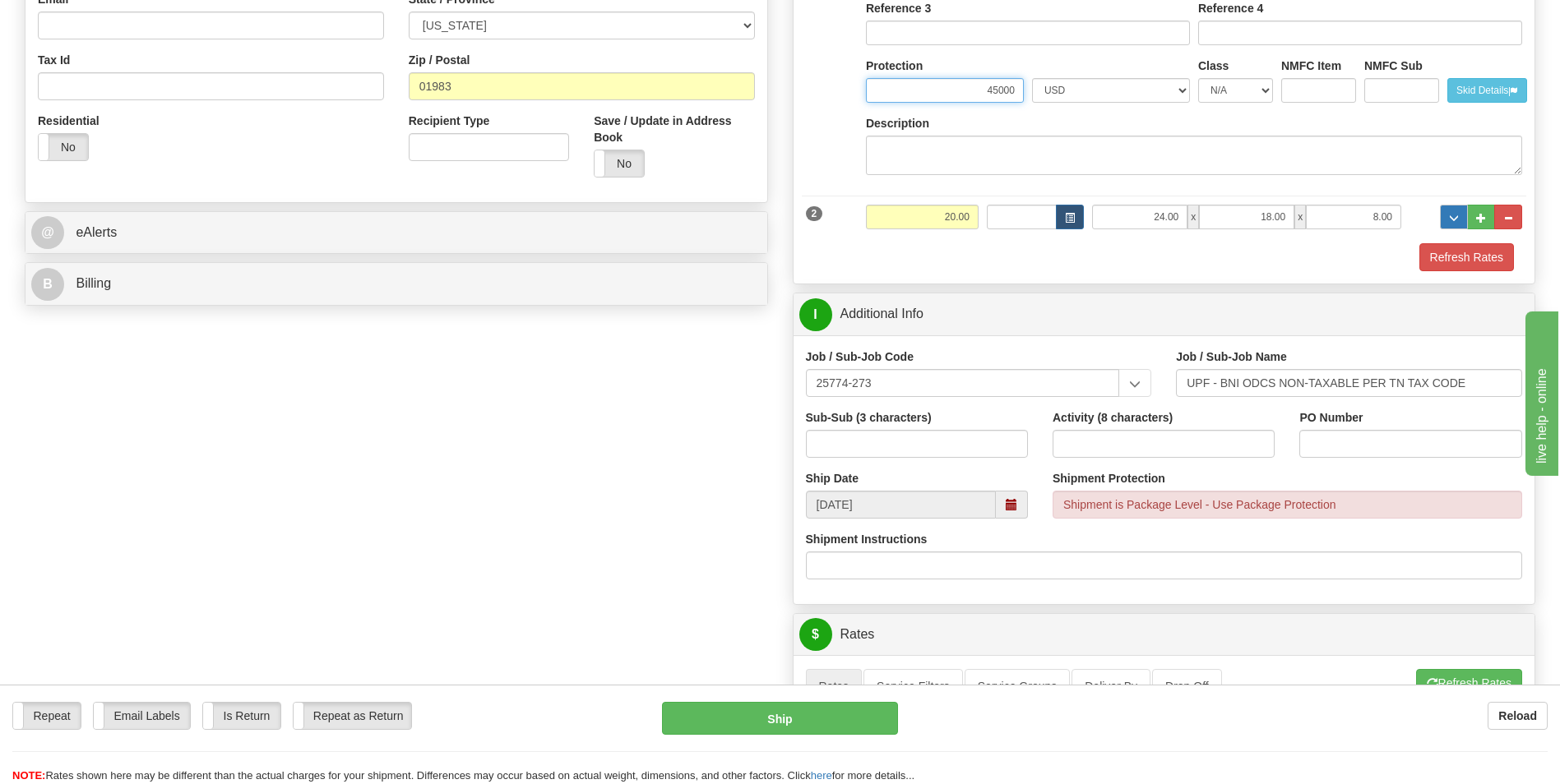
type input "45000"
click at [1448, 215] on button "..." at bounding box center [1453, 217] width 28 height 25
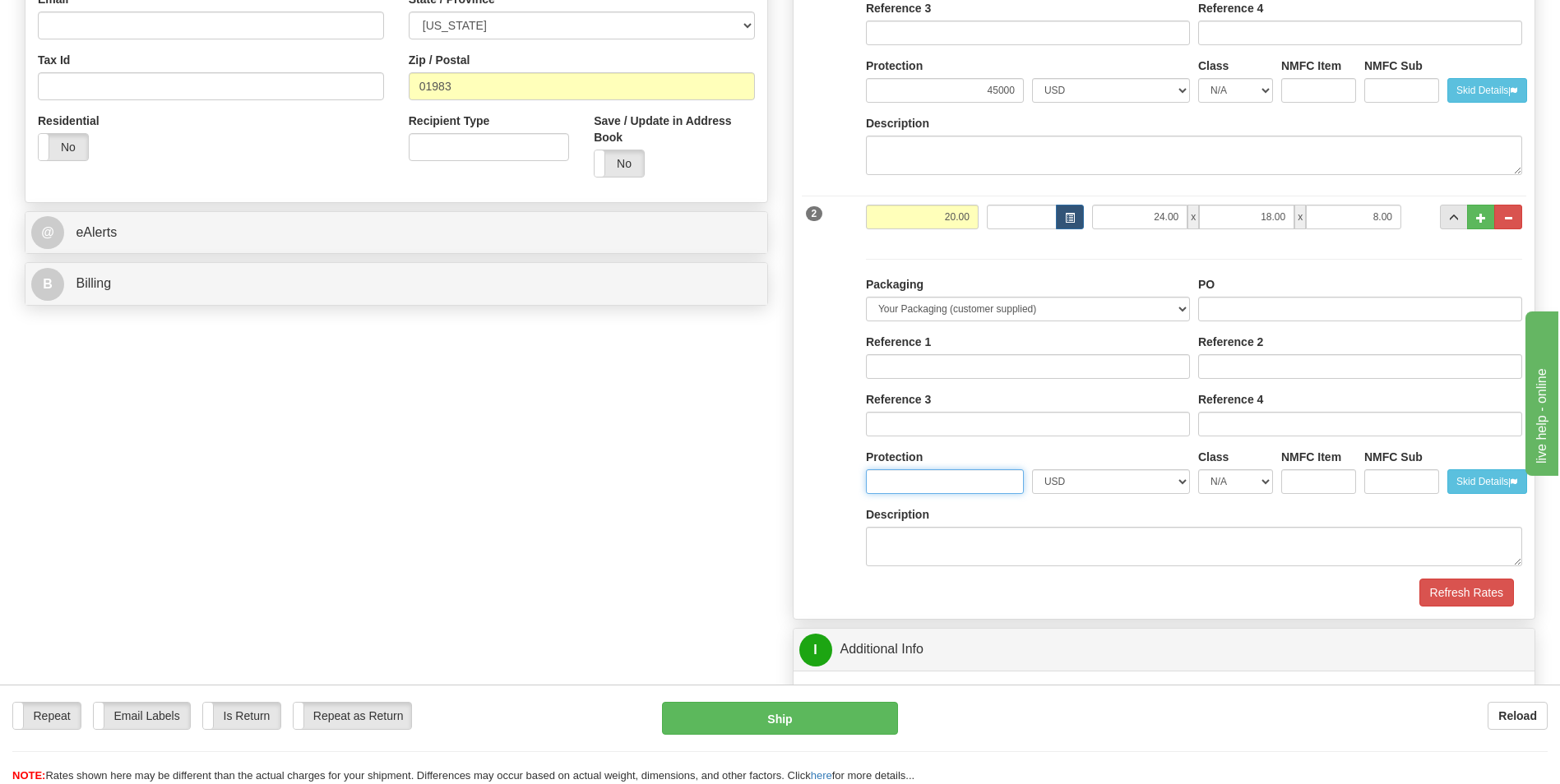
click at [909, 472] on input "Protection" at bounding box center [944, 482] width 158 height 25
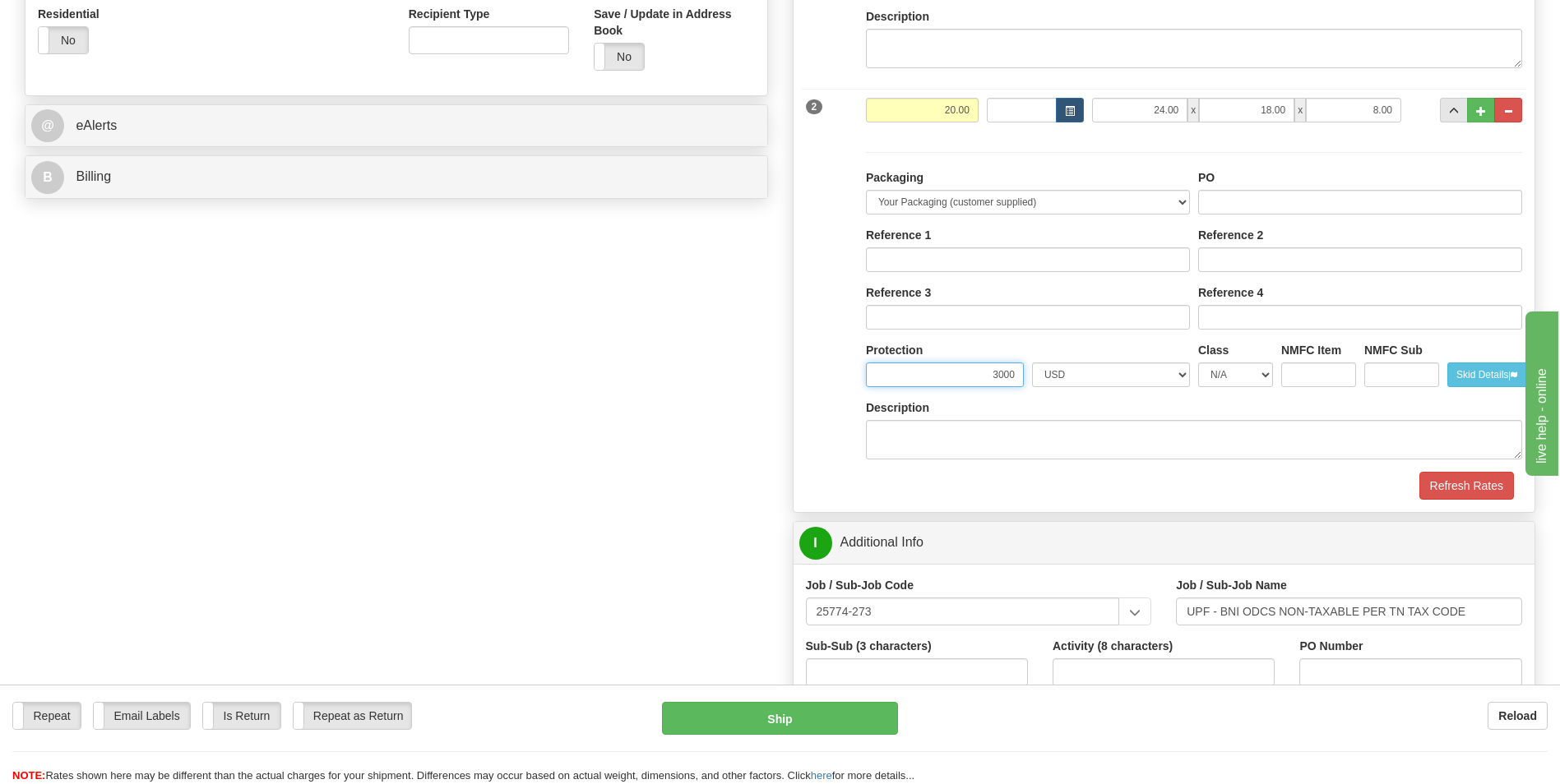
scroll to position [904, 0]
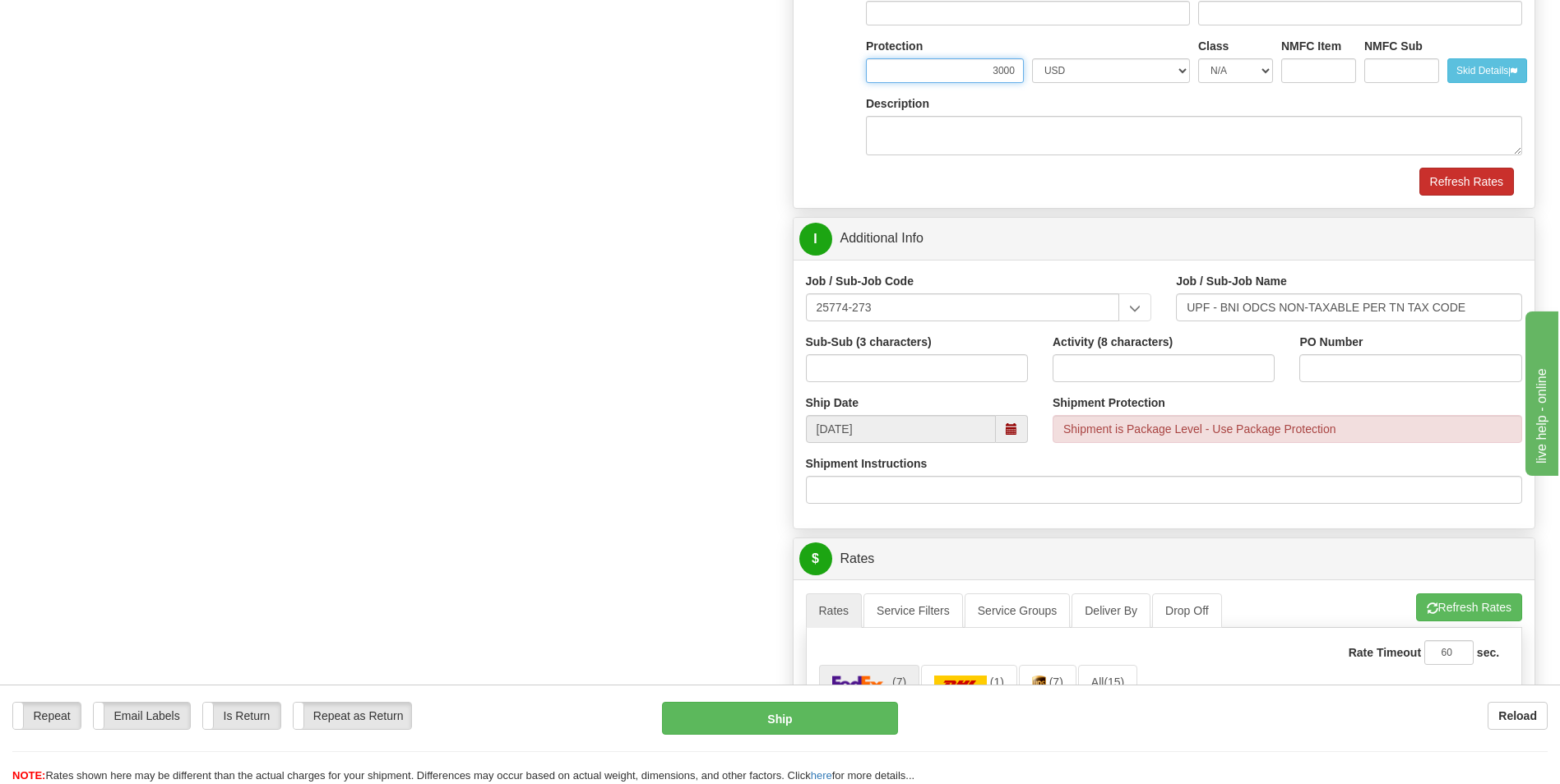
type input "3000"
click at [1492, 195] on button "Refresh Rates" at bounding box center [1466, 181] width 95 height 28
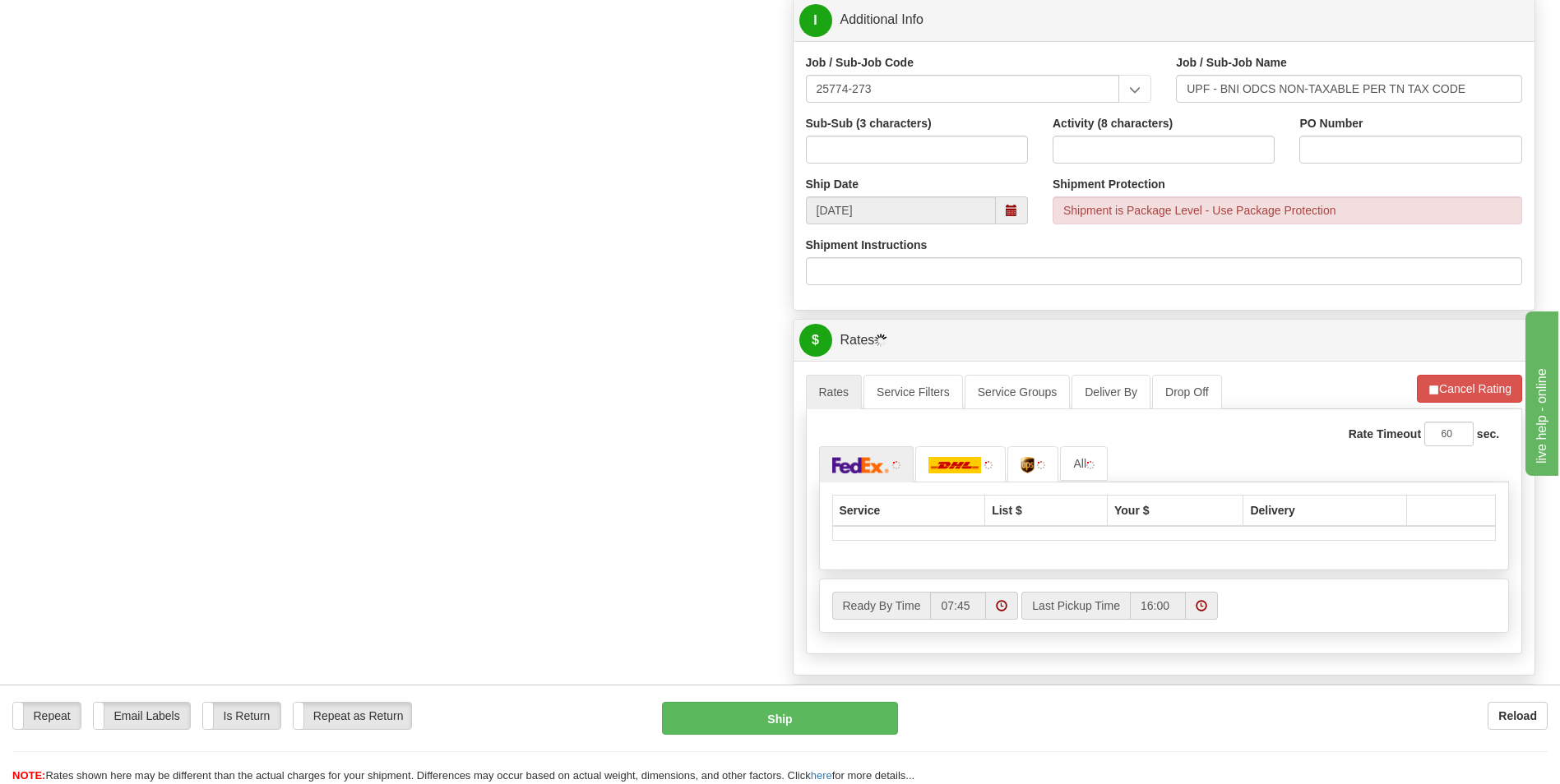
scroll to position [1150, 0]
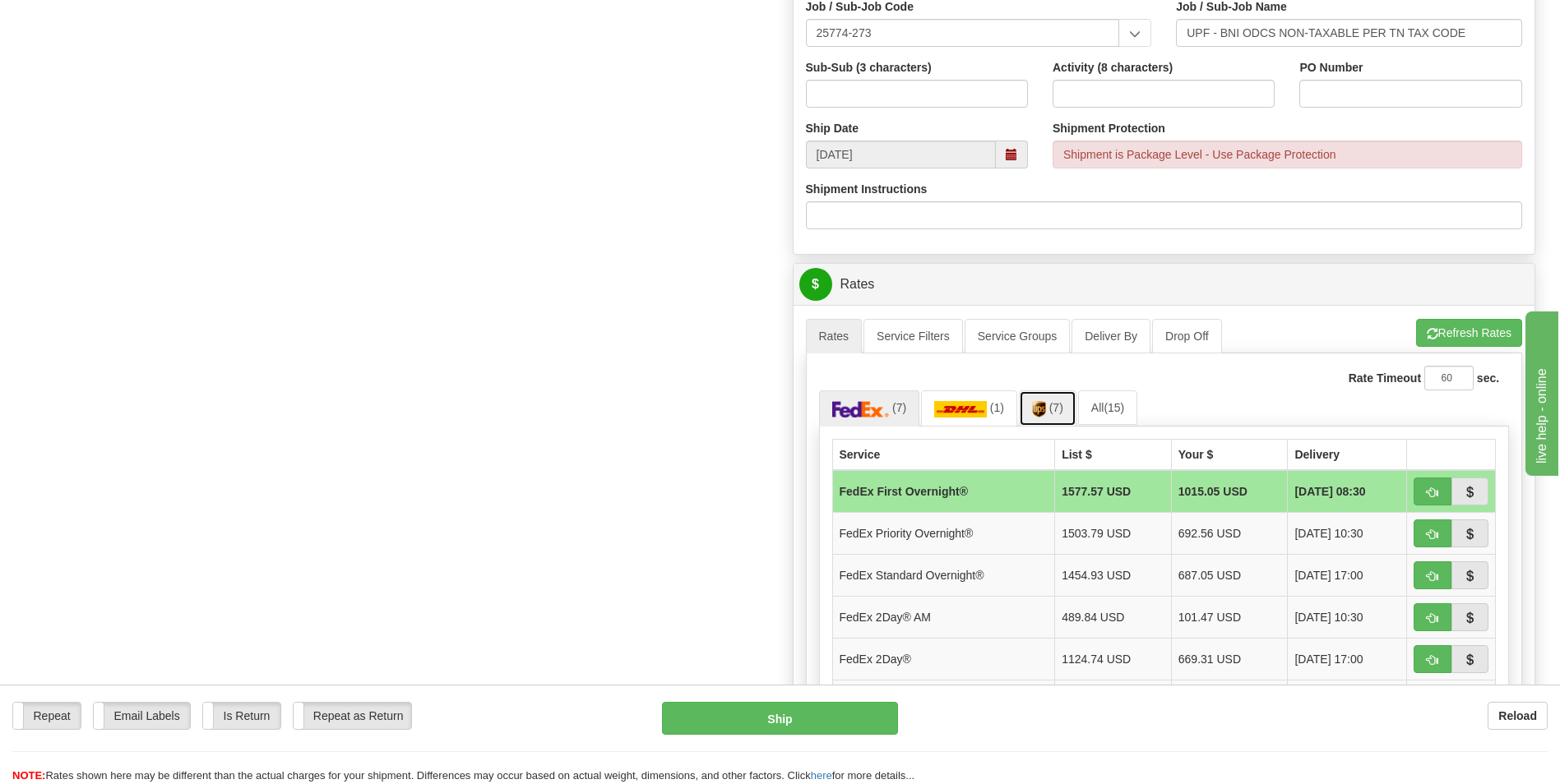
click at [1035, 408] on img at bounding box center [1039, 408] width 14 height 16
click at [946, 534] on td "UPS Next Day Air®" at bounding box center [940, 533] width 217 height 42
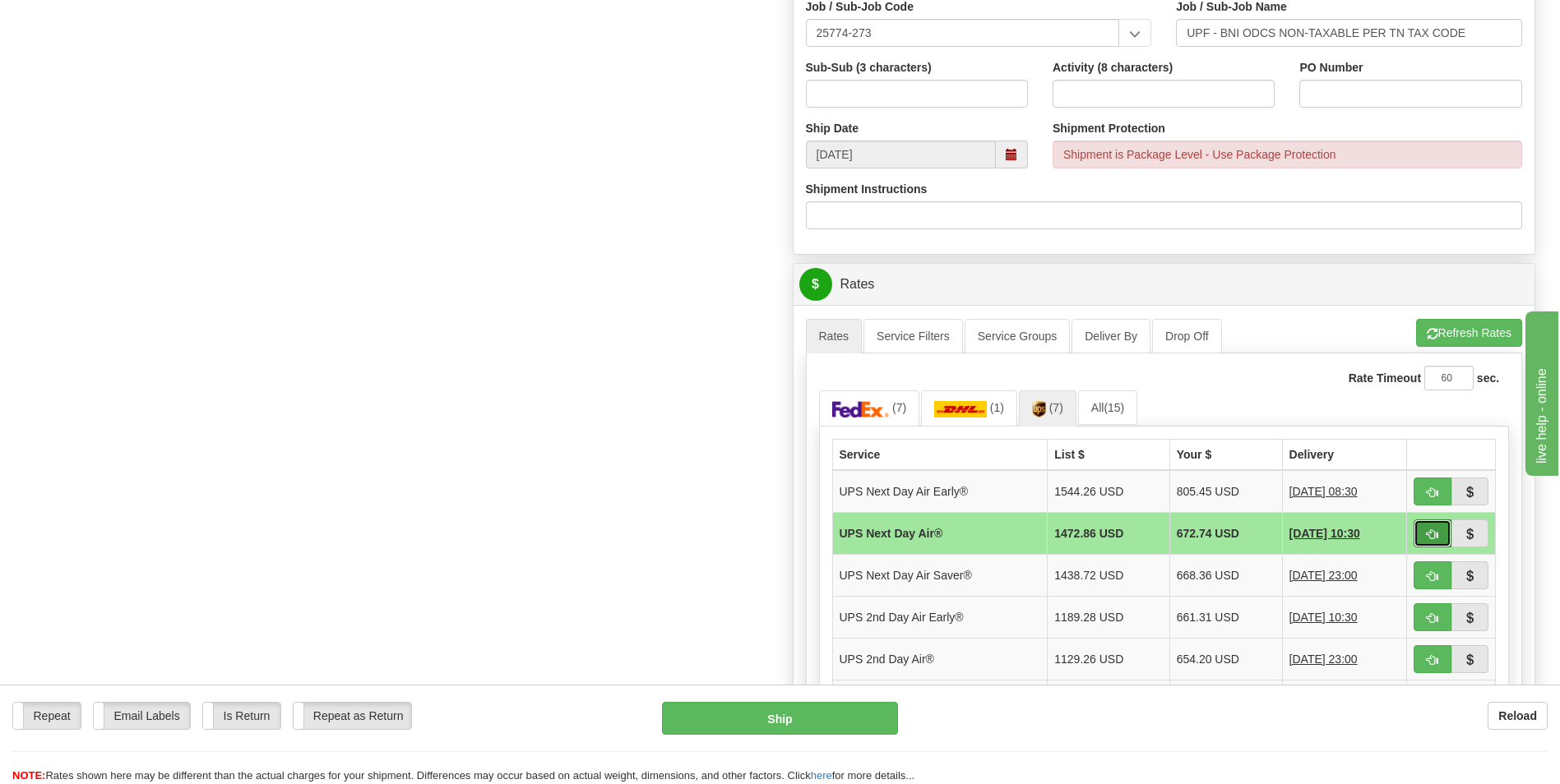
click at [1439, 529] on button "button" at bounding box center [1433, 533] width 38 height 28
type input "01"
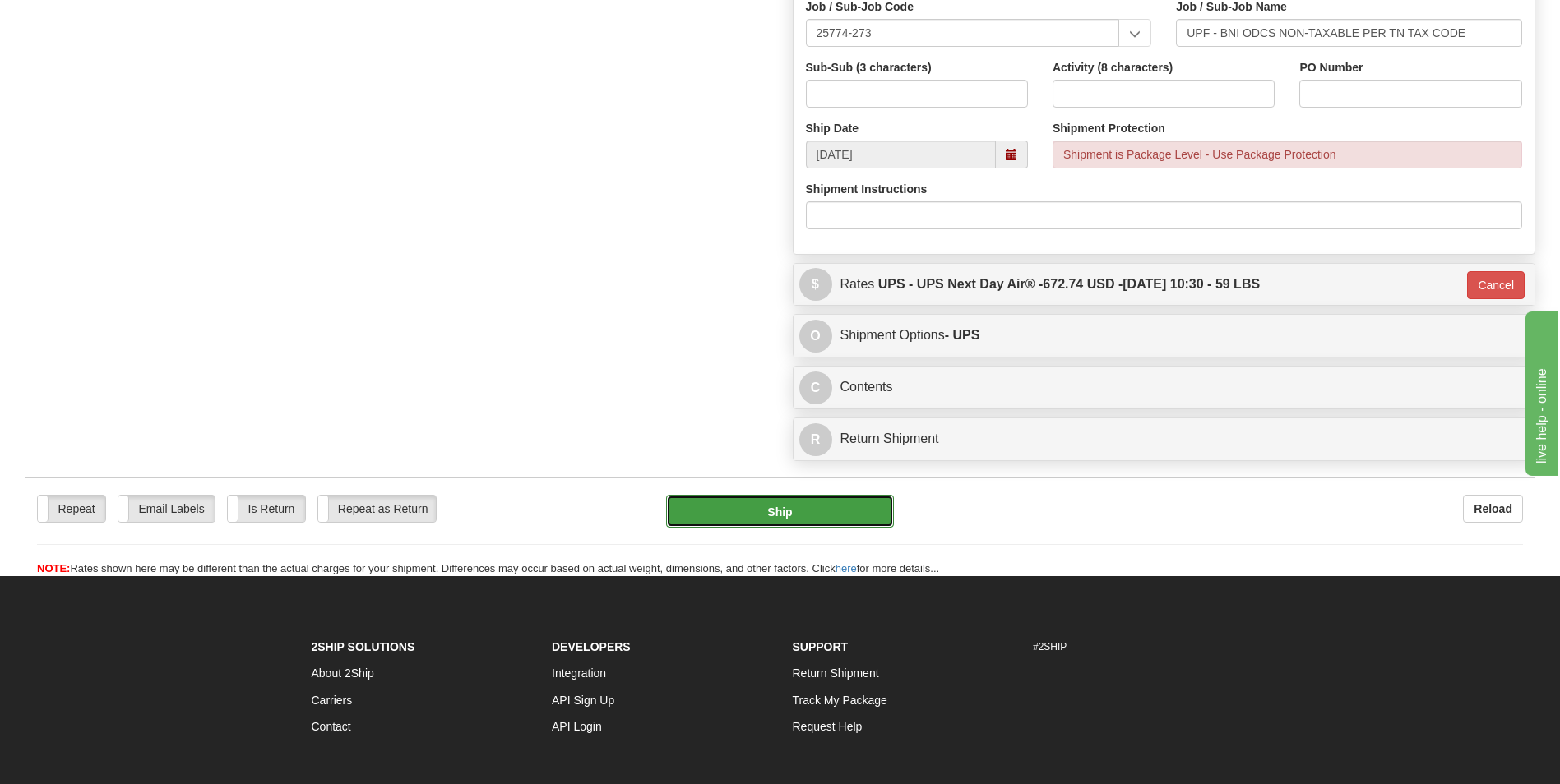
click at [764, 512] on button "Ship" at bounding box center [779, 511] width 227 height 33
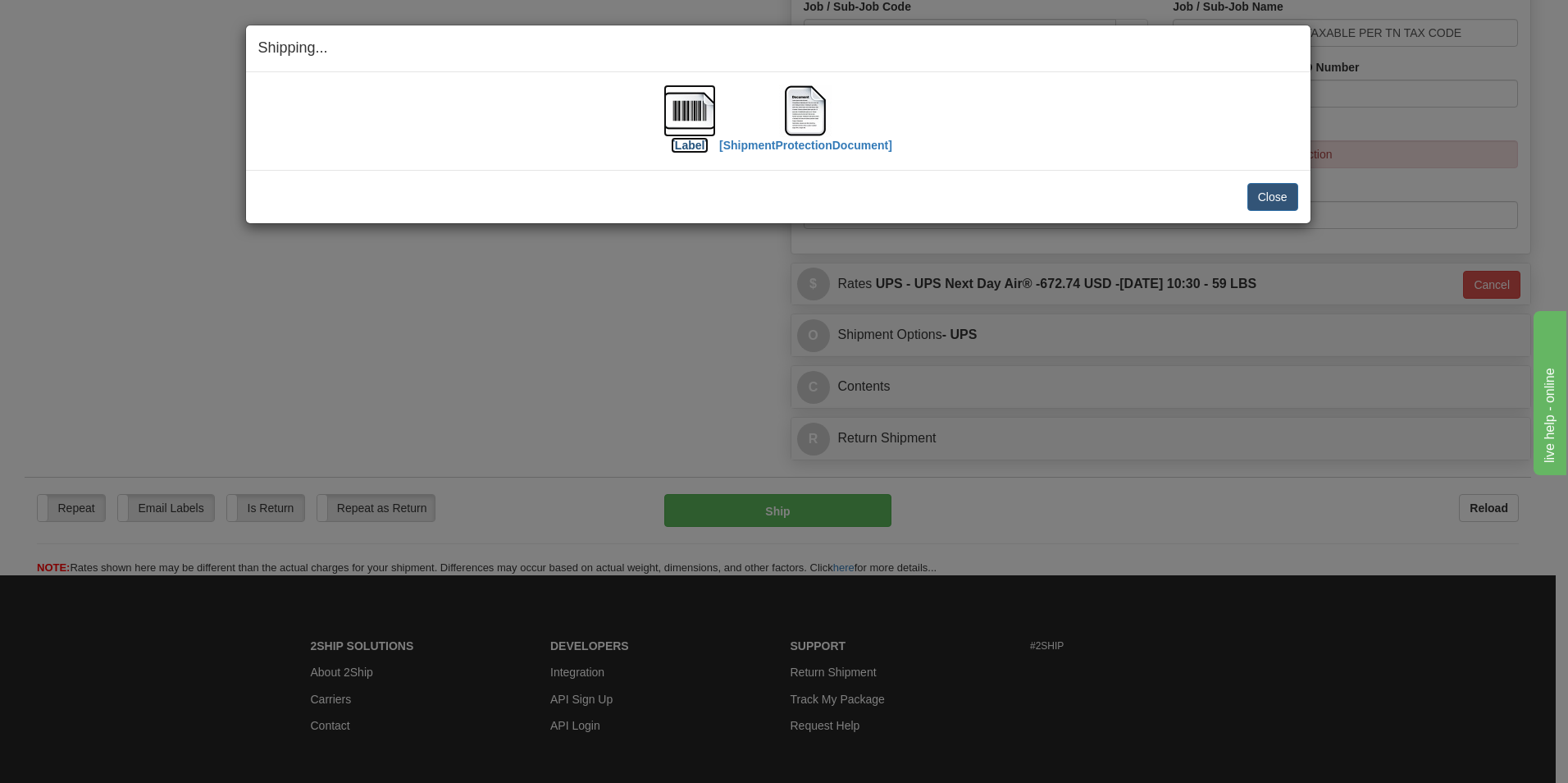
click at [690, 114] on img at bounding box center [689, 111] width 52 height 53
click at [815, 119] on img at bounding box center [805, 111] width 52 height 53
click at [1276, 204] on button "Close" at bounding box center [1272, 197] width 51 height 28
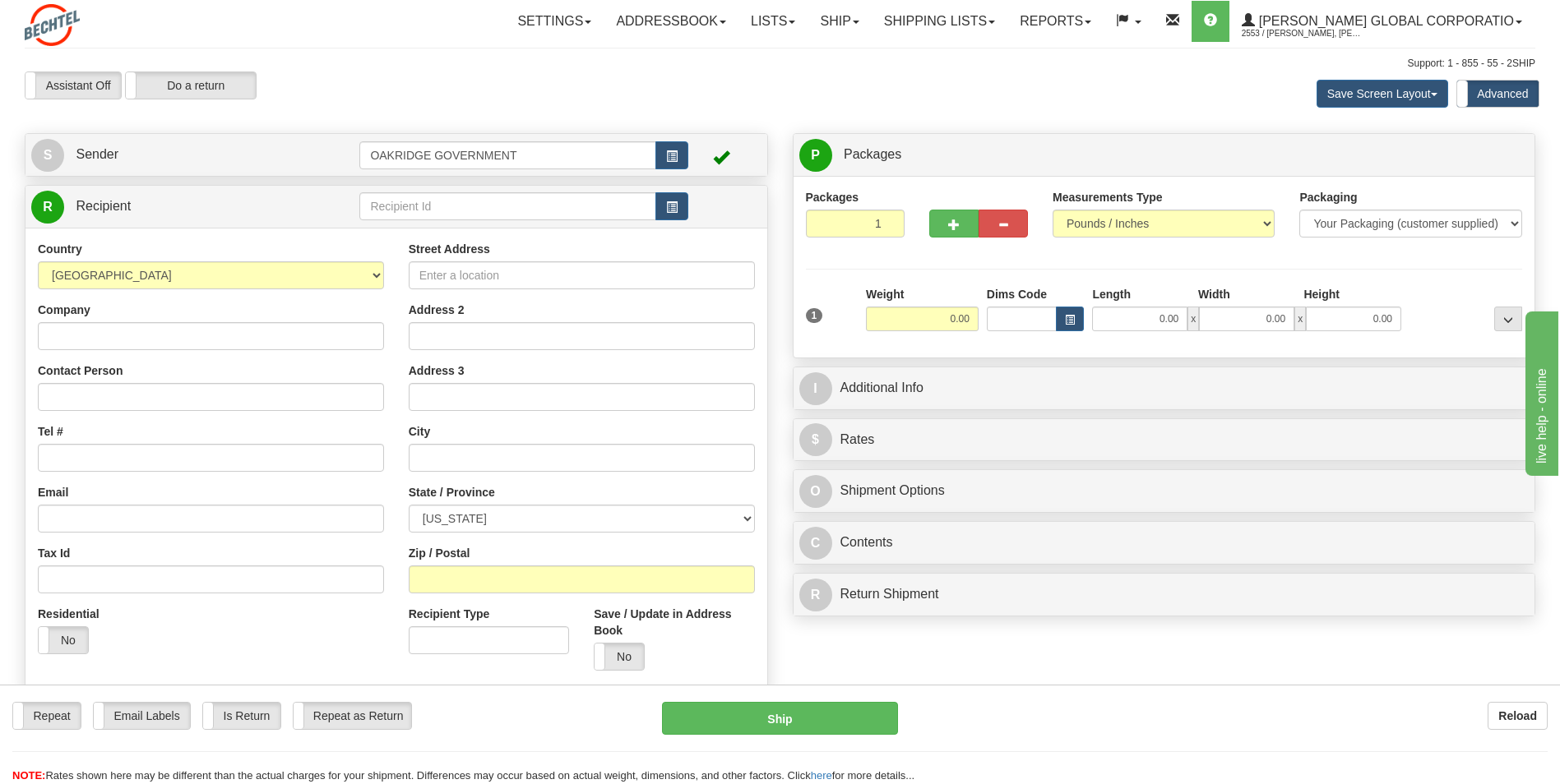
click at [444, 103] on div "Assistant On Assistant Off Do a return Do a return Previous Next Save Screen La…" at bounding box center [780, 94] width 1535 height 44
